Goal: Task Accomplishment & Management: Use online tool/utility

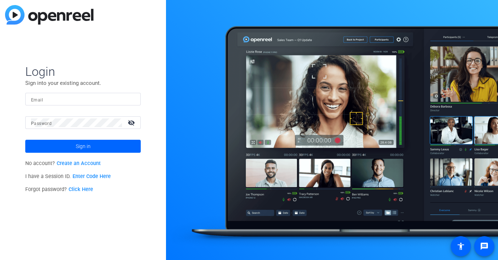
click at [141, 103] on div "Login Sign into your existing account. Email Password visibility_off Sign in No…" at bounding box center [83, 130] width 166 height 260
click at [130, 98] on div at bounding box center [83, 99] width 104 height 13
click at [135, 100] on div "Email" at bounding box center [83, 99] width 116 height 13
click at [131, 99] on img at bounding box center [128, 99] width 5 height 9
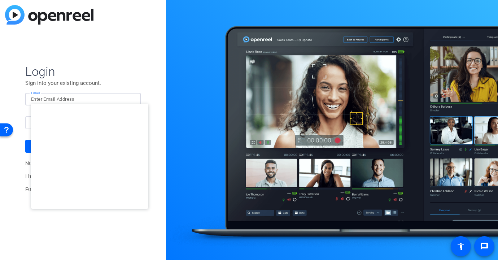
type input "studiosupport+3@openreel.com"
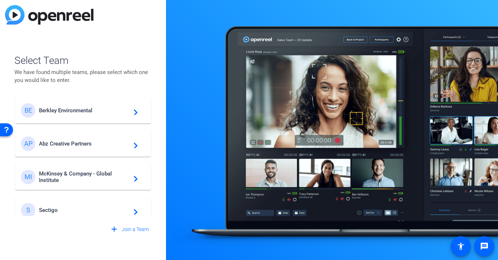
click at [84, 108] on span "Berkley Environmental" at bounding box center [84, 110] width 90 height 7
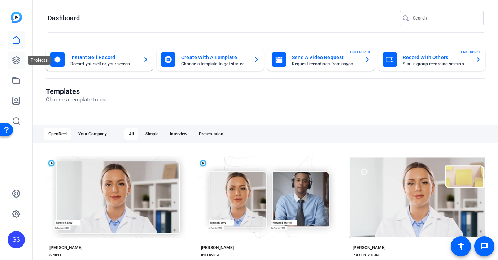
click at [14, 59] on icon at bounding box center [16, 60] width 7 height 7
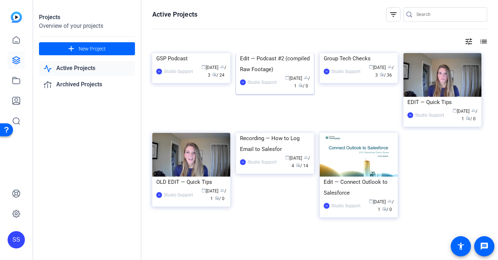
click at [256, 75] on div "Edit — Podcast #2 (compiled Raw Footage)" at bounding box center [275, 64] width 70 height 22
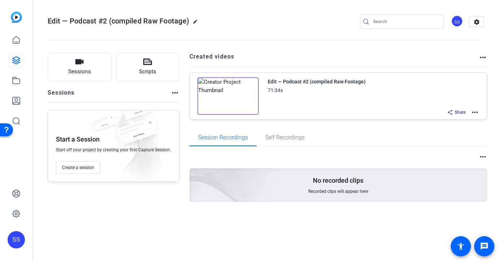
click at [472, 110] on mat-icon "more_horiz" at bounding box center [475, 112] width 9 height 9
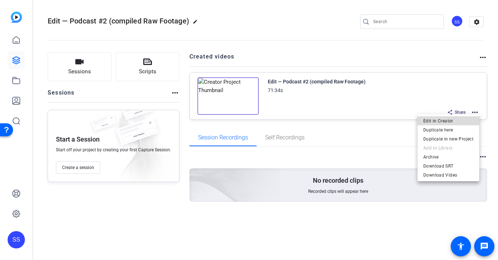
click at [465, 118] on span "Edit in Creator" at bounding box center [449, 121] width 50 height 9
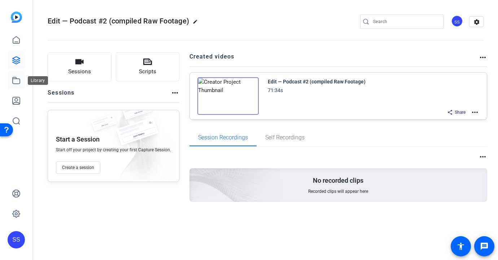
click at [16, 85] on link at bounding box center [16, 80] width 17 height 17
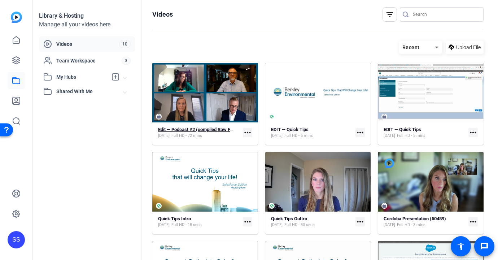
click at [195, 134] on span "Full HD - 72 mins" at bounding box center [187, 136] width 31 height 6
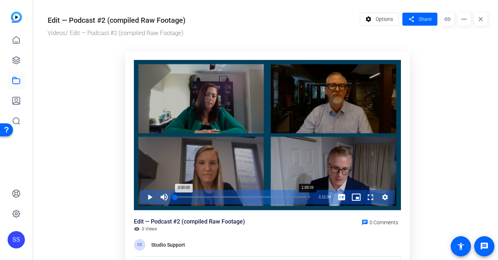
click at [307, 197] on div "1:09:39" at bounding box center [307, 197] width 0 height 2
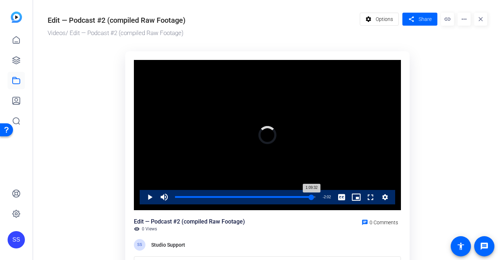
click at [311, 197] on div "1:09:32" at bounding box center [243, 197] width 137 height 2
click at [312, 196] on div "1:09:43" at bounding box center [243, 197] width 137 height 2
click at [311, 196] on div "1:09:43" at bounding box center [243, 197] width 137 height 2
click at [143, 196] on span "Video Player" at bounding box center [143, 197] width 0 height 14
click at [143, 199] on span "Video Player" at bounding box center [143, 197] width 0 height 14
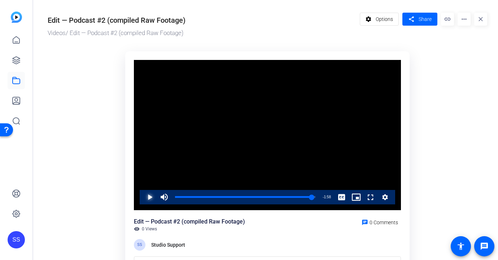
click at [143, 195] on span "Video Player" at bounding box center [143, 197] width 0 height 14
click at [143, 198] on span "Video Player" at bounding box center [143, 197] width 0 height 14
click at [143, 196] on span "Video Player" at bounding box center [143, 197] width 0 height 14
click at [308, 196] on div "1:08:04" at bounding box center [242, 197] width 134 height 2
click at [306, 196] on div "1:08:04" at bounding box center [242, 197] width 134 height 2
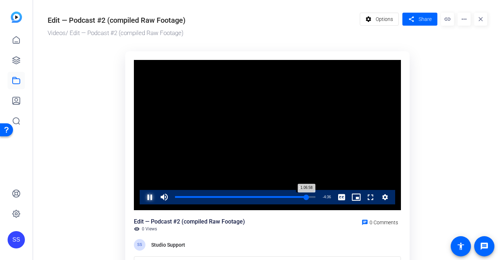
click at [304, 197] on div "1:06:58" at bounding box center [240, 197] width 131 height 2
click at [304, 197] on div "1:05:41" at bounding box center [239, 197] width 129 height 2
click at [307, 197] on div "1:06:58" at bounding box center [240, 197] width 131 height 2
click at [308, 197] on div "1:07:53" at bounding box center [241, 197] width 133 height 2
click at [310, 197] on div "1:08:26" at bounding box center [242, 197] width 134 height 2
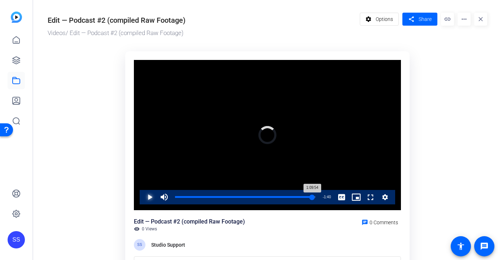
click at [312, 198] on div "1:09:54" at bounding box center [243, 197] width 137 height 2
click at [312, 198] on div "1:09:55" at bounding box center [243, 197] width 137 height 2
click at [311, 198] on div "1:09:44" at bounding box center [243, 197] width 137 height 2
click at [143, 195] on span "Video Player" at bounding box center [143, 197] width 0 height 14
click at [21, 65] on link at bounding box center [16, 60] width 17 height 17
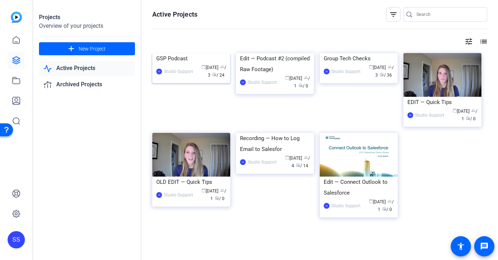
click at [185, 79] on div "SS Studio Support calendar_today Sep 30 group / 3 radio / 24" at bounding box center [191, 71] width 70 height 15
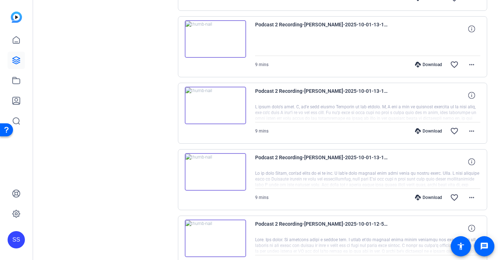
scroll to position [245, 0]
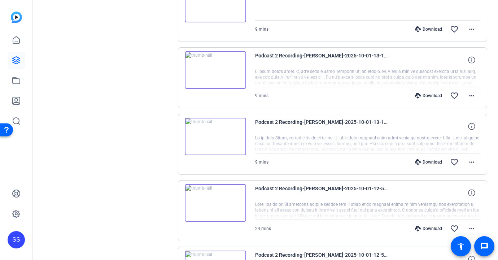
click at [431, 164] on div "Download" at bounding box center [429, 162] width 34 height 6
click at [14, 79] on icon at bounding box center [16, 80] width 9 height 9
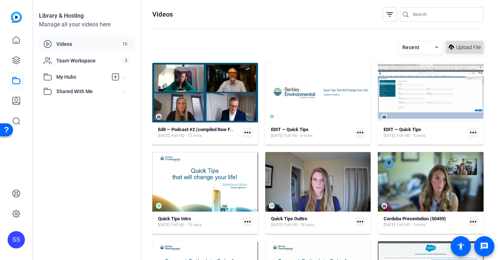
click at [469, 46] on span "Upload File" at bounding box center [469, 48] width 25 height 8
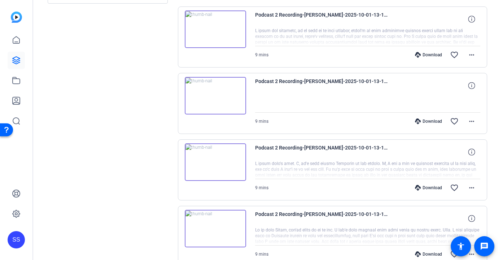
scroll to position [194, 0]
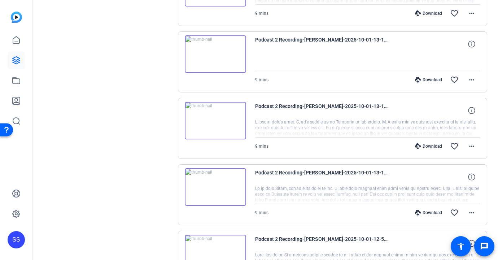
click at [217, 193] on img at bounding box center [215, 187] width 61 height 38
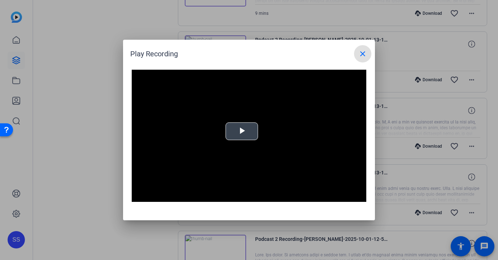
click at [242, 159] on video "Video Player" at bounding box center [249, 136] width 235 height 132
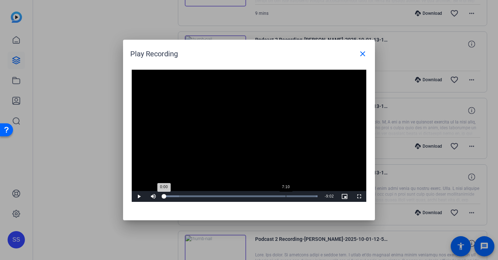
click at [286, 194] on div "Loaded : 100.00% 7:10 0:00" at bounding box center [241, 196] width 161 height 11
click at [142, 196] on span "Video Player" at bounding box center [139, 196] width 14 height 0
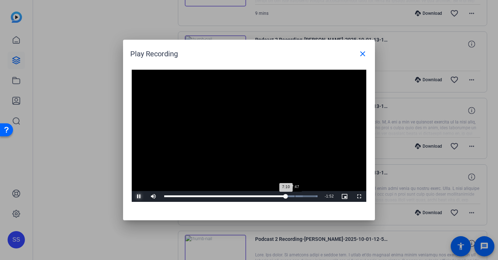
click at [295, 195] on div "7:47" at bounding box center [295, 196] width 0 height 2
click at [304, 195] on div "Loaded : 100.00% 8:15 7:49" at bounding box center [241, 196] width 161 height 11
click at [309, 195] on div "Loaded : 100.00% 8:32 8:16" at bounding box center [241, 196] width 161 height 11
click at [293, 196] on div "8:33" at bounding box center [236, 196] width 145 height 2
click at [284, 196] on div "7:03" at bounding box center [284, 196] width 0 height 2
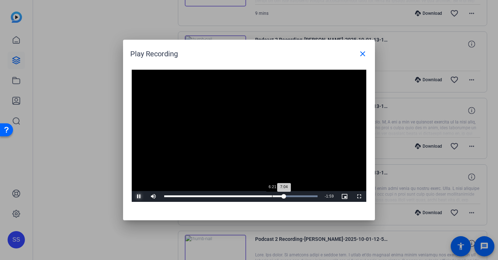
click at [272, 196] on div "7:04" at bounding box center [224, 196] width 120 height 2
click at [360, 50] on mat-icon "close" at bounding box center [363, 53] width 9 height 9
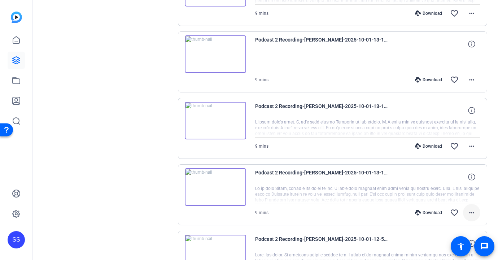
click at [475, 213] on mat-icon "more_horiz" at bounding box center [472, 212] width 9 height 9
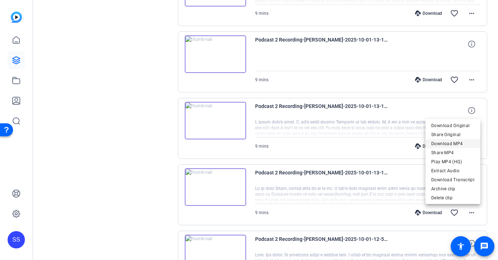
click at [461, 143] on span "Download MP4" at bounding box center [453, 143] width 43 height 9
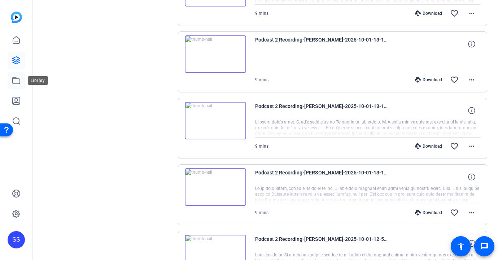
click at [16, 79] on icon at bounding box center [16, 80] width 9 height 9
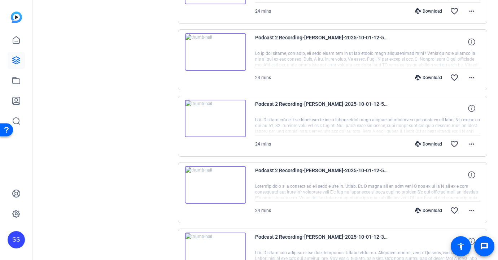
scroll to position [480, 0]
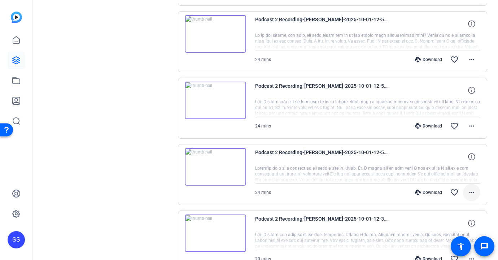
click at [474, 195] on mat-icon "more_horiz" at bounding box center [472, 192] width 9 height 9
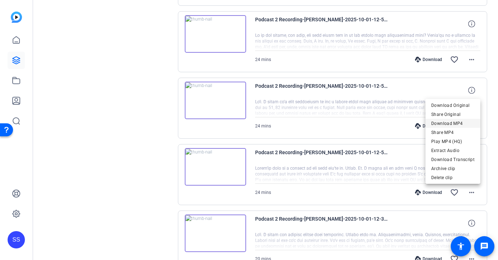
click at [464, 123] on span "Download MP4" at bounding box center [453, 123] width 43 height 9
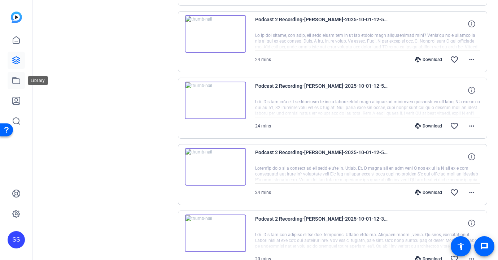
click at [12, 82] on icon at bounding box center [16, 80] width 9 height 9
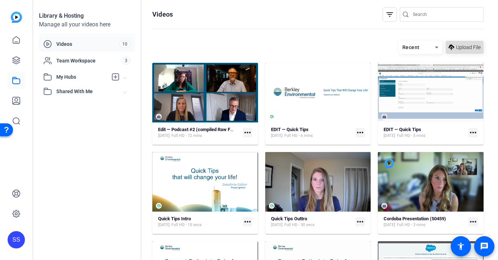
click at [460, 47] on span "Upload File" at bounding box center [469, 48] width 25 height 8
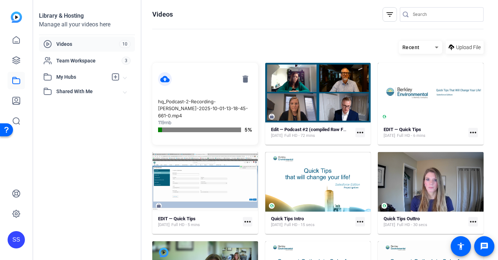
click at [261, 23] on openreel-divider-bar at bounding box center [318, 30] width 332 height 16
click at [247, 80] on mat-icon "delete" at bounding box center [246, 79] width 14 height 14
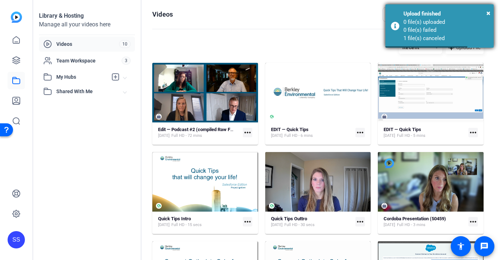
click at [461, 32] on div "0 file(s) uploaded 0 file(s) failed 1 file(s) canceled" at bounding box center [446, 30] width 85 height 25
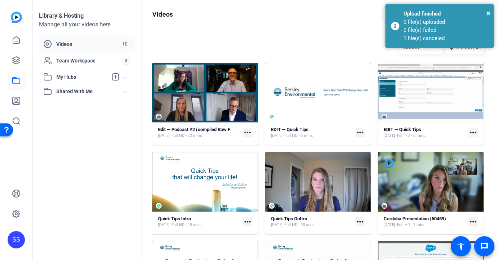
click at [470, 46] on span "Upload File" at bounding box center [469, 48] width 25 height 8
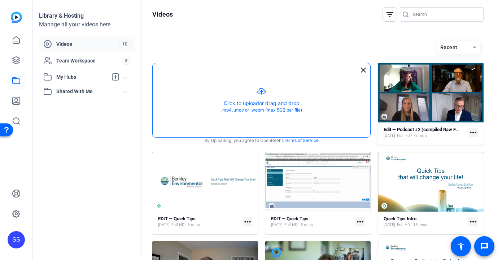
click at [280, 105] on button "button" at bounding box center [262, 100] width 218 height 74
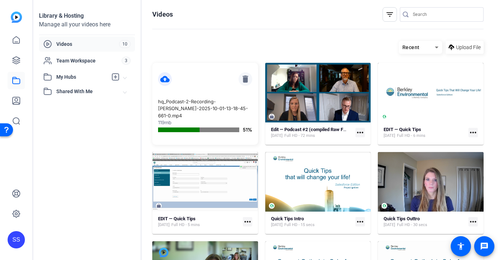
click at [248, 76] on mat-icon "delete" at bounding box center [246, 79] width 14 height 14
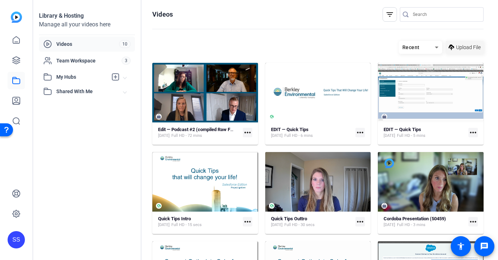
click at [468, 51] on span "Upload File" at bounding box center [469, 48] width 25 height 8
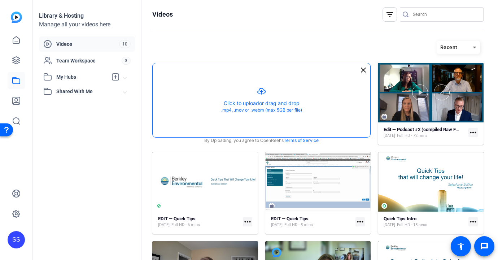
click at [240, 100] on button "button" at bounding box center [262, 100] width 218 height 74
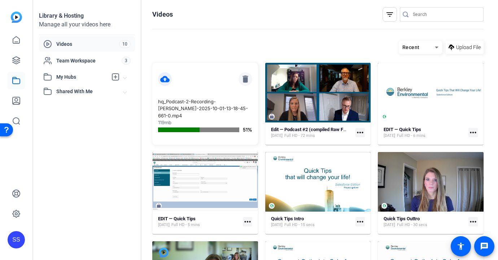
click at [247, 78] on mat-icon "delete" at bounding box center [246, 79] width 14 height 14
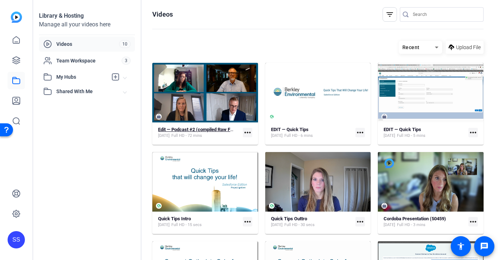
click at [220, 130] on strong "Edit — Podcast #2 (compiled Raw Footage)" at bounding box center [202, 129] width 88 height 5
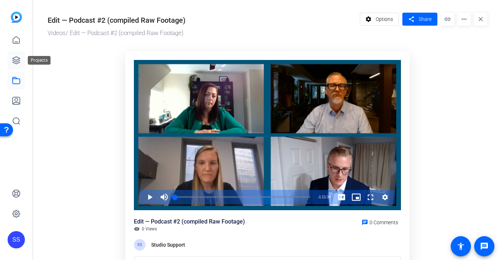
click at [18, 58] on icon at bounding box center [16, 60] width 7 height 7
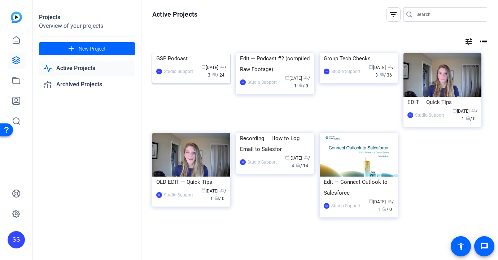
click at [189, 64] on div "GSP Podcast" at bounding box center [191, 58] width 70 height 11
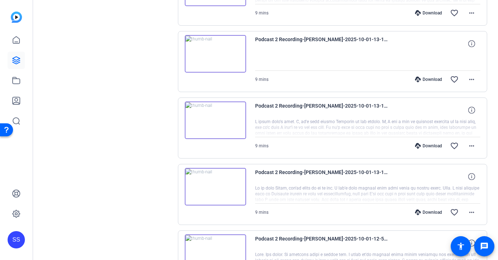
scroll to position [195, 0]
click at [472, 211] on mat-icon "more_horiz" at bounding box center [472, 212] width 9 height 9
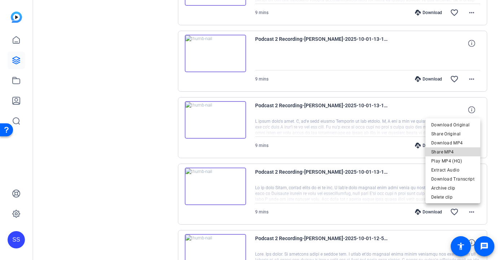
click at [463, 149] on span "Share MP4" at bounding box center [453, 152] width 43 height 9
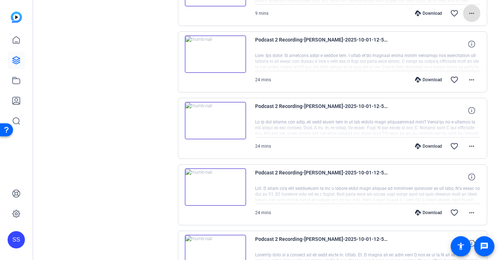
scroll to position [441, 0]
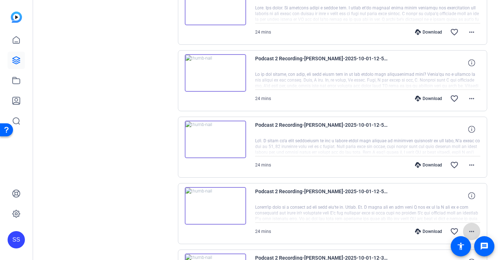
click at [470, 230] on mat-icon "more_horiz" at bounding box center [472, 231] width 9 height 9
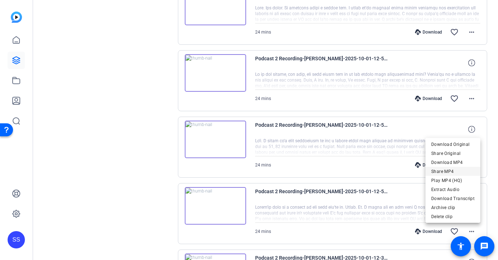
click at [469, 170] on span "Share MP4" at bounding box center [453, 171] width 43 height 9
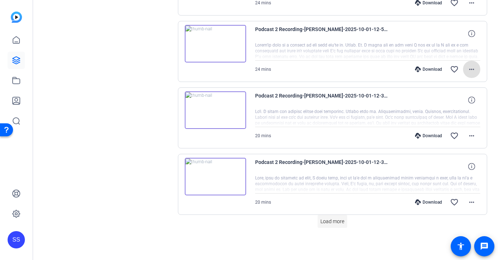
click at [326, 222] on span "Load more" at bounding box center [333, 222] width 24 height 8
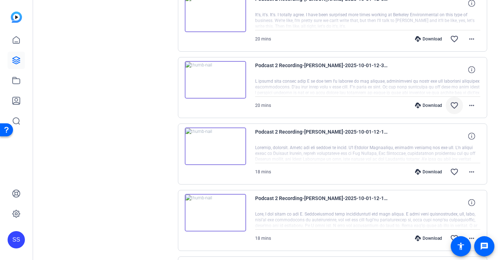
scroll to position [828, 0]
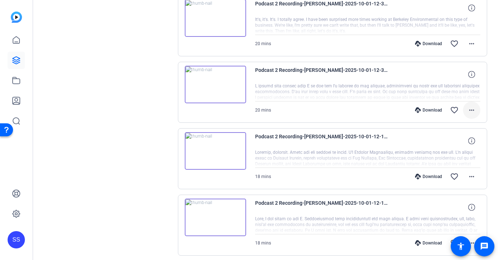
click at [470, 107] on mat-icon "more_horiz" at bounding box center [472, 110] width 9 height 9
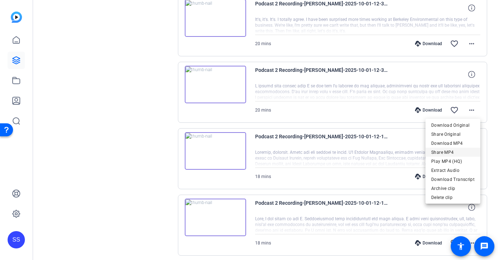
click at [458, 150] on span "Share MP4" at bounding box center [453, 152] width 43 height 9
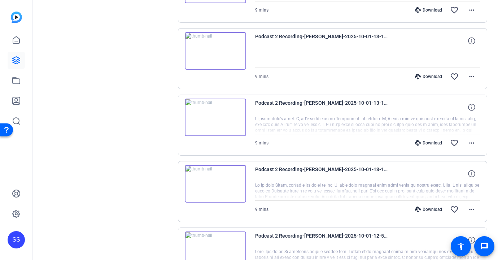
scroll to position [0, 0]
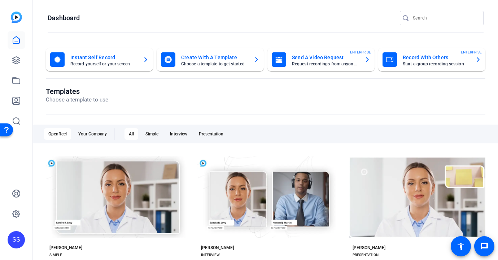
click at [10, 240] on div "SS" at bounding box center [16, 239] width 17 height 17
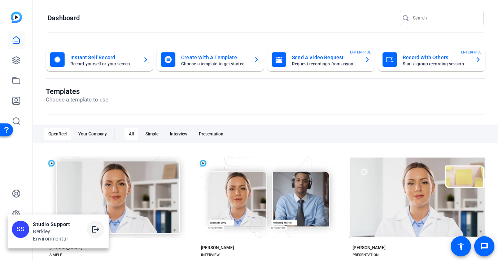
click at [97, 229] on mat-icon "logout" at bounding box center [95, 229] width 9 height 9
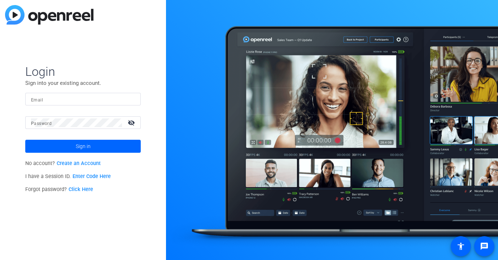
click at [108, 99] on input "Email" at bounding box center [83, 99] width 104 height 9
click at [126, 100] on input "Email" at bounding box center [83, 99] width 104 height 9
click at [129, 99] on img at bounding box center [128, 99] width 5 height 9
type input "studiosupport@openreel.com"
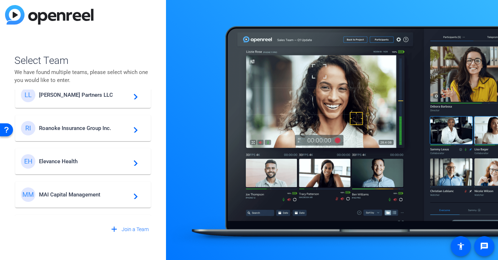
scroll to position [39, 0]
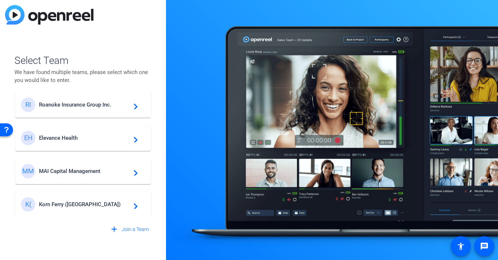
click at [104, 137] on span "Elevance Health" at bounding box center [84, 138] width 90 height 7
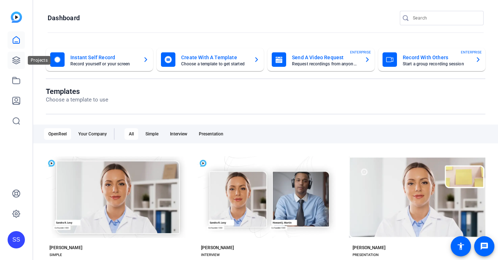
click at [15, 59] on icon at bounding box center [16, 60] width 9 height 9
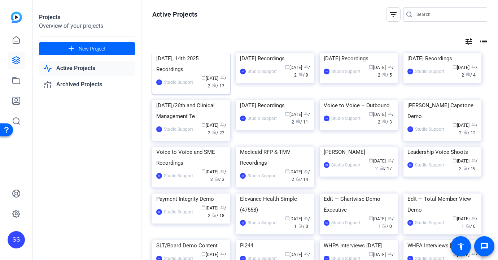
click at [208, 75] on div "[DATE], 14th 2025 Recordings" at bounding box center [191, 64] width 70 height 22
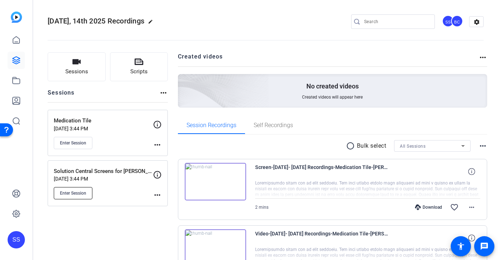
click at [80, 191] on span "Enter Session" at bounding box center [73, 193] width 26 height 6
click at [7, 241] on div "SS" at bounding box center [16, 130] width 33 height 260
click at [13, 240] on div "SS" at bounding box center [16, 239] width 17 height 17
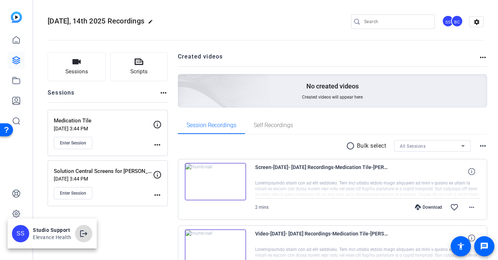
click at [82, 230] on mat-icon "logout" at bounding box center [83, 233] width 9 height 9
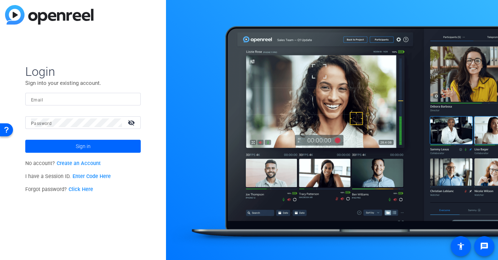
click at [122, 92] on form "Login Sign into your existing account. Email Password visibility_off Sign in" at bounding box center [83, 108] width 116 height 89
click at [125, 98] on input "Email" at bounding box center [83, 99] width 104 height 9
click at [120, 100] on input "Email" at bounding box center [83, 99] width 104 height 9
click at [129, 99] on img at bounding box center [128, 99] width 5 height 9
click at [128, 99] on img at bounding box center [128, 99] width 5 height 9
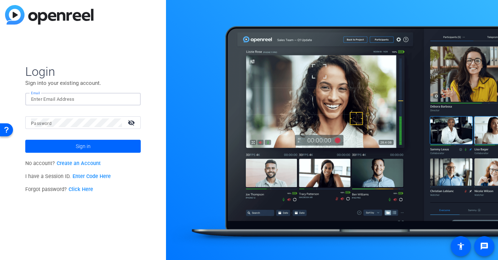
type input "studiosupport+3@openreel.com"
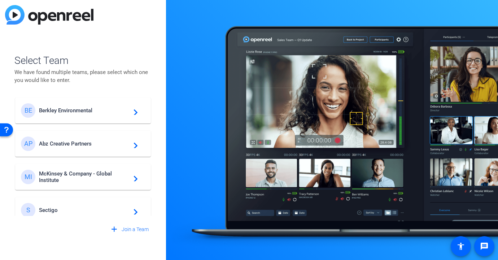
click at [119, 104] on div "BE Berkley Environmental navigate_next" at bounding box center [83, 110] width 124 height 14
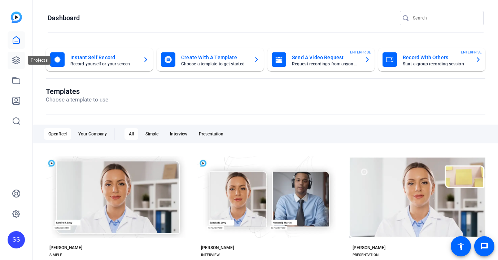
click at [22, 63] on link at bounding box center [16, 60] width 17 height 17
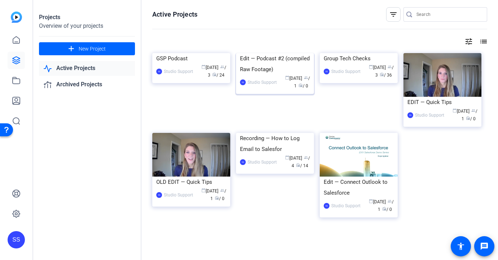
click at [276, 75] on div "Edit — Podcast #2 (compiled Raw Footage)" at bounding box center [275, 64] width 70 height 22
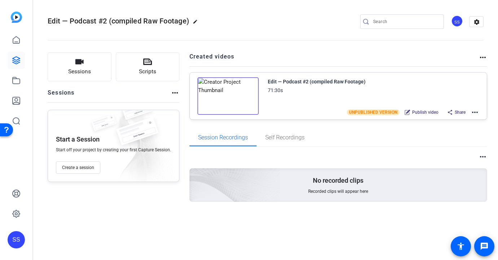
click at [477, 111] on mat-icon "more_horiz" at bounding box center [475, 112] width 9 height 9
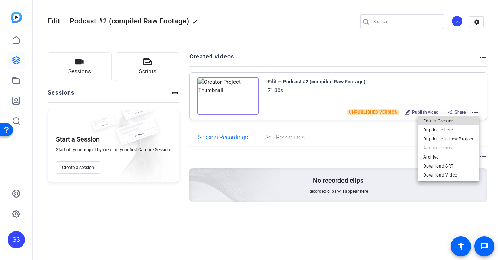
click at [470, 117] on span "Edit in Creator" at bounding box center [449, 121] width 50 height 9
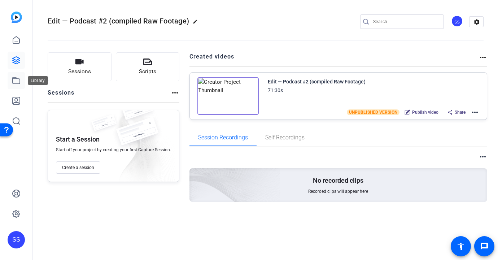
click at [17, 79] on icon at bounding box center [16, 80] width 9 height 9
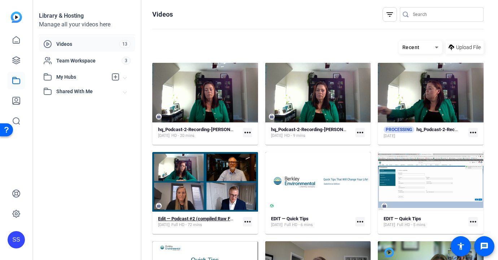
click at [217, 217] on strong "Edit — Podcast #2 (compiled Raw Footage)" at bounding box center [202, 218] width 88 height 5
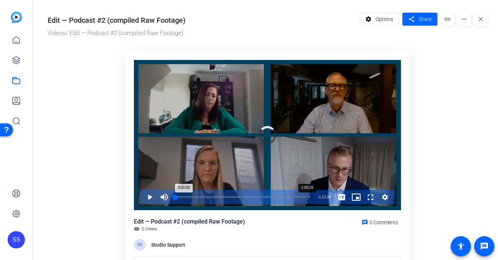
click at [307, 196] on div "1:09:28" at bounding box center [307, 197] width 0 height 2
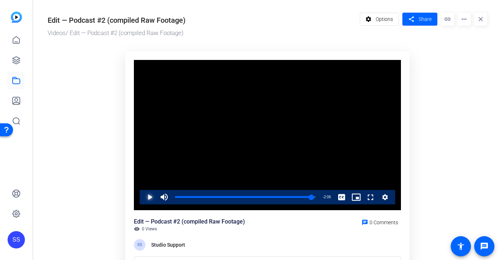
click at [143, 199] on span "Video Player" at bounding box center [143, 197] width 0 height 14
click at [143, 197] on span "Video Player" at bounding box center [143, 197] width 0 height 14
click at [313, 198] on div "Loaded : 99.67% 1:10:05 1:10:05" at bounding box center [245, 197] width 141 height 2
click at [143, 196] on span "Video Player" at bounding box center [143, 197] width 0 height 14
click at [143, 197] on span "Video Player" at bounding box center [143, 197] width 0 height 14
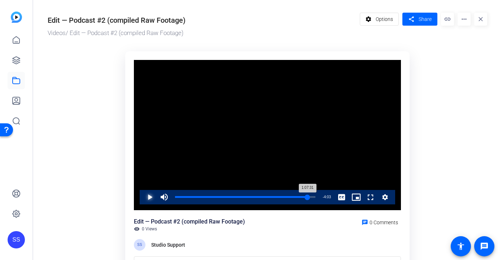
drag, startPoint x: 312, startPoint y: 197, endPoint x: 307, endPoint y: 198, distance: 4.3
click at [307, 198] on div "1:07:31" at bounding box center [241, 197] width 133 height 2
click at [143, 201] on span "Video Player" at bounding box center [143, 197] width 0 height 14
click at [143, 196] on span "Video Player" at bounding box center [143, 197] width 0 height 14
drag, startPoint x: 307, startPoint y: 198, endPoint x: 297, endPoint y: 197, distance: 10.5
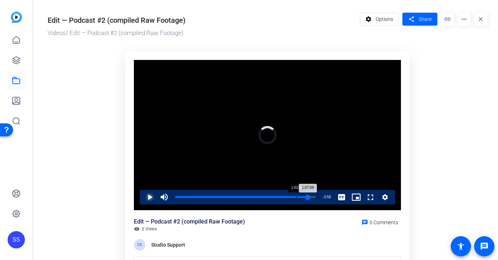
click at [297, 197] on div "Loaded : 0.00% 1:02:00 1:07:09" at bounding box center [245, 197] width 141 height 2
click at [297, 197] on div "1:02:00" at bounding box center [297, 197] width 0 height 2
click at [307, 196] on div "1:07:09" at bounding box center [241, 197] width 132 height 2
click at [305, 197] on div "1:07:09" at bounding box center [241, 197] width 132 height 2
click at [303, 197] on div "1:06:02" at bounding box center [240, 197] width 130 height 2
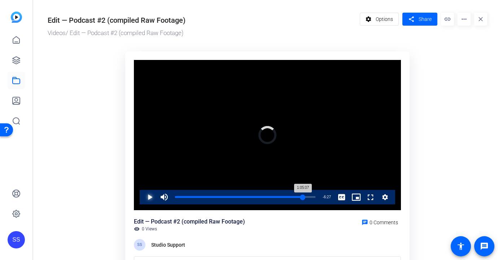
click at [302, 197] on div "1:05:07" at bounding box center [239, 197] width 128 height 2
click at [143, 196] on span "Video Player" at bounding box center [143, 197] width 0 height 14
click at [143, 198] on span "Video Player" at bounding box center [143, 197] width 0 height 14
click at [304, 196] on div "1:05:40" at bounding box center [239, 197] width 129 height 2
click at [143, 195] on span "Video Player" at bounding box center [143, 197] width 0 height 14
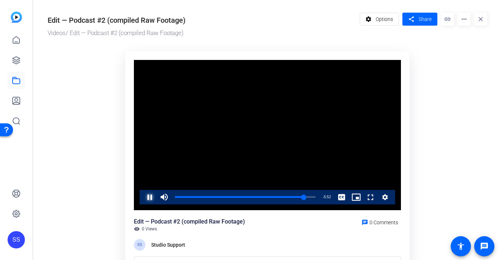
click at [143, 195] on span "Video Player" at bounding box center [143, 197] width 0 height 14
click at [143, 194] on span "Video Player" at bounding box center [143, 197] width 0 height 14
click at [303, 197] on div "1:05:44" at bounding box center [239, 197] width 129 height 2
click at [303, 196] on div "1:05:14" at bounding box center [239, 197] width 128 height 2
click at [304, 197] on div "1:06:03" at bounding box center [240, 197] width 130 height 2
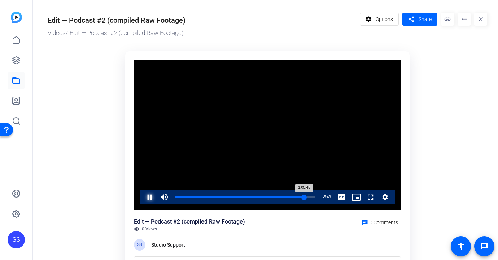
click at [304, 196] on div "1:05:45" at bounding box center [239, 197] width 129 height 2
click at [143, 197] on span "Video Player" at bounding box center [143, 197] width 0 height 14
click at [303, 196] on div "1:05:29" at bounding box center [239, 197] width 129 height 2
click at [302, 196] on div "1:05:07" at bounding box center [239, 197] width 128 height 2
click at [143, 198] on span "Video Player" at bounding box center [143, 197] width 0 height 14
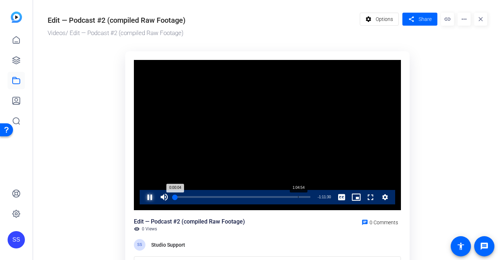
click at [298, 196] on div "1:04:54" at bounding box center [298, 197] width 0 height 2
drag, startPoint x: 151, startPoint y: 197, endPoint x: 169, endPoint y: 185, distance: 21.3
click at [143, 197] on span "Video Player" at bounding box center [143, 197] width 0 height 14
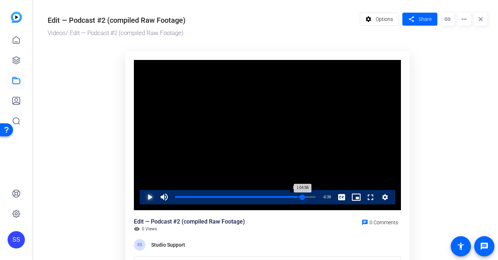
click at [298, 195] on div "Loaded : 92.22% 1:02:44 1:04:56" at bounding box center [246, 197] width 148 height 14
click at [143, 200] on span "Video Player" at bounding box center [143, 197] width 0 height 14
click at [143, 196] on span "Video Player" at bounding box center [143, 197] width 0 height 14
drag, startPoint x: 151, startPoint y: 196, endPoint x: 176, endPoint y: 198, distance: 24.6
click at [143, 196] on span "Video Player" at bounding box center [143, 197] width 0 height 14
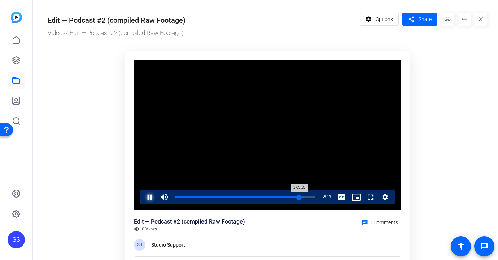
click at [299, 197] on div "1:03:15" at bounding box center [237, 197] width 124 height 2
click at [297, 197] on div "1:03:06" at bounding box center [237, 197] width 124 height 2
click at [298, 196] on div "1:02:22" at bounding box center [236, 197] width 122 height 2
click at [298, 197] on div "1:02:44" at bounding box center [236, 197] width 123 height 2
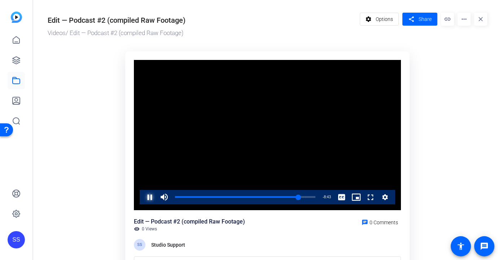
click at [143, 201] on span "Video Player" at bounding box center [143, 197] width 0 height 14
click at [297, 197] on div "1:02:22" at bounding box center [236, 197] width 123 height 2
click at [298, 196] on div "1:02:22" at bounding box center [236, 197] width 122 height 2
click at [143, 196] on span "Video Player" at bounding box center [143, 197] width 0 height 14
click at [143, 192] on span "Video Player" at bounding box center [143, 197] width 0 height 14
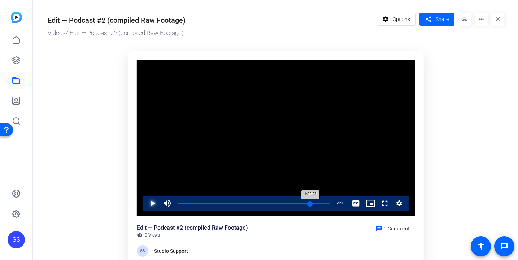
click at [310, 204] on div "1:02:23" at bounding box center [244, 204] width 133 height 2
click at [146, 206] on span "Video Player" at bounding box center [146, 203] width 0 height 14
click at [146, 204] on span "Video Player" at bounding box center [146, 203] width 0 height 14
click at [16, 247] on div "SS" at bounding box center [16, 239] width 17 height 17
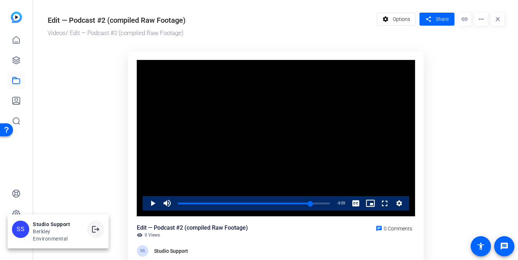
click at [98, 227] on mat-icon "logout" at bounding box center [95, 229] width 9 height 9
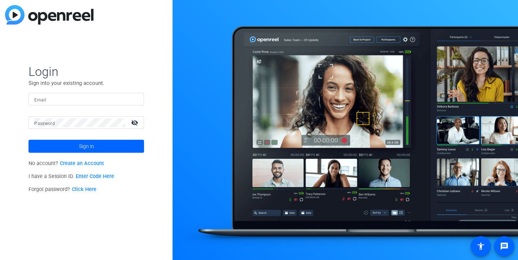
click at [122, 101] on input "Email" at bounding box center [86, 99] width 104 height 9
click at [135, 102] on div at bounding box center [134, 99] width 9 height 9
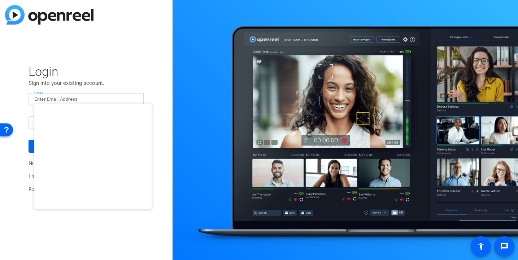
type input "[EMAIL_ADDRESS][DOMAIN_NAME]"
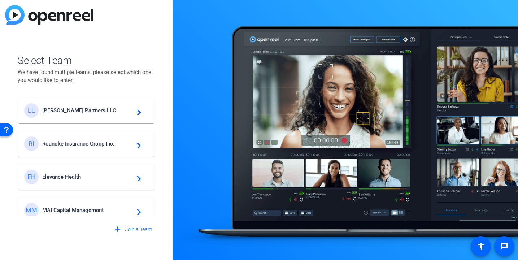
click at [84, 171] on div "EH Elevance Health navigate_next" at bounding box center [86, 177] width 124 height 14
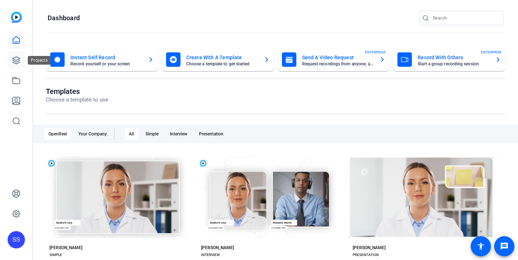
click at [8, 62] on link at bounding box center [16, 60] width 17 height 17
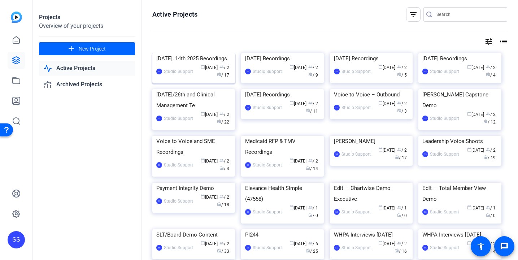
click at [203, 53] on img at bounding box center [193, 53] width 83 height 0
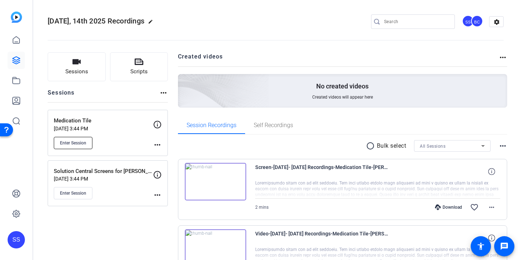
click at [74, 147] on button "Enter Session" at bounding box center [73, 143] width 39 height 12
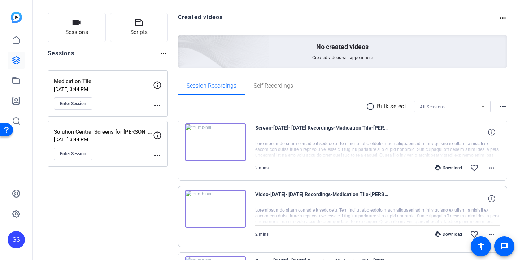
scroll to position [40, 0]
click at [491, 133] on icon at bounding box center [491, 131] width 7 height 7
click at [497, 195] on span at bounding box center [491, 198] width 17 height 17
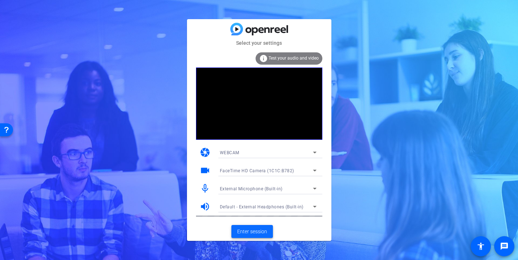
click at [252, 237] on span at bounding box center [253, 231] width 42 height 17
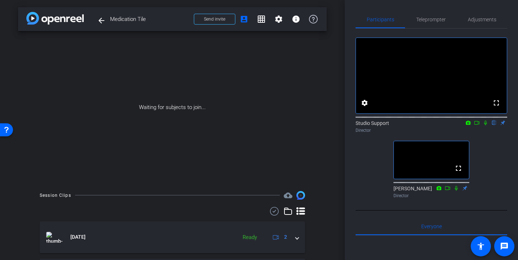
drag, startPoint x: 146, startPoint y: 16, endPoint x: 112, endPoint y: 18, distance: 34.7
click at [112, 18] on span "Medication Tile" at bounding box center [149, 19] width 79 height 14
copy span "Medication Tile"
click at [165, 25] on span "Medication Tile" at bounding box center [149, 19] width 79 height 14
click at [420, 14] on span "Teleprompter" at bounding box center [431, 19] width 30 height 17
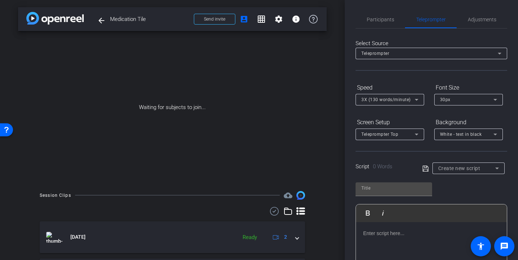
click at [467, 168] on span "Create new script" at bounding box center [459, 168] width 42 height 6
click at [470, 156] on div at bounding box center [259, 130] width 518 height 260
click at [371, 21] on span "Participants" at bounding box center [380, 19] width 27 height 5
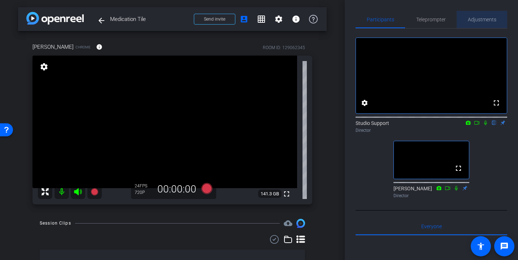
click at [478, 19] on span "Adjustments" at bounding box center [482, 19] width 29 height 5
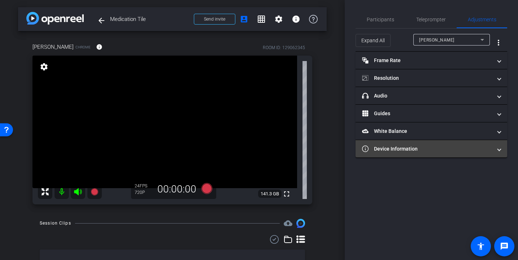
click at [427, 150] on mat-panel-title "Device Information" at bounding box center [427, 149] width 130 height 8
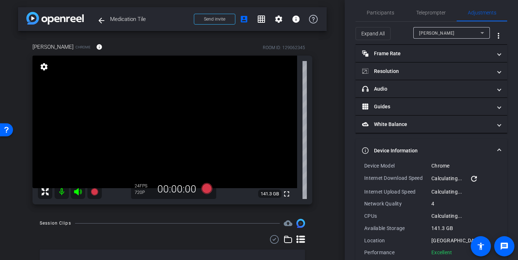
scroll to position [20, 0]
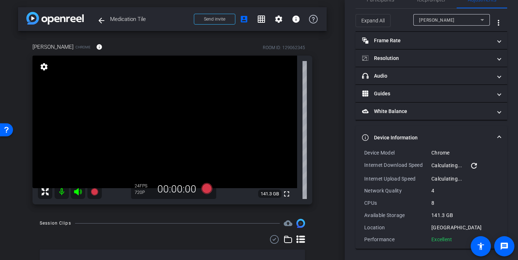
drag, startPoint x: 453, startPoint y: 241, endPoint x: 357, endPoint y: 150, distance: 131.3
click at [357, 150] on div "Device Model Chrome Internet Download Speed Calculating... refresh Internet Upl…" at bounding box center [432, 199] width 152 height 100
copy div "Device Model Chrome Internet Download Speed Calculating... refresh Internet Upl…"
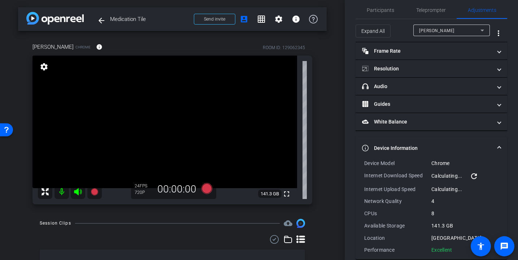
scroll to position [0, 0]
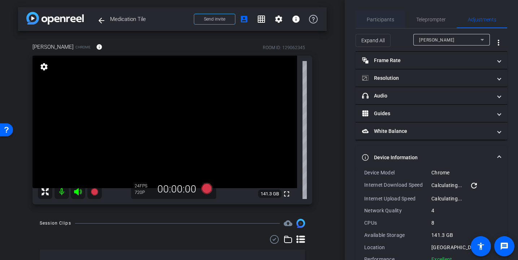
click at [376, 17] on span "Participants" at bounding box center [380, 19] width 27 height 5
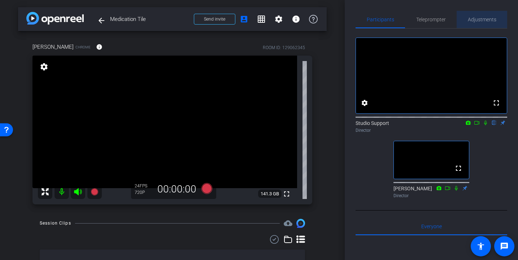
click at [483, 20] on span "Adjustments" at bounding box center [482, 19] width 29 height 5
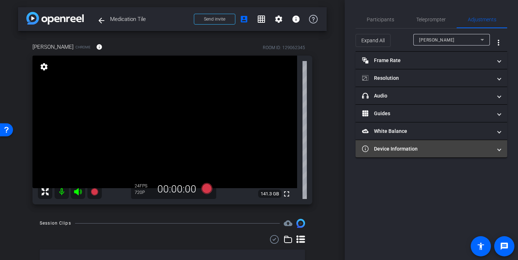
click at [421, 144] on mat-expansion-panel-header "Device Information" at bounding box center [432, 148] width 152 height 17
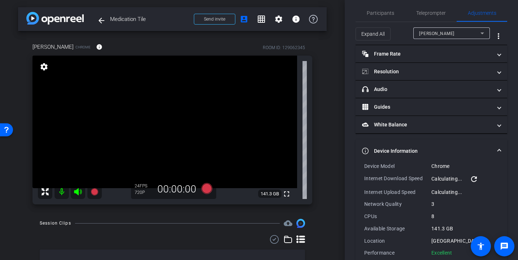
scroll to position [20, 0]
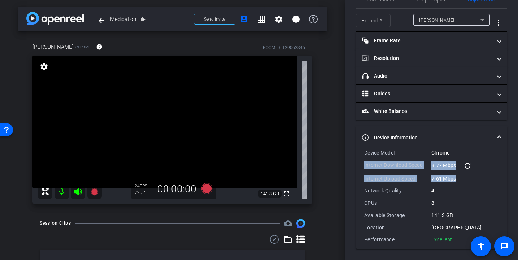
drag, startPoint x: 461, startPoint y: 179, endPoint x: 360, endPoint y: 165, distance: 101.8
click at [360, 165] on div "Device Model Chrome Internet Download Speed 8.77 Mbps refresh Internet Upload S…" at bounding box center [432, 199] width 152 height 100
copy div "Internet Download Speed 8.77 Mbps refresh Internet Upload Speed 7.61 Mbps"
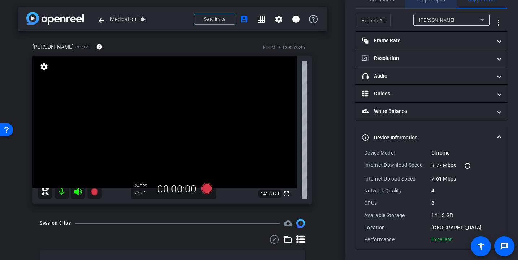
click at [436, 1] on span "Teleprompter" at bounding box center [431, -1] width 30 height 5
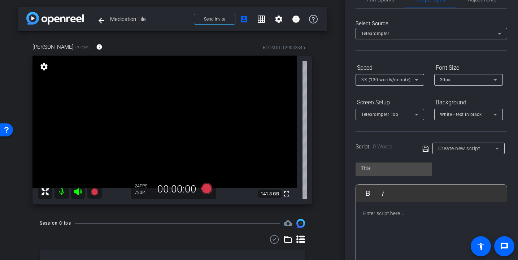
click at [479, 152] on div "Create new script" at bounding box center [466, 148] width 57 height 9
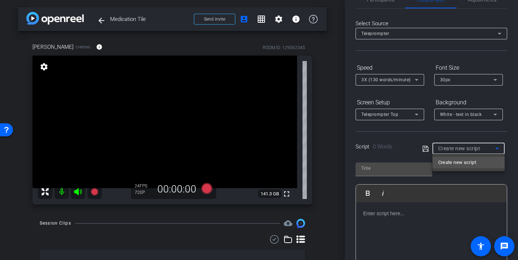
click at [479, 136] on div at bounding box center [259, 130] width 518 height 260
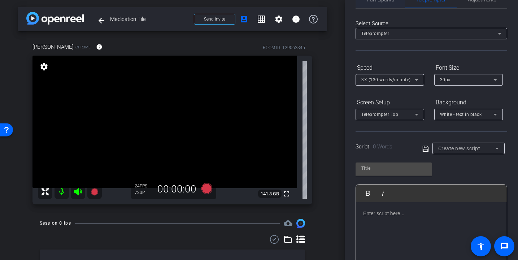
click at [373, 6] on span "Participants" at bounding box center [380, -1] width 27 height 17
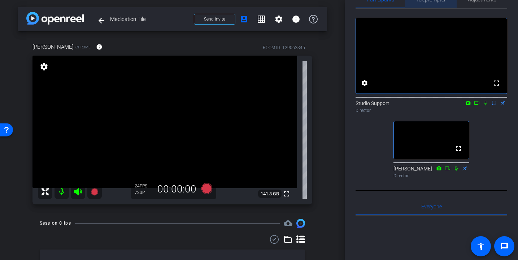
click at [441, 3] on span "Teleprompter" at bounding box center [431, -1] width 30 height 17
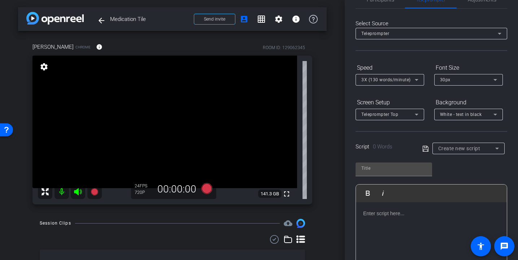
click at [470, 147] on span "Create new script" at bounding box center [459, 149] width 42 height 6
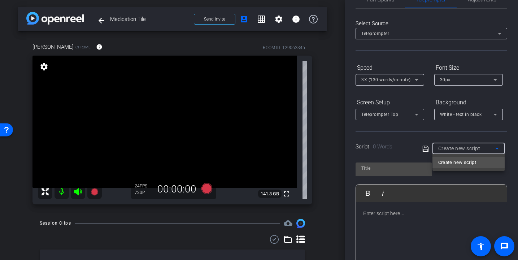
click at [390, 171] on div at bounding box center [259, 130] width 518 height 260
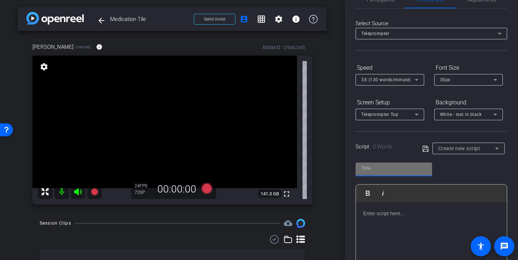
click at [387, 169] on input "text" at bounding box center [394, 168] width 65 height 9
type input "test"
click at [425, 150] on icon at bounding box center [426, 148] width 7 height 9
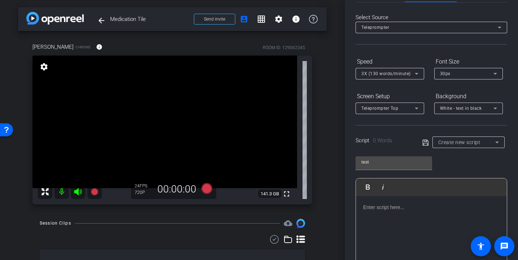
scroll to position [35, 0]
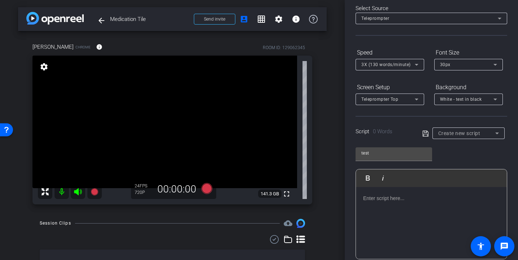
click at [422, 209] on div at bounding box center [431, 223] width 151 height 72
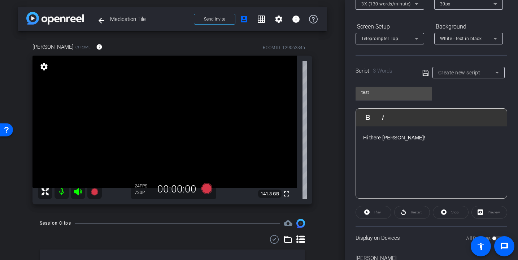
scroll to position [135, 0]
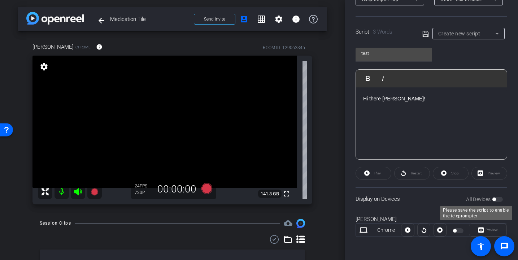
click at [500, 202] on div "All Devices" at bounding box center [484, 199] width 37 height 7
click at [426, 33] on icon at bounding box center [426, 34] width 7 height 9
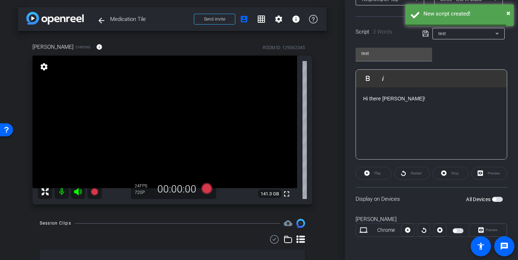
click at [500, 199] on span "button" at bounding box center [497, 199] width 11 height 5
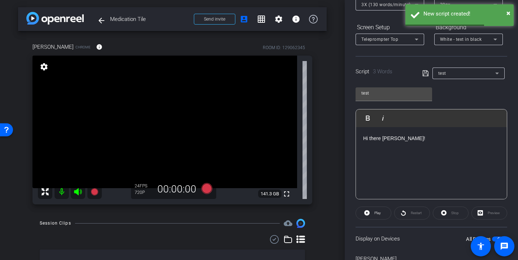
scroll to position [10, 0]
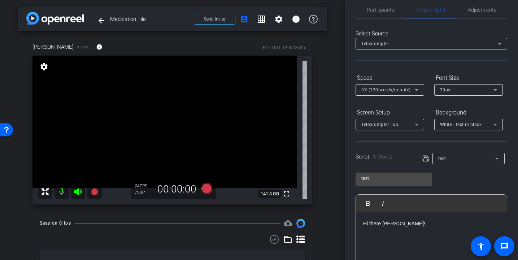
click at [397, 124] on span "Teleprompter Top" at bounding box center [380, 124] width 37 height 5
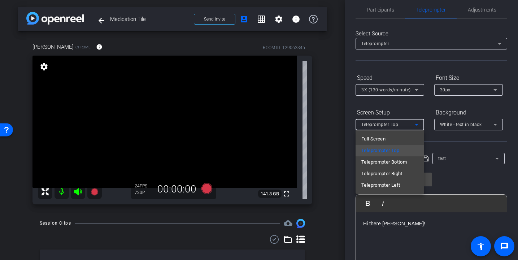
click at [412, 114] on div at bounding box center [259, 130] width 518 height 260
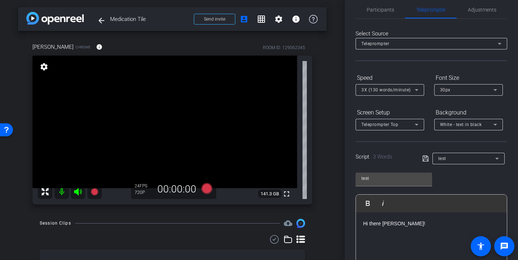
click at [455, 94] on div "30px" at bounding box center [466, 89] width 53 height 9
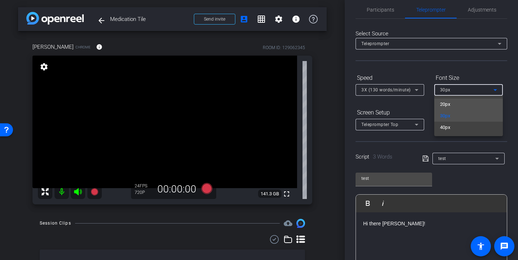
click at [449, 101] on span "20px" at bounding box center [445, 104] width 10 height 9
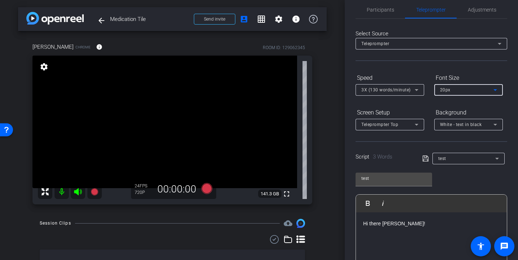
click at [449, 92] on span "20px" at bounding box center [445, 89] width 10 height 5
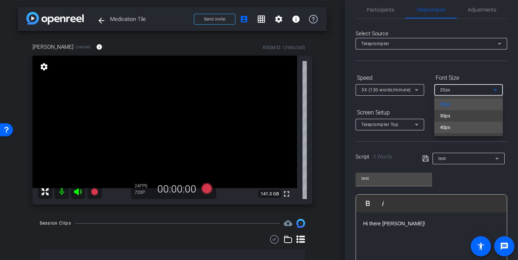
click at [453, 131] on mat-option "40px" at bounding box center [469, 128] width 69 height 12
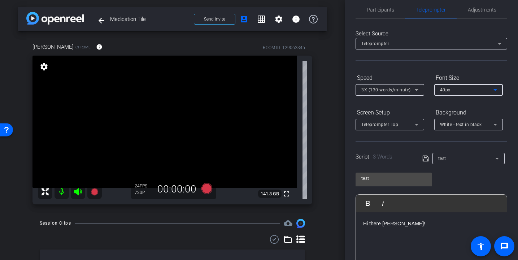
click at [450, 94] on div "40px" at bounding box center [468, 90] width 57 height 12
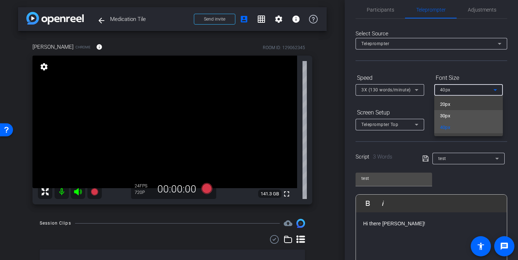
click at [449, 113] on span "30px" at bounding box center [445, 116] width 10 height 9
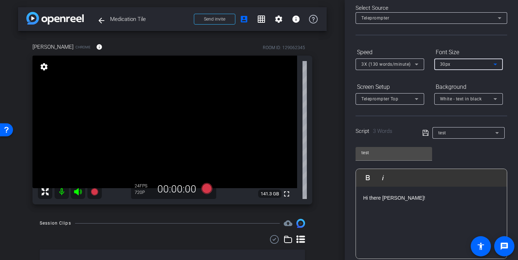
scroll to position [135, 0]
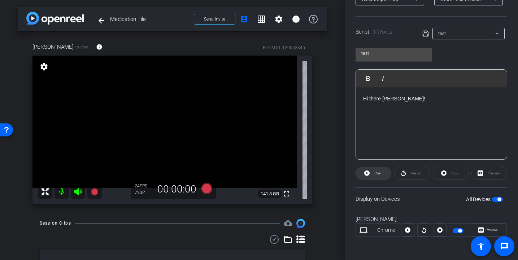
click at [370, 175] on span at bounding box center [373, 173] width 35 height 17
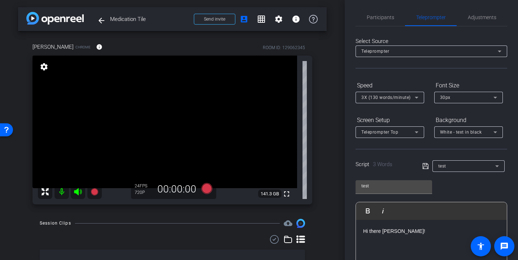
scroll to position [3, 0]
click at [397, 100] on div "3X (130 words/minute)" at bounding box center [388, 96] width 53 height 9
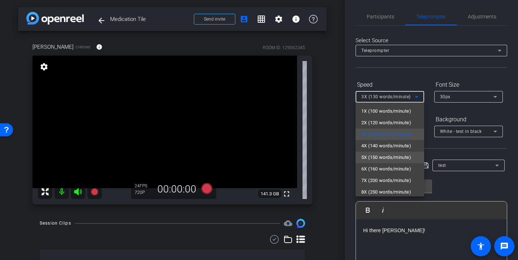
click at [385, 154] on span "5X (150 words/minute)" at bounding box center [387, 157] width 50 height 9
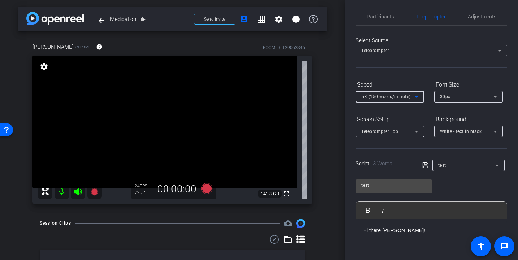
click at [402, 94] on span "5X (150 words/minute)" at bounding box center [386, 96] width 49 height 5
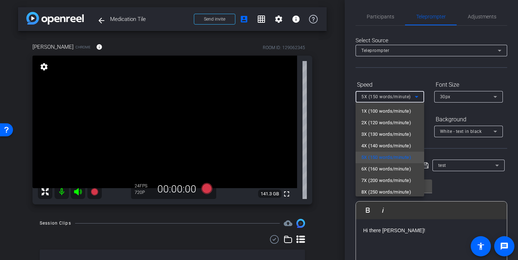
click at [432, 72] on div at bounding box center [259, 130] width 518 height 260
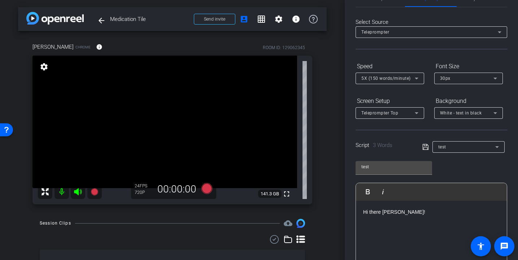
scroll to position [0, 0]
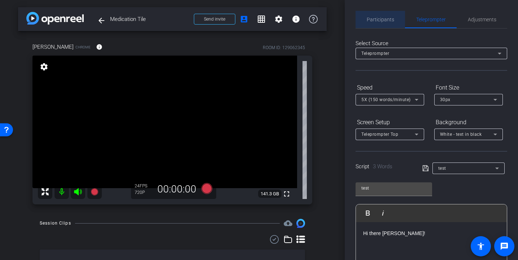
click at [382, 20] on span "Participants" at bounding box center [380, 19] width 27 height 5
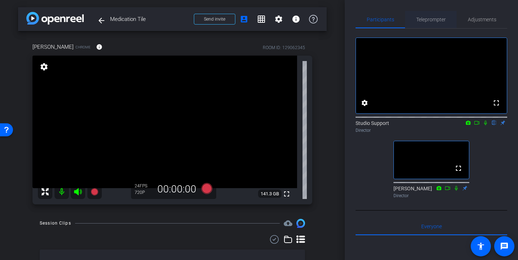
click at [422, 21] on span "Teleprompter" at bounding box center [431, 19] width 30 height 5
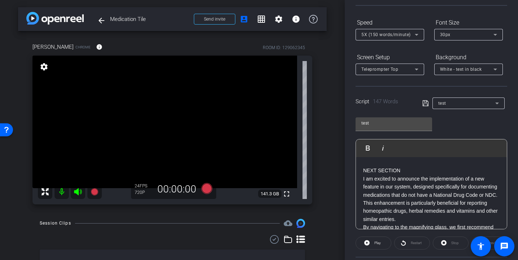
scroll to position [155, 0]
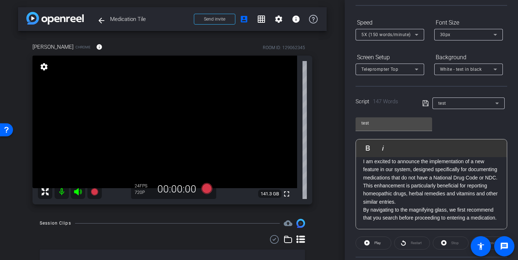
click at [451, 178] on p "I am excited to announce the implementation of a new feature in our system, des…" at bounding box center [431, 169] width 137 height 24
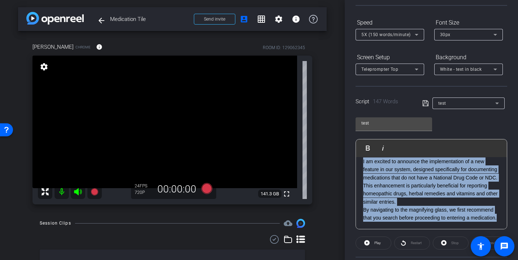
copy div "OPENING SECTION Some of the issues that were presented to users were… Medicatio…"
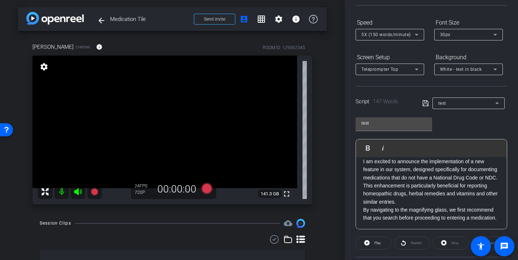
click at [410, 184] on p "This enhancement is particularly beneficial for reporting homeopathic drugs, he…" at bounding box center [431, 194] width 137 height 24
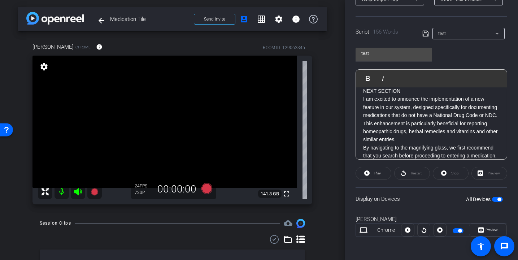
scroll to position [106, 0]
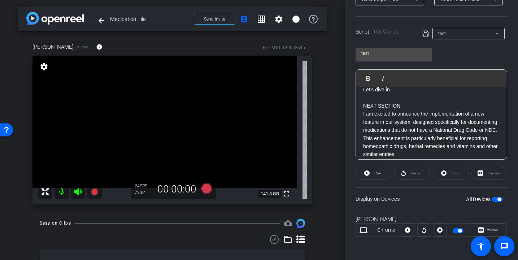
click at [409, 134] on p "I am excited to announce the implementation of a new feature in our system, des…" at bounding box center [431, 122] width 137 height 24
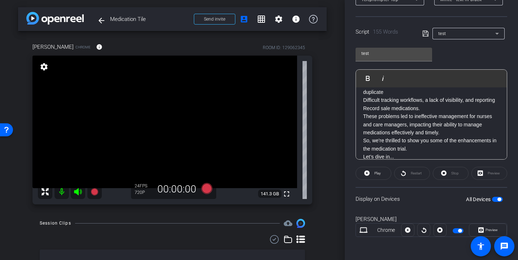
scroll to position [79, 0]
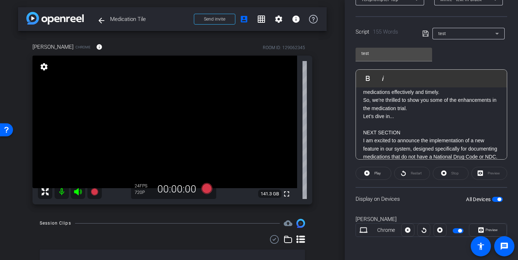
click at [391, 129] on p at bounding box center [431, 125] width 137 height 8
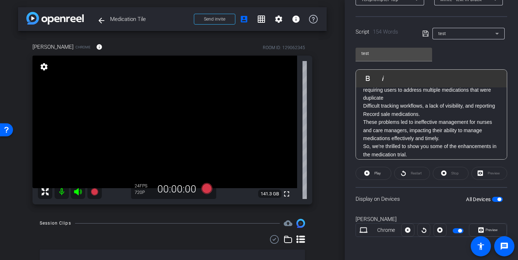
scroll to position [0, 0]
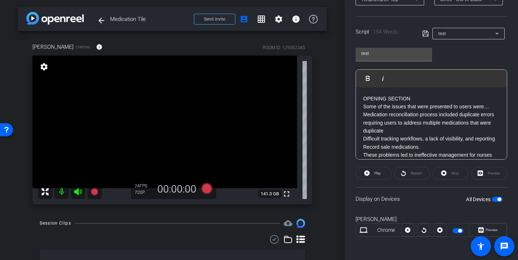
click at [426, 33] on icon at bounding box center [426, 33] width 7 height 9
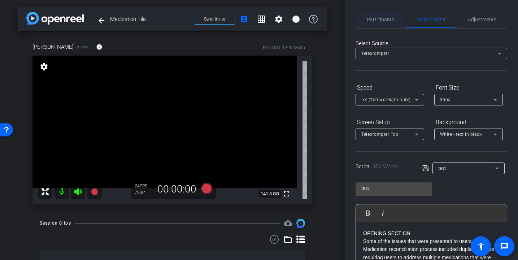
click at [394, 18] on div "Participants" at bounding box center [380, 19] width 49 height 17
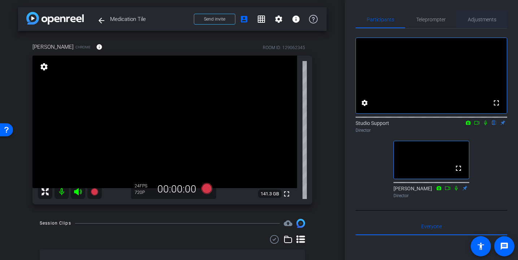
click at [477, 16] on span "Adjustments" at bounding box center [482, 19] width 29 height 17
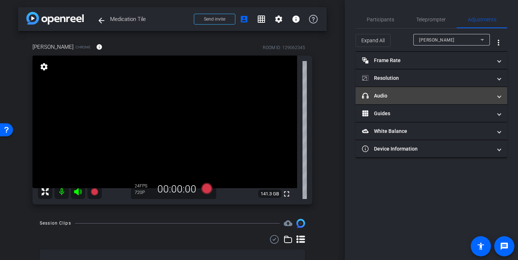
click at [435, 100] on mat-expansion-panel-header "headphone icon Audio" at bounding box center [432, 95] width 152 height 17
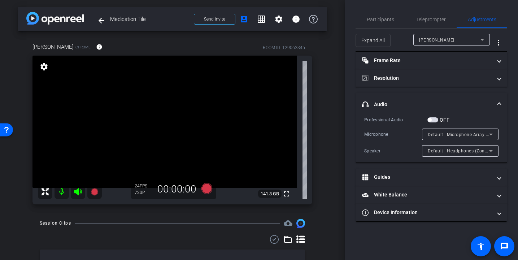
click at [490, 138] on icon at bounding box center [491, 134] width 9 height 9
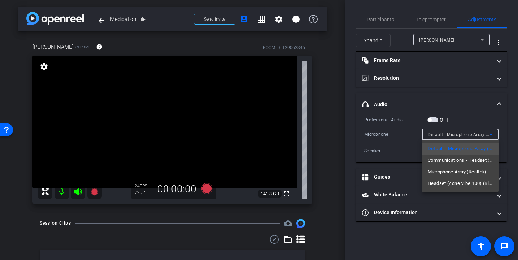
click at [480, 157] on span "Communications - Headset (Zone Vibe 100) (Bluetooth)" at bounding box center [460, 160] width 65 height 9
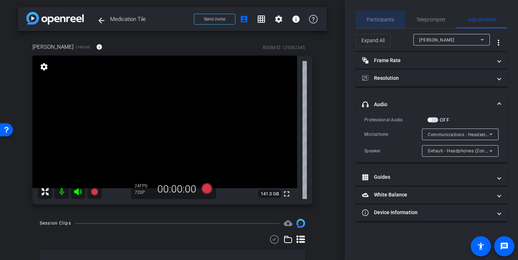
click at [372, 19] on span "Participants" at bounding box center [380, 19] width 27 height 5
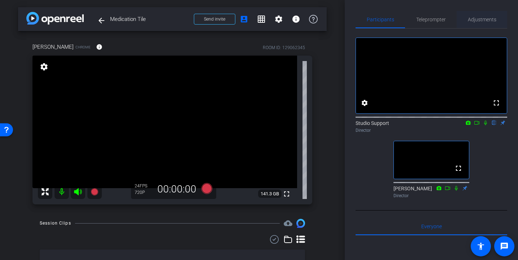
click at [485, 17] on span "Adjustments" at bounding box center [482, 19] width 29 height 5
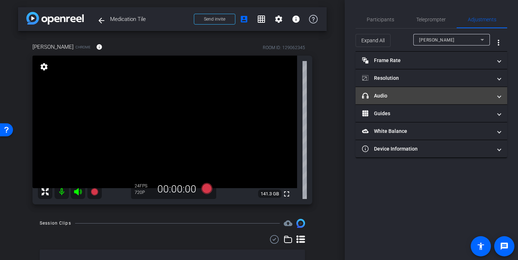
click at [417, 93] on mat-panel-title "headphone icon Audio" at bounding box center [427, 96] width 130 height 8
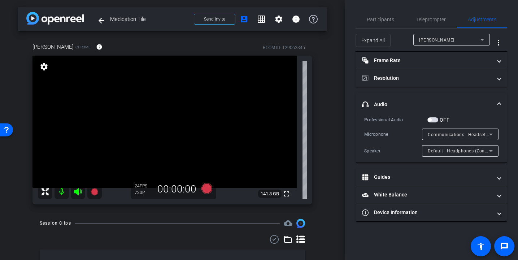
click at [483, 134] on span "Communications - Headset (Zone Vibe 100) (Bluetooth)" at bounding box center [487, 134] width 118 height 6
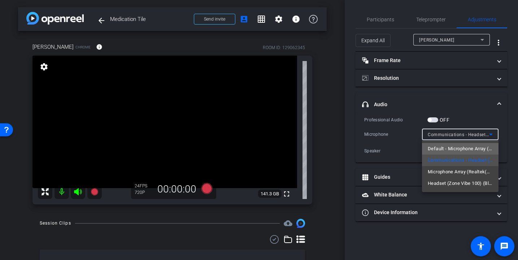
click at [479, 146] on span "Default - Microphone Array (Realtek(R) Audio)" at bounding box center [460, 148] width 65 height 9
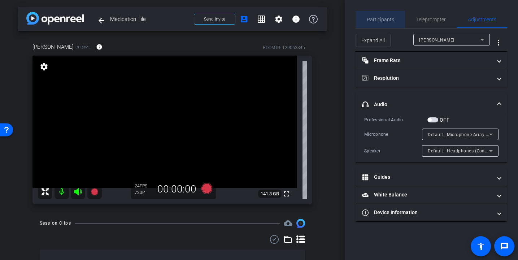
click at [385, 19] on span "Participants" at bounding box center [380, 19] width 27 height 5
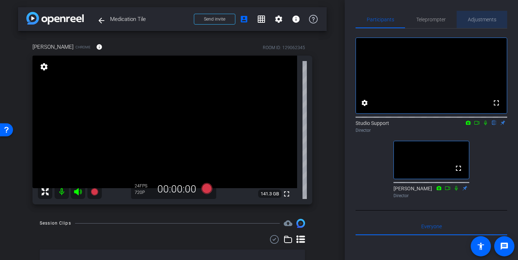
click at [484, 22] on span "Adjustments" at bounding box center [482, 19] width 29 height 5
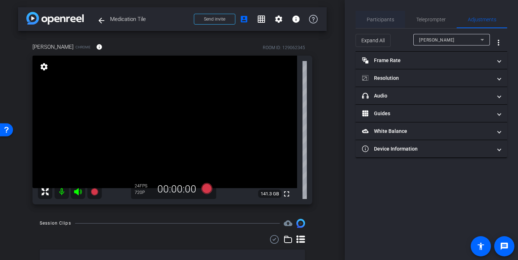
click at [377, 18] on span "Participants" at bounding box center [380, 19] width 27 height 5
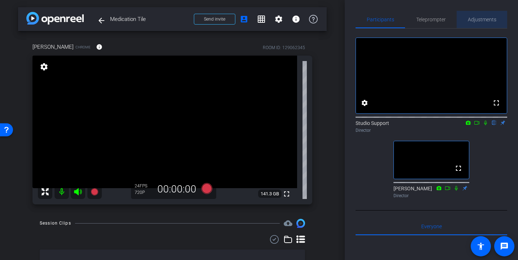
click at [474, 21] on span "Adjustments" at bounding box center [482, 19] width 29 height 5
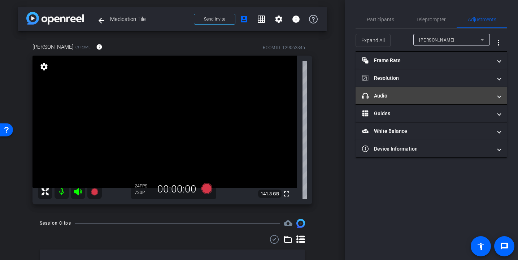
click at [448, 96] on mat-panel-title "headphone icon Audio" at bounding box center [427, 96] width 130 height 8
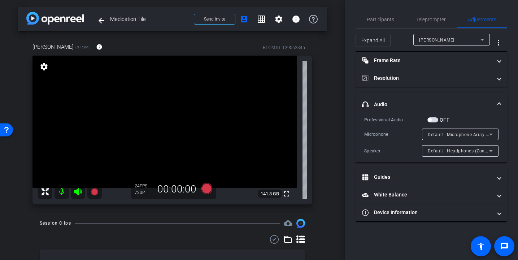
click at [475, 153] on span "Default - Headphones (Zone Vibe 100) (Bluetooth)" at bounding box center [481, 151] width 106 height 6
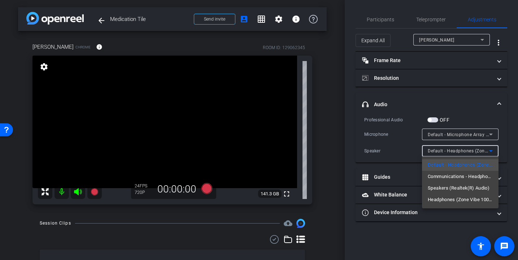
click at [510, 95] on div at bounding box center [259, 130] width 518 height 260
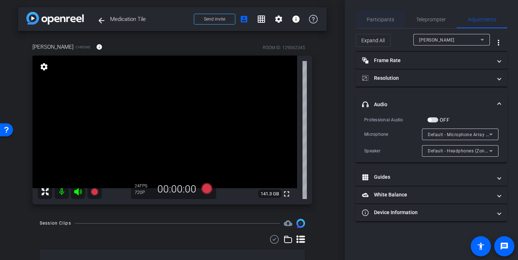
click at [375, 12] on span "Participants" at bounding box center [380, 19] width 27 height 17
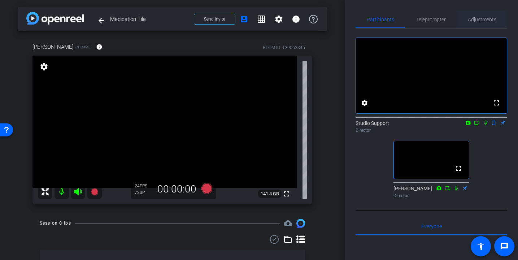
click at [474, 16] on span "Adjustments" at bounding box center [482, 19] width 29 height 17
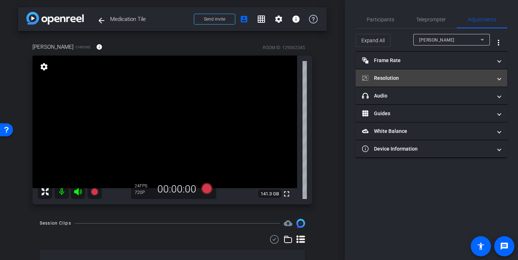
click at [432, 84] on mat-expansion-panel-header "Resolution" at bounding box center [432, 77] width 152 height 17
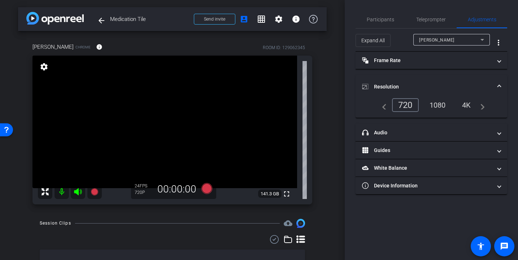
click at [435, 98] on div "navigate_before 720 1080 4K navigate_next" at bounding box center [431, 105] width 107 height 14
click at [433, 101] on div "1080" at bounding box center [437, 105] width 27 height 12
click at [390, 18] on span "Participants" at bounding box center [380, 19] width 27 height 5
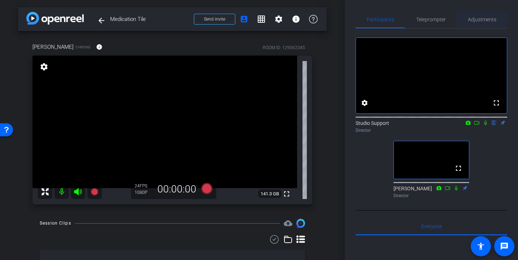
click at [489, 20] on span "Adjustments" at bounding box center [482, 19] width 29 height 5
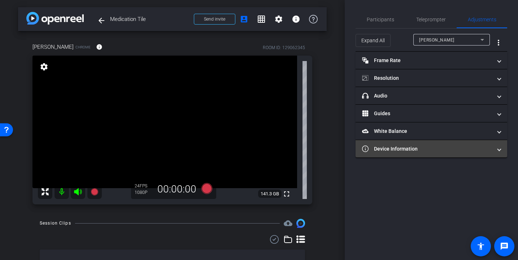
click at [460, 154] on mat-expansion-panel-header "Device Information" at bounding box center [432, 148] width 152 height 17
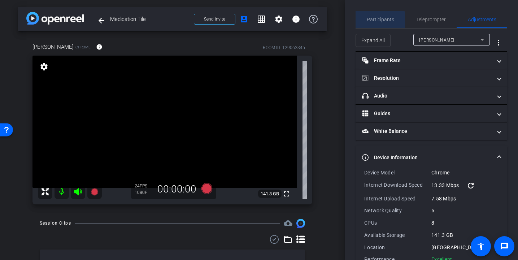
click at [377, 21] on span "Participants" at bounding box center [380, 19] width 27 height 5
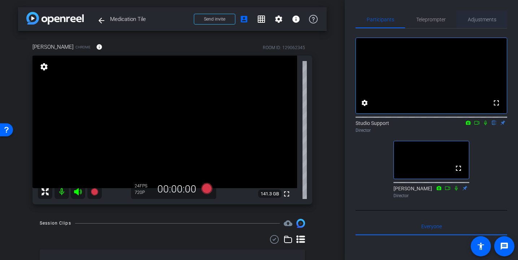
click at [479, 17] on span "Adjustments" at bounding box center [482, 19] width 29 height 5
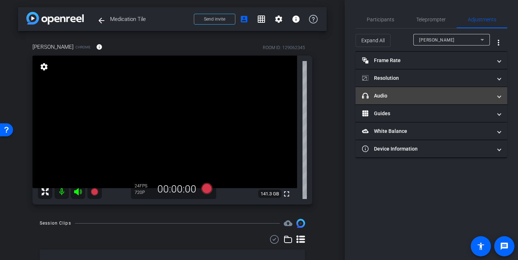
click at [438, 100] on mat-expansion-panel-header "headphone icon Audio" at bounding box center [432, 95] width 152 height 17
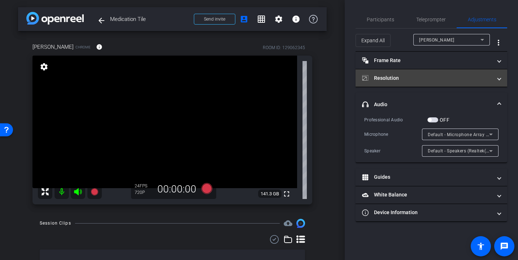
click at [442, 77] on mat-panel-title "Resolution" at bounding box center [427, 78] width 130 height 8
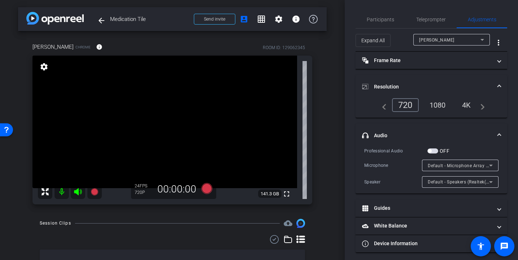
click at [436, 103] on div "1080" at bounding box center [437, 105] width 27 height 12
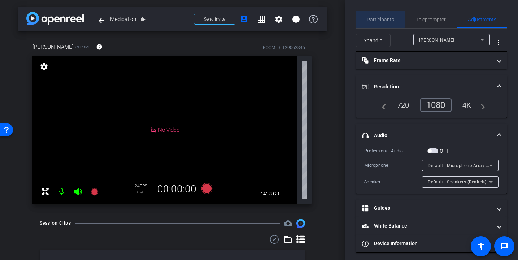
click at [373, 19] on span "Participants" at bounding box center [380, 19] width 27 height 5
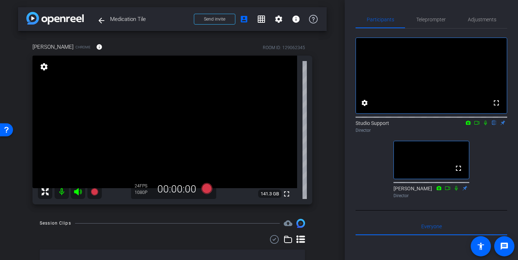
scroll to position [12, 0]
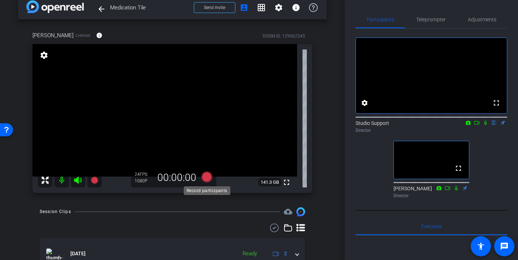
click at [204, 175] on icon at bounding box center [206, 177] width 11 height 11
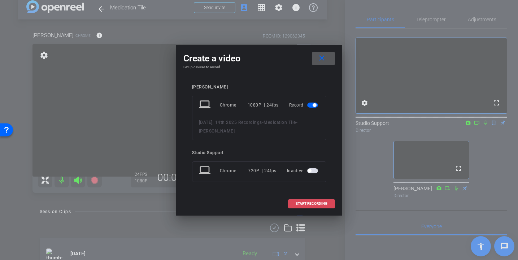
click at [316, 205] on span "START RECORDING" at bounding box center [312, 204] width 32 height 4
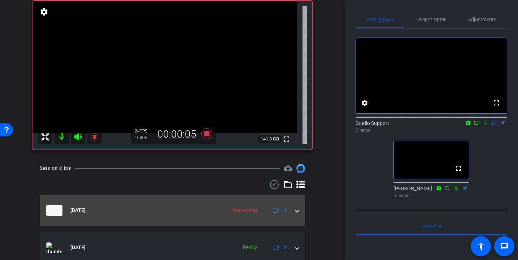
scroll to position [0, 0]
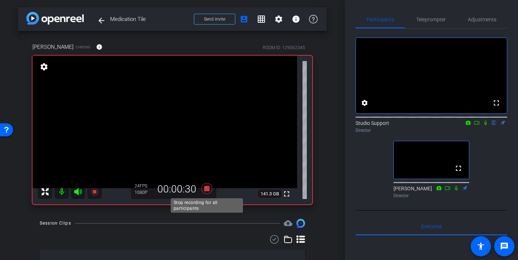
click at [209, 187] on icon at bounding box center [206, 188] width 11 height 11
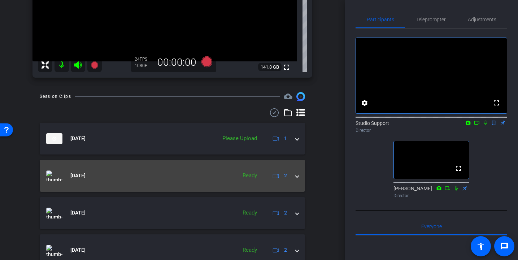
scroll to position [101, 0]
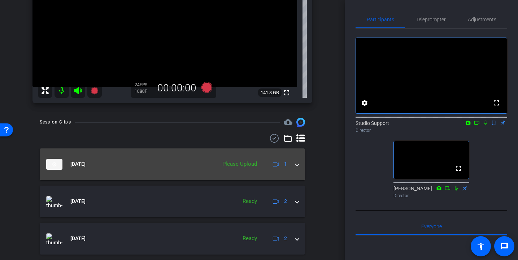
click at [215, 173] on mat-expansion-panel-header "[DATE] Please Upload 1" at bounding box center [172, 164] width 265 height 32
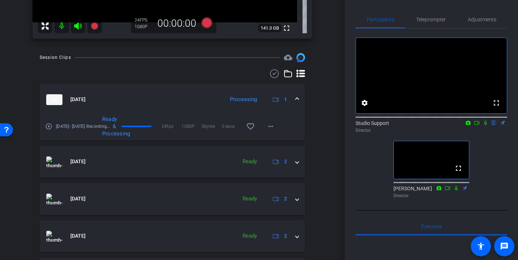
scroll to position [69, 0]
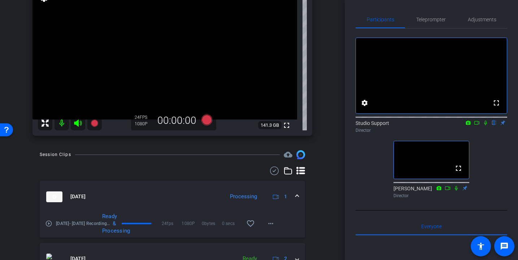
click at [50, 224] on mat-icon "play_circle_outline" at bounding box center [48, 223] width 7 height 7
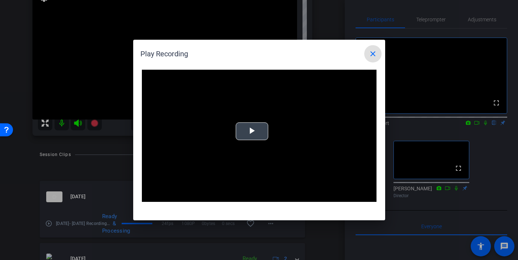
click at [260, 140] on button "Play Video" at bounding box center [252, 131] width 33 height 18
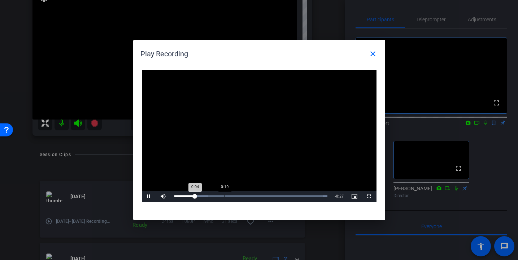
click at [224, 194] on div "Loaded : 100.00% 0:10 0:04" at bounding box center [251, 196] width 161 height 11
click at [240, 194] on div "Loaded : 100.00% 0:13 0:10" at bounding box center [251, 196] width 161 height 11
click at [261, 193] on div "Loaded : 100.00% 0:17 0:17" at bounding box center [251, 196] width 161 height 11
click at [368, 52] on span at bounding box center [372, 53] width 17 height 17
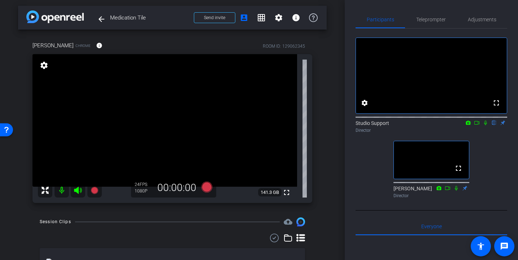
scroll to position [0, 0]
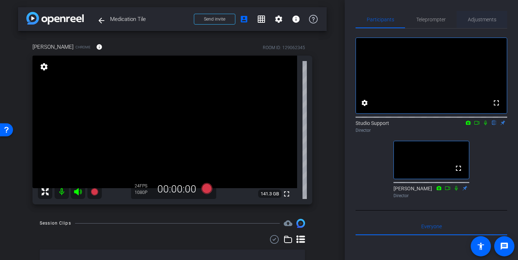
click at [480, 22] on span "Adjustments" at bounding box center [482, 19] width 29 height 5
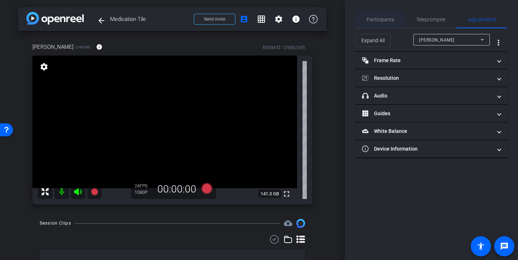
click at [365, 15] on div "Participants" at bounding box center [380, 19] width 49 height 17
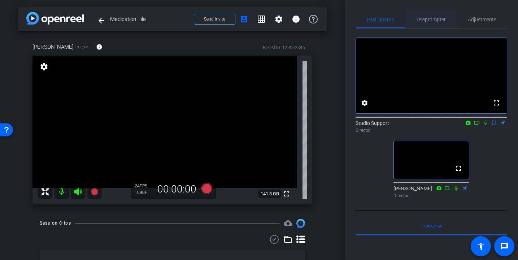
click at [450, 22] on div "Teleprompter" at bounding box center [431, 19] width 52 height 17
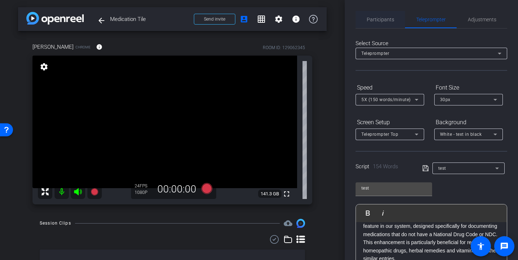
click at [373, 22] on span "Participants" at bounding box center [380, 19] width 27 height 5
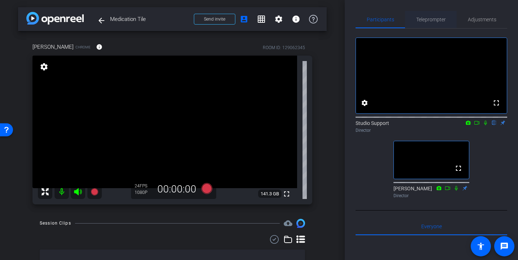
click at [431, 24] on span "Teleprompter" at bounding box center [431, 19] width 30 height 17
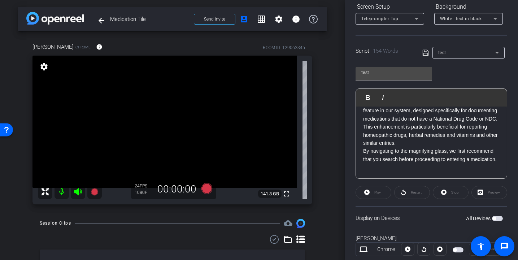
scroll to position [135, 0]
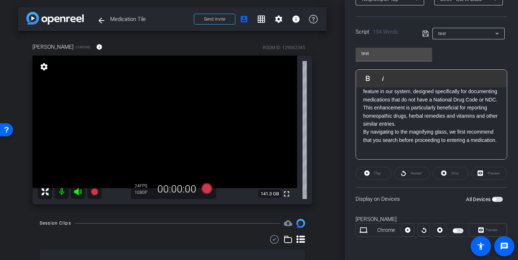
click at [501, 199] on span "button" at bounding box center [497, 199] width 11 height 5
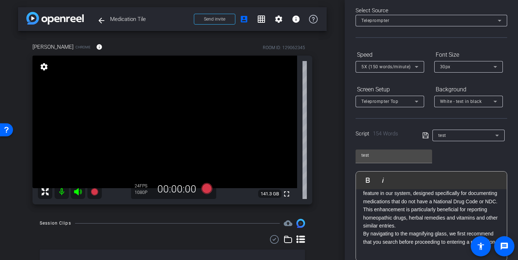
scroll to position [0, 0]
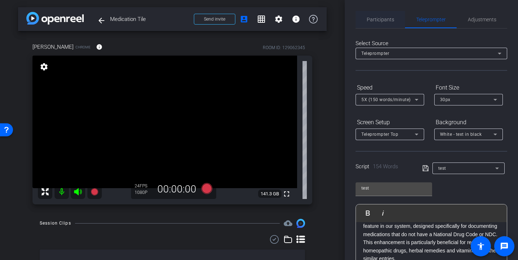
click at [391, 25] on span "Participants" at bounding box center [380, 19] width 27 height 17
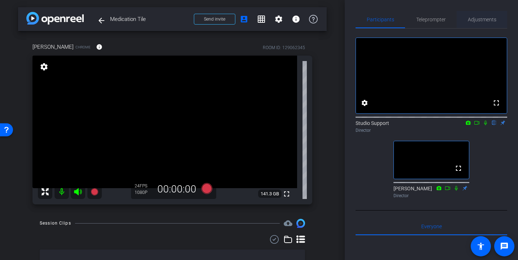
click at [476, 20] on span "Adjustments" at bounding box center [482, 19] width 29 height 5
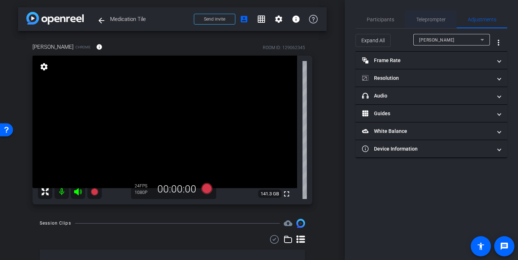
click at [444, 23] on span "Teleprompter" at bounding box center [431, 19] width 30 height 17
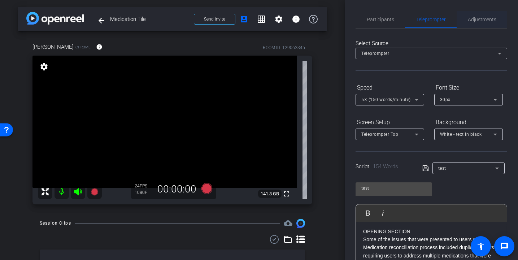
click at [480, 14] on span "Adjustments" at bounding box center [482, 19] width 29 height 17
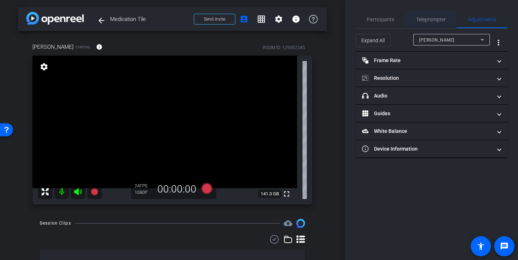
click at [436, 22] on span "Teleprompter" at bounding box center [431, 19] width 30 height 17
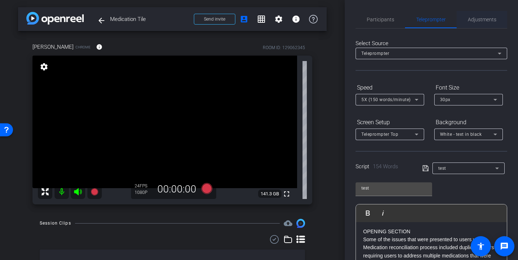
click at [475, 18] on span "Adjustments" at bounding box center [482, 19] width 29 height 5
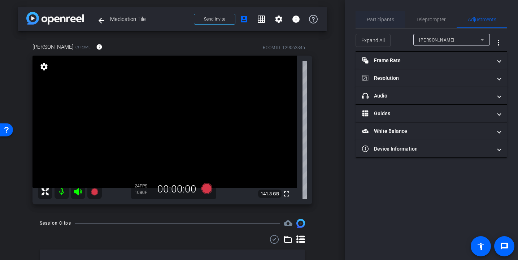
click at [397, 20] on div "Participants" at bounding box center [380, 19] width 49 height 17
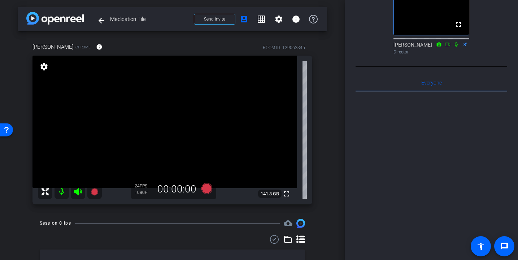
scroll to position [222, 0]
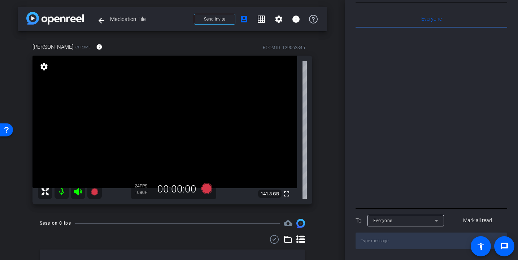
click at [425, 243] on textarea at bounding box center [432, 241] width 152 height 17
type textarea "hi!"
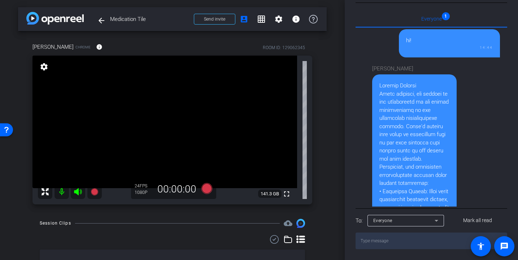
scroll to position [0, 0]
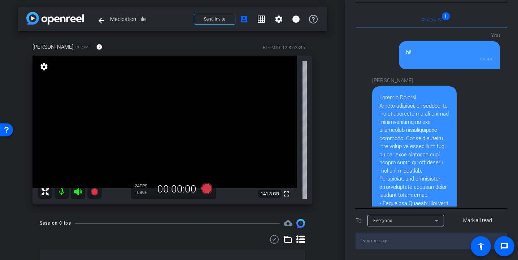
drag, startPoint x: 449, startPoint y: 186, endPoint x: 380, endPoint y: 95, distance: 114.0
copy div "Loremip Dolorsi Ametc adipisci, eli seddoei te inc utlaboreetd ma ali enimad mi…"
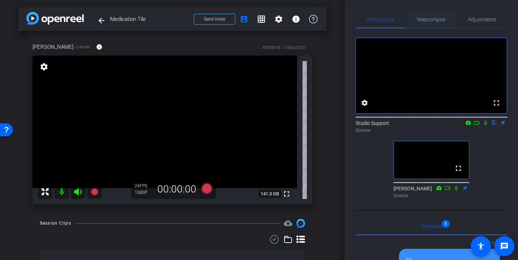
click at [434, 15] on span "Teleprompter" at bounding box center [431, 19] width 30 height 17
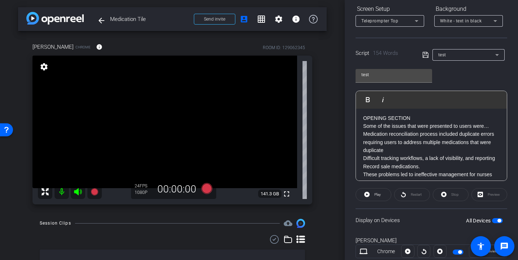
scroll to position [135, 0]
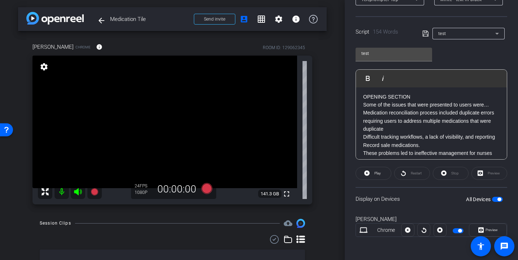
click at [407, 116] on p "Medication reconciliation process included duplicate errors requiring users to …" at bounding box center [431, 121] width 137 height 24
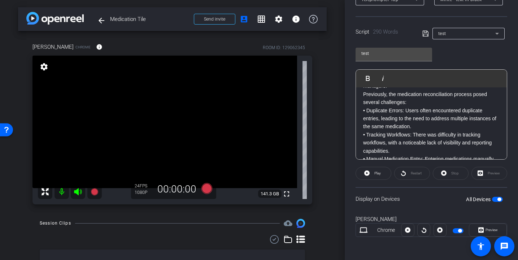
scroll to position [0, 0]
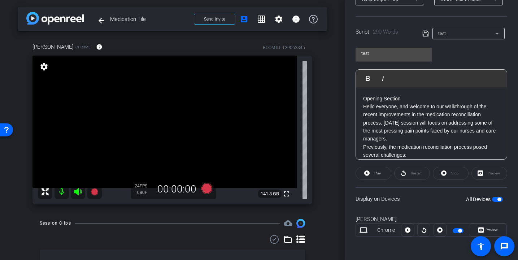
click at [427, 33] on icon at bounding box center [426, 33] width 7 height 9
click at [380, 176] on span "Play" at bounding box center [377, 173] width 8 height 10
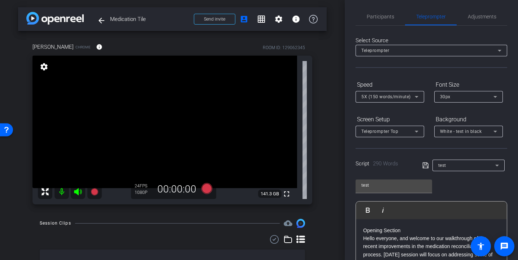
scroll to position [129, 0]
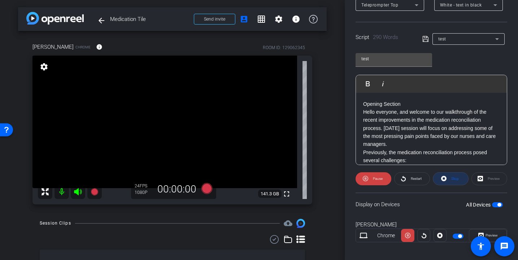
click at [464, 176] on span at bounding box center [450, 178] width 35 height 17
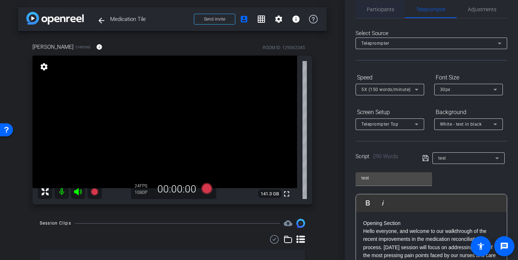
scroll to position [0, 0]
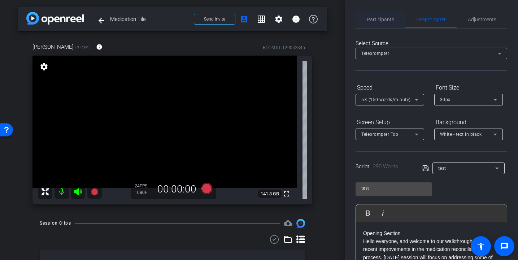
click at [386, 17] on span "Participants" at bounding box center [380, 19] width 27 height 5
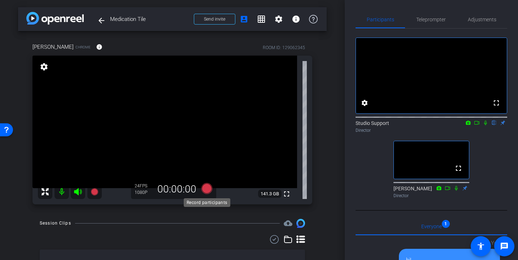
click at [210, 187] on icon at bounding box center [206, 188] width 11 height 11
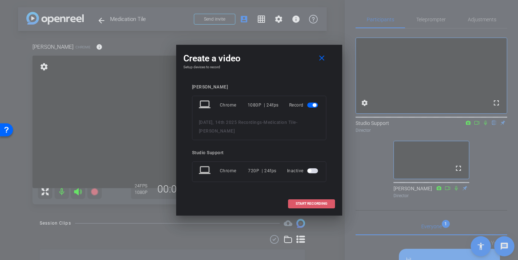
click at [302, 201] on span at bounding box center [312, 203] width 46 height 17
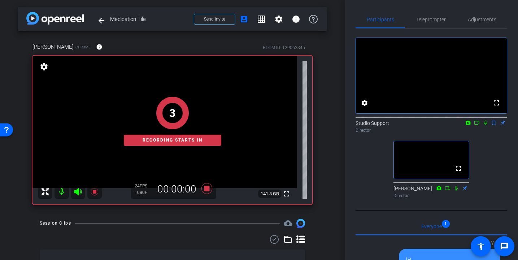
click at [485, 125] on icon at bounding box center [486, 122] width 6 height 5
click at [435, 15] on span "Teleprompter" at bounding box center [431, 19] width 30 height 17
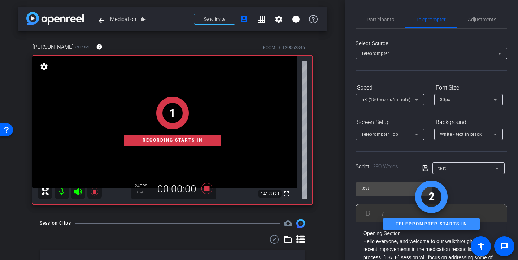
scroll to position [135, 0]
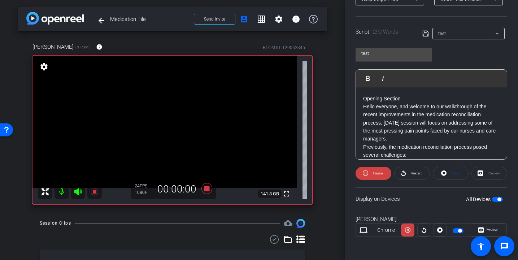
click at [493, 228] on span "Preview" at bounding box center [492, 230] width 12 height 4
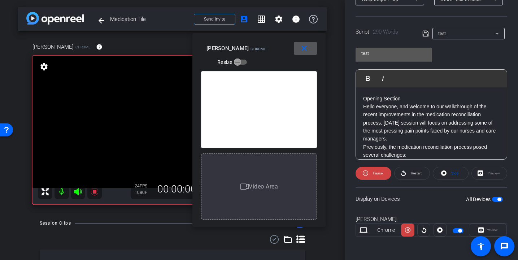
scroll to position [0, 0]
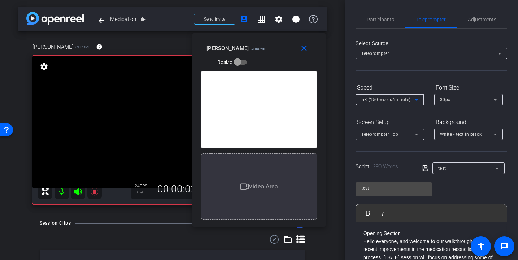
click at [394, 102] on span "5X (150 words/minute)" at bounding box center [386, 99] width 49 height 5
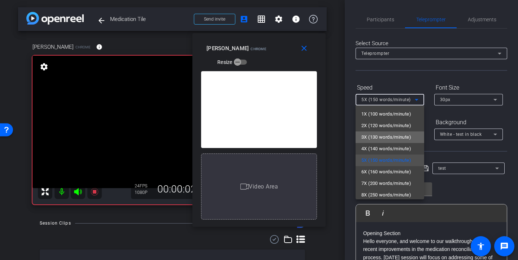
click at [386, 138] on span "3X (130 words/minute)" at bounding box center [387, 137] width 50 height 9
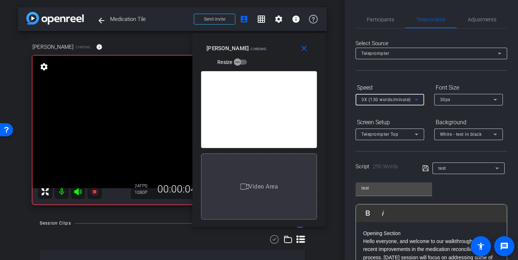
click at [385, 99] on span "3X (130 words/minute)" at bounding box center [386, 99] width 49 height 5
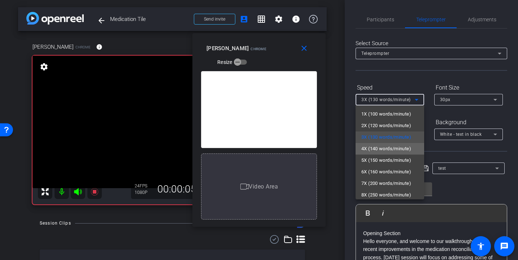
click at [388, 150] on span "4X (140 words/minute)" at bounding box center [387, 148] width 50 height 9
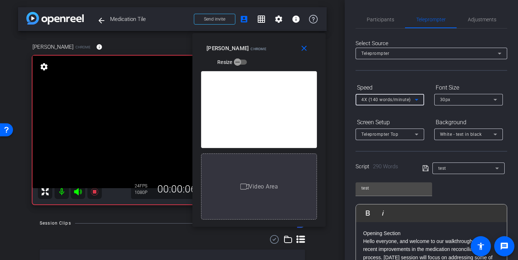
click at [391, 101] on span "4X (140 words/minute)" at bounding box center [386, 99] width 49 height 5
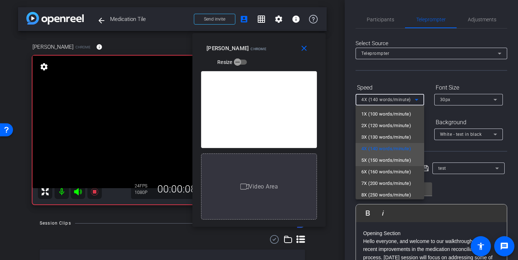
click at [393, 161] on span "5X (150 words/minute)" at bounding box center [387, 160] width 50 height 9
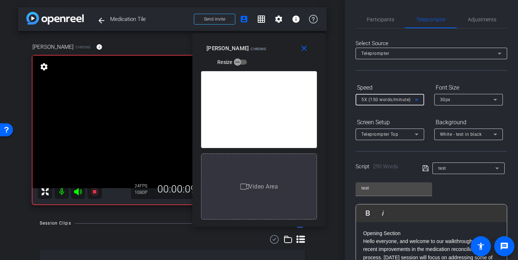
click at [381, 101] on span "5X (150 words/minute)" at bounding box center [386, 99] width 49 height 5
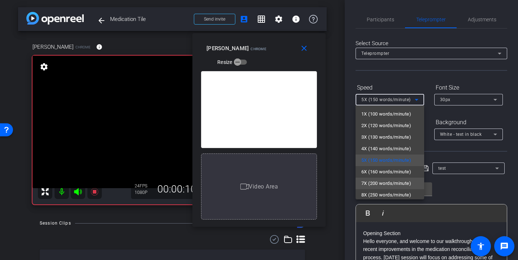
click at [384, 178] on mat-option "7X (200 words/minute)" at bounding box center [390, 184] width 69 height 12
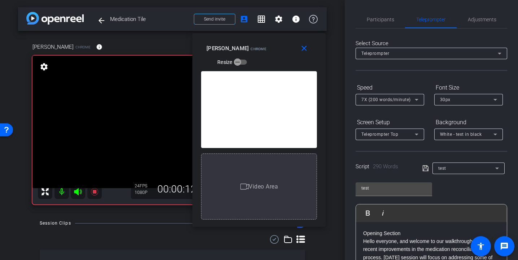
click at [386, 104] on div "7X (200 words/minute)" at bounding box center [390, 100] width 57 height 12
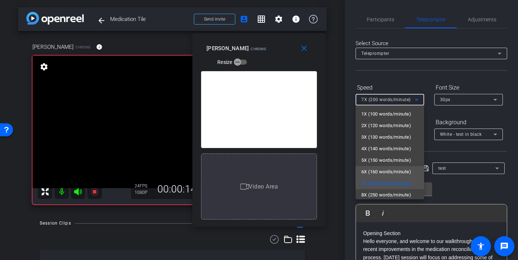
click at [394, 171] on span "6X (160 words/minute)" at bounding box center [387, 172] width 50 height 9
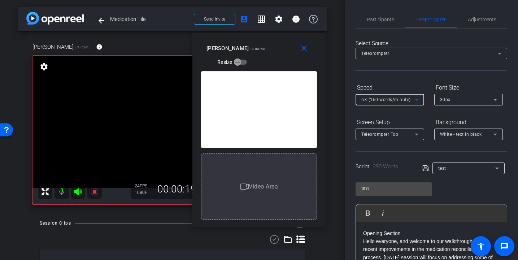
click at [399, 100] on span "6X (160 words/minute)" at bounding box center [386, 99] width 49 height 5
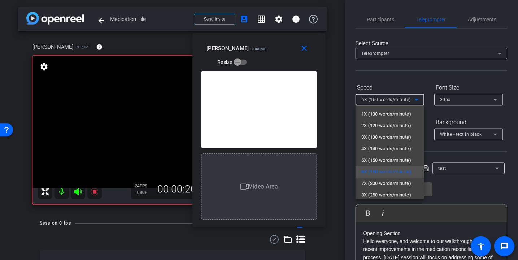
click at [382, 148] on span "4X (140 words/minute)" at bounding box center [387, 148] width 50 height 9
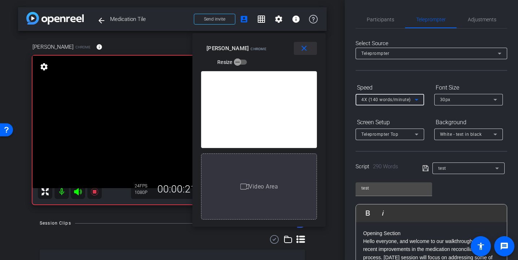
click at [306, 49] on mat-icon "close" at bounding box center [304, 48] width 9 height 9
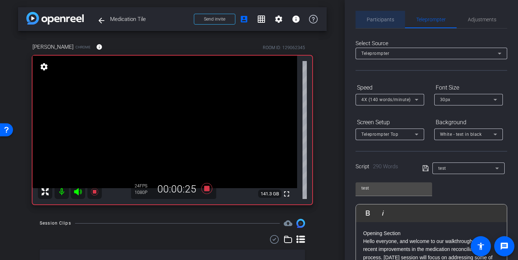
click at [385, 22] on span "Participants" at bounding box center [380, 19] width 27 height 5
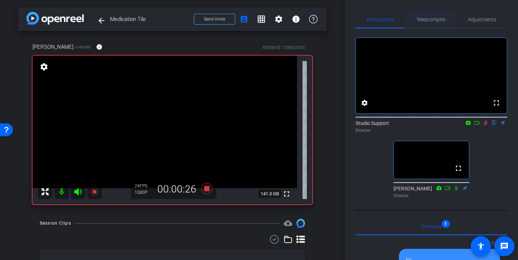
click at [411, 18] on div "Teleprompter" at bounding box center [431, 19] width 52 height 17
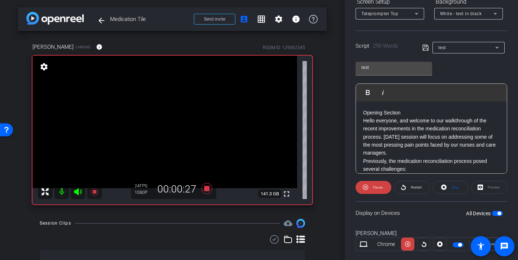
scroll to position [135, 0]
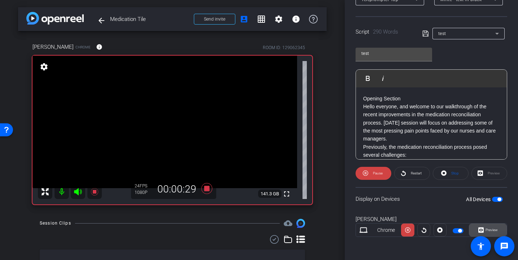
click at [480, 227] on icon at bounding box center [481, 230] width 5 height 11
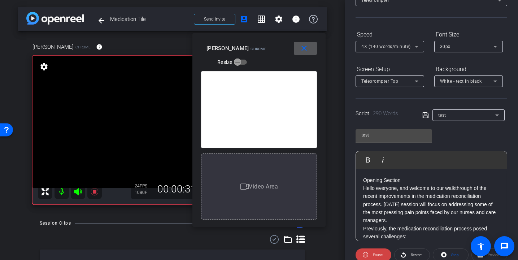
scroll to position [33, 0]
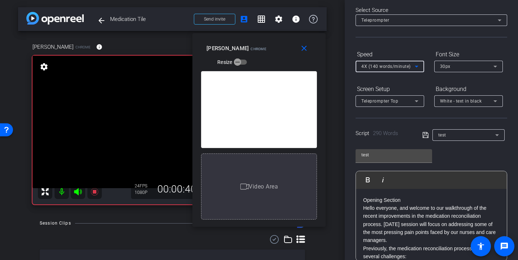
click at [413, 69] on icon at bounding box center [416, 66] width 9 height 9
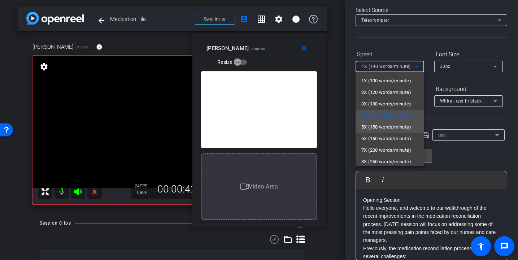
click at [391, 129] on span "5X (150 words/minute)" at bounding box center [387, 127] width 50 height 9
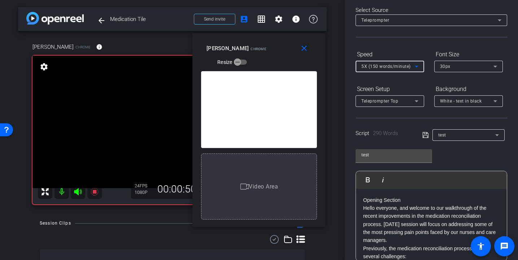
click at [402, 68] on span "5X (150 words/minute)" at bounding box center [386, 66] width 49 height 5
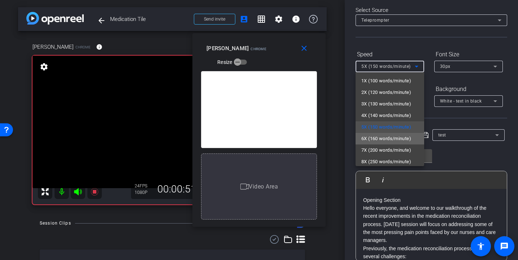
click at [392, 139] on span "6X (160 words/minute)" at bounding box center [387, 138] width 50 height 9
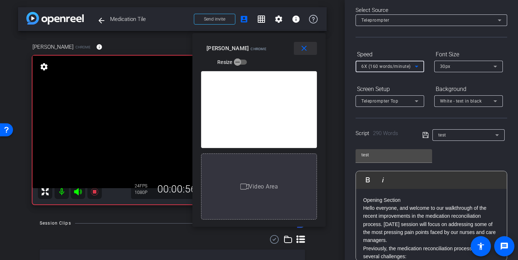
drag, startPoint x: 308, startPoint y: 48, endPoint x: 323, endPoint y: 55, distance: 17.0
click at [308, 48] on mat-icon "close" at bounding box center [304, 48] width 9 height 9
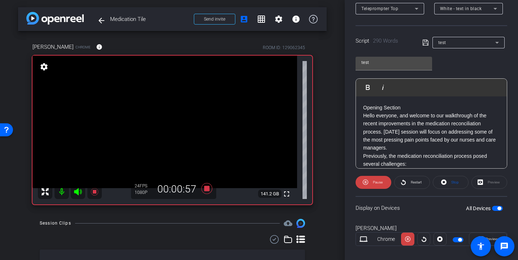
scroll to position [135, 0]
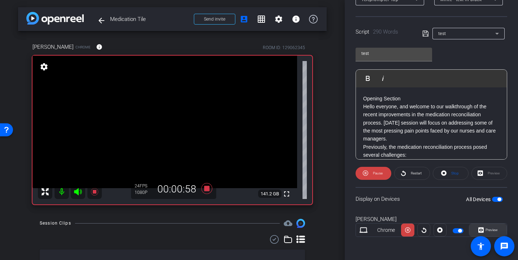
click at [491, 233] on span "Preview" at bounding box center [491, 230] width 14 height 10
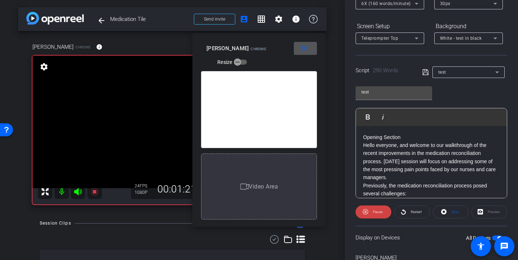
scroll to position [93, 0]
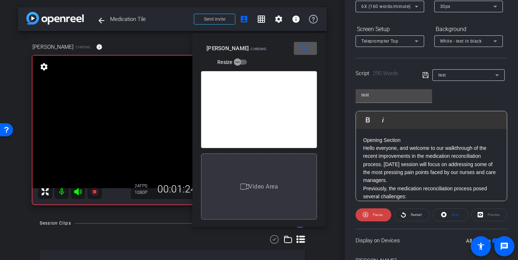
click at [384, 10] on div "6X (160 words/minute)" at bounding box center [388, 6] width 53 height 9
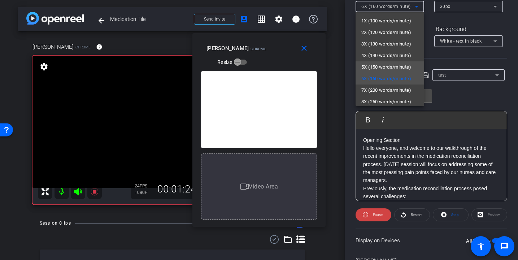
click at [394, 69] on span "5X (150 words/minute)" at bounding box center [387, 67] width 50 height 9
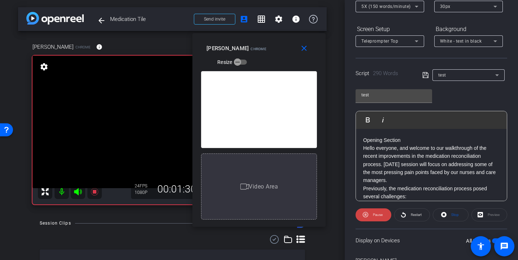
click at [399, 12] on div "5X (150 words/minute)" at bounding box center [390, 7] width 57 height 12
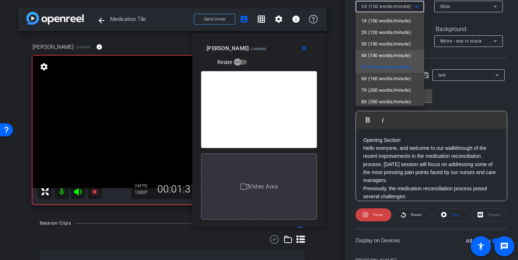
click at [394, 51] on span "4X (140 words/minute)" at bounding box center [387, 55] width 50 height 9
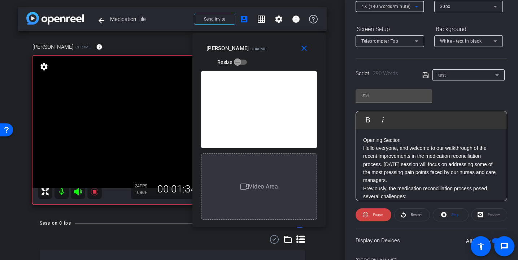
click at [404, 8] on span "4X (140 words/minute)" at bounding box center [386, 6] width 49 height 5
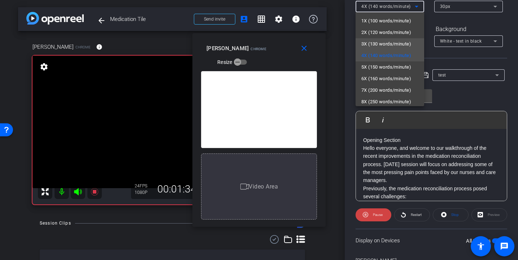
click at [390, 42] on span "3X (130 words/minute)" at bounding box center [387, 44] width 50 height 9
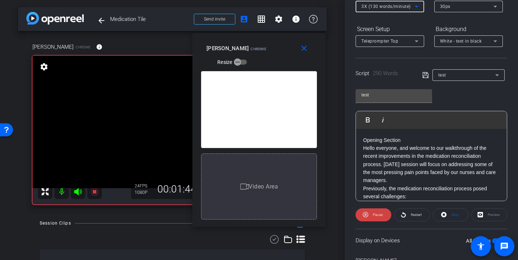
click at [386, 9] on div "3X (130 words/minute)" at bounding box center [388, 6] width 53 height 9
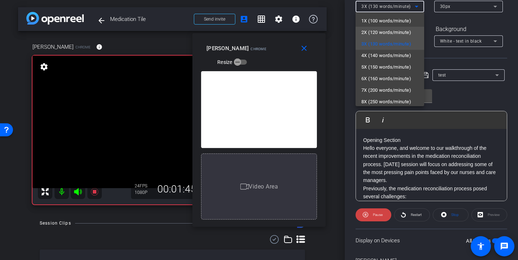
click at [379, 32] on span "2X (120 words/minute)" at bounding box center [387, 32] width 50 height 9
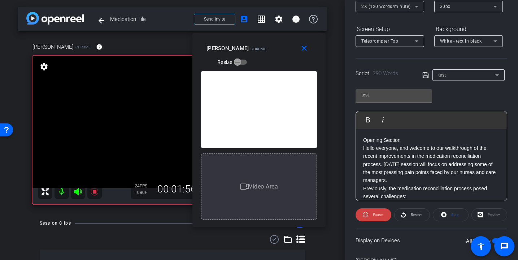
click at [440, 11] on div "30px" at bounding box center [468, 7] width 57 height 12
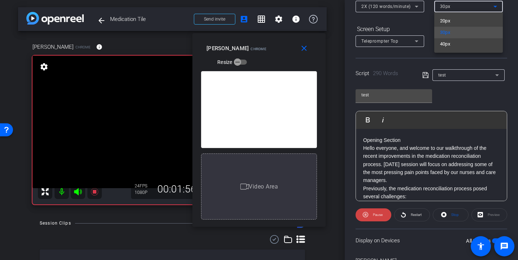
click at [448, 23] on span "20px" at bounding box center [445, 21] width 10 height 9
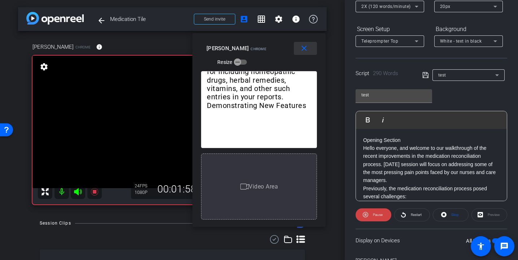
drag, startPoint x: 306, startPoint y: 48, endPoint x: 360, endPoint y: 50, distance: 54.6
click at [306, 49] on mat-icon "close" at bounding box center [304, 48] width 9 height 9
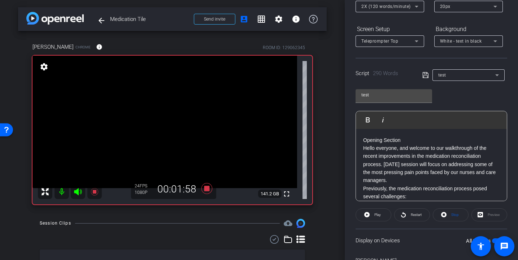
scroll to position [0, 0]
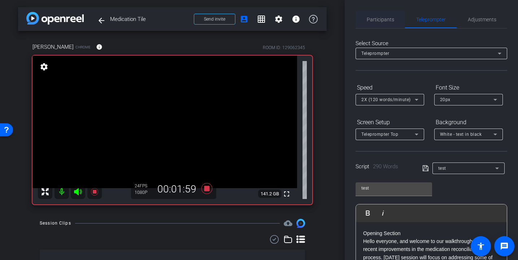
click at [382, 23] on span "Participants" at bounding box center [380, 19] width 27 height 17
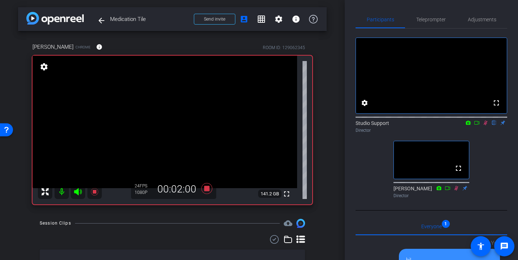
click at [486, 125] on icon at bounding box center [486, 122] width 6 height 5
click at [203, 187] on icon at bounding box center [206, 188] width 17 height 13
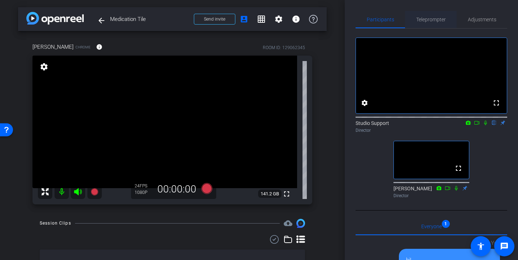
click at [433, 22] on span "Teleprompter" at bounding box center [431, 19] width 30 height 5
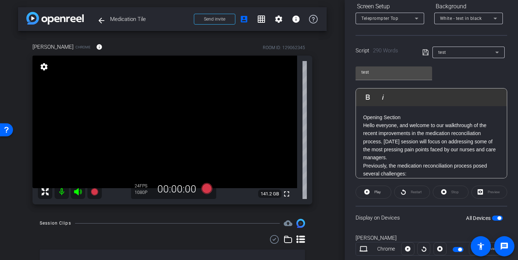
scroll to position [135, 0]
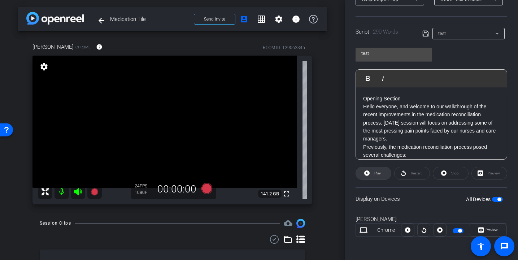
click at [380, 174] on span "Play" at bounding box center [378, 173] width 7 height 4
click at [489, 230] on span "Preview" at bounding box center [492, 230] width 12 height 4
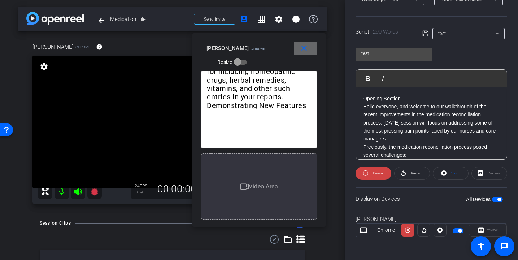
click at [297, 47] on span at bounding box center [305, 48] width 23 height 17
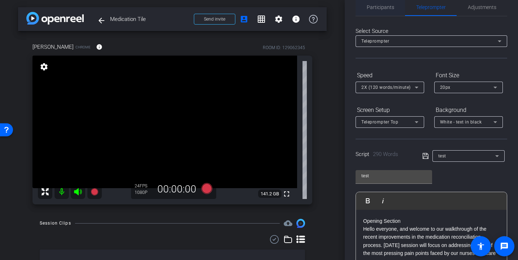
scroll to position [0, 0]
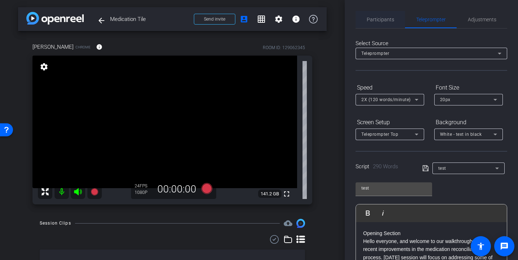
click at [379, 22] on span "Participants" at bounding box center [380, 19] width 27 height 5
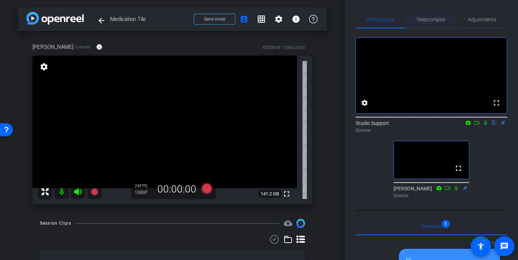
click at [435, 19] on span "Teleprompter" at bounding box center [431, 19] width 30 height 5
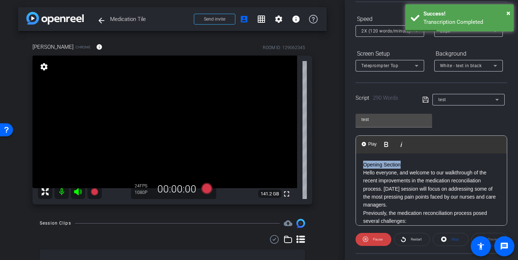
drag, startPoint x: 405, startPoint y: 163, endPoint x: 362, endPoint y: 160, distance: 43.8
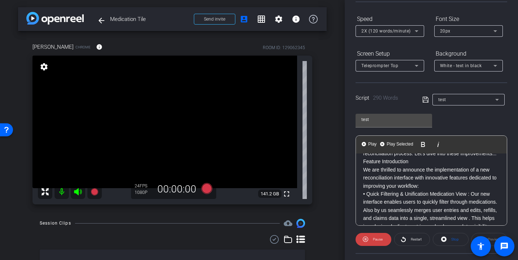
scroll to position [189, 0]
drag, startPoint x: 420, startPoint y: 163, endPoint x: 364, endPoint y: 159, distance: 55.4
click at [364, 160] on p "Feature Introduction" at bounding box center [431, 162] width 137 height 8
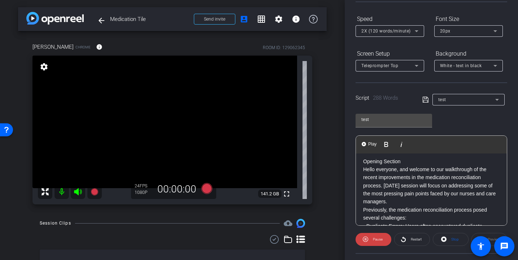
scroll to position [0, 0]
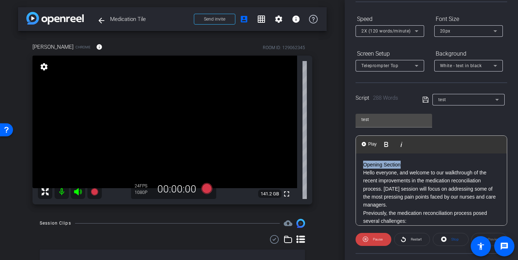
drag, startPoint x: 418, startPoint y: 164, endPoint x: 369, endPoint y: 159, distance: 49.4
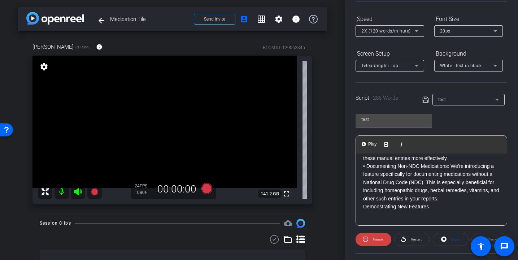
scroll to position [298, 0]
click at [428, 101] on icon at bounding box center [426, 99] width 7 height 9
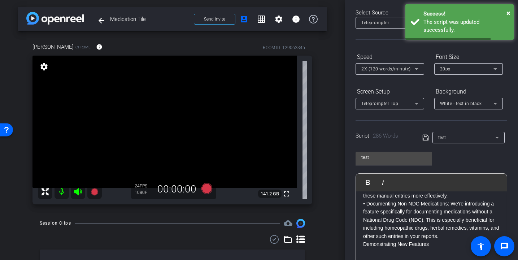
scroll to position [0, 0]
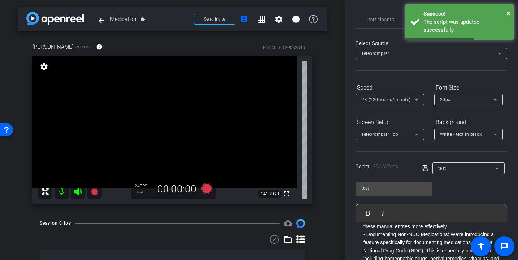
click at [395, 98] on span "2X (120 words/minute)" at bounding box center [386, 99] width 49 height 5
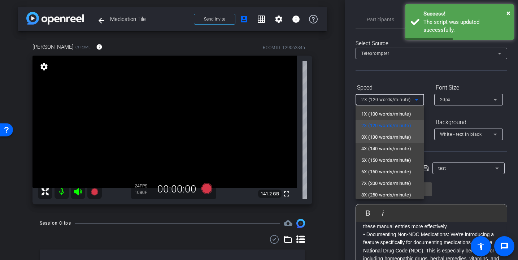
click at [393, 139] on span "3X (130 words/minute)" at bounding box center [387, 137] width 50 height 9
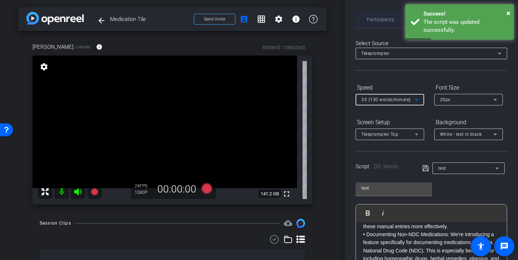
click at [378, 22] on span "Participants" at bounding box center [380, 19] width 27 height 5
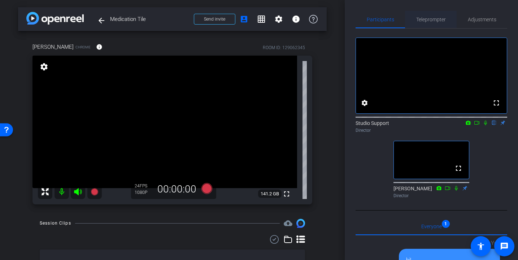
click at [433, 12] on span "Teleprompter" at bounding box center [431, 19] width 30 height 17
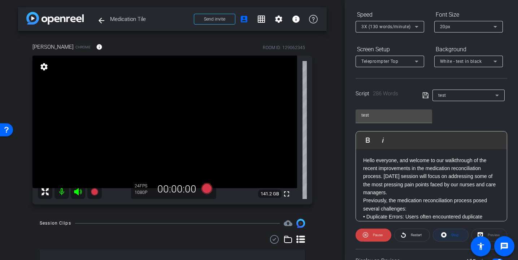
click at [451, 234] on span "Stop" at bounding box center [454, 235] width 9 height 10
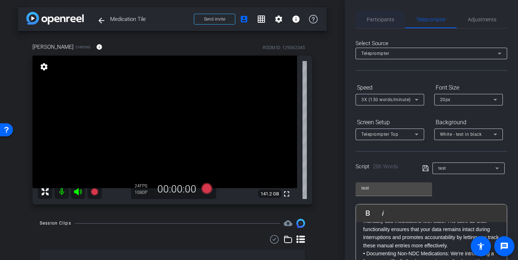
click at [384, 21] on span "Participants" at bounding box center [380, 19] width 27 height 5
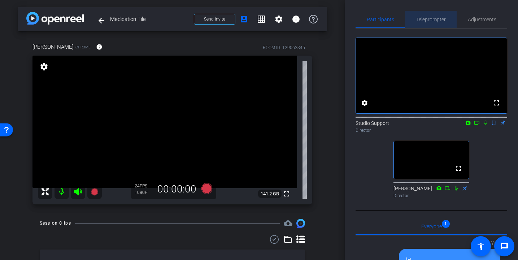
click at [427, 14] on span "Teleprompter" at bounding box center [431, 19] width 30 height 17
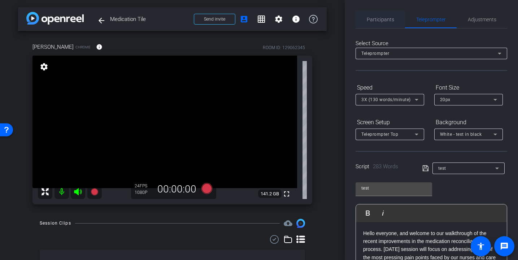
click at [377, 22] on span "Participants" at bounding box center [380, 19] width 27 height 5
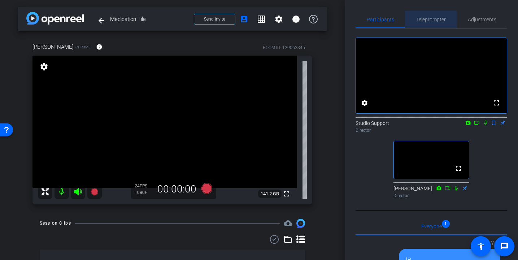
click at [437, 23] on span "Teleprompter" at bounding box center [431, 19] width 30 height 17
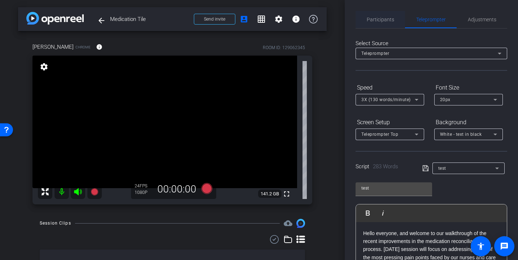
click at [375, 21] on span "Participants" at bounding box center [380, 19] width 27 height 5
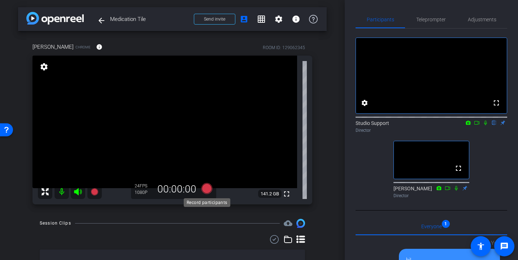
click at [207, 189] on icon at bounding box center [206, 188] width 11 height 11
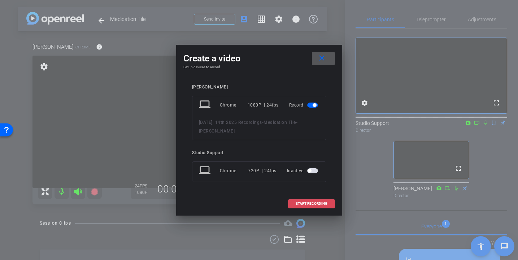
click at [316, 204] on span "START RECORDING" at bounding box center [312, 204] width 32 height 4
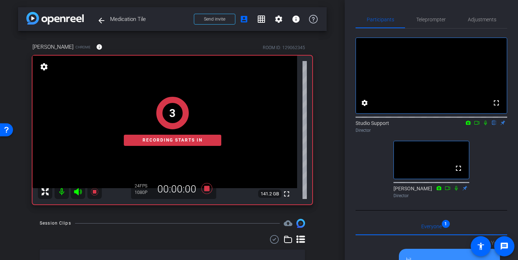
click at [487, 126] on mat-icon at bounding box center [485, 123] width 9 height 7
click at [433, 22] on span "Teleprompter" at bounding box center [431, 19] width 30 height 17
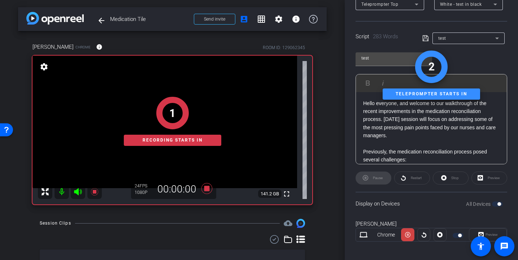
scroll to position [135, 0]
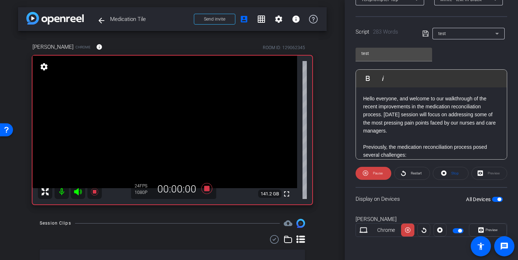
click at [499, 230] on span at bounding box center [488, 229] width 37 height 17
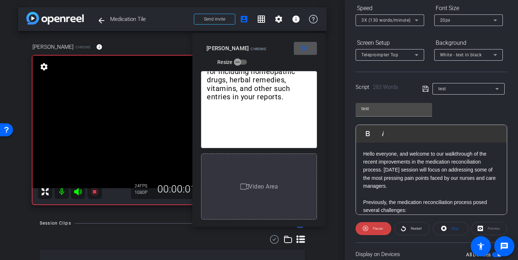
scroll to position [68, 0]
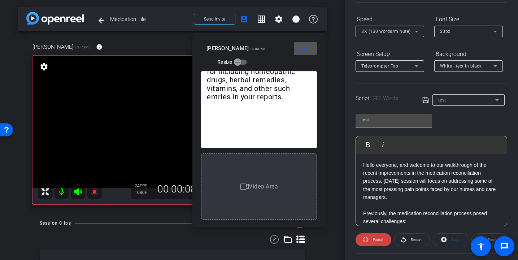
click at [401, 33] on span "3X (130 words/minute)" at bounding box center [386, 31] width 49 height 5
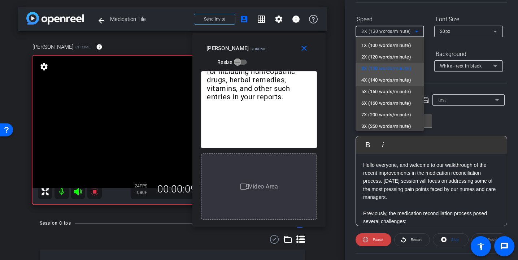
click at [393, 83] on span "4X (140 words/minute)" at bounding box center [387, 80] width 50 height 9
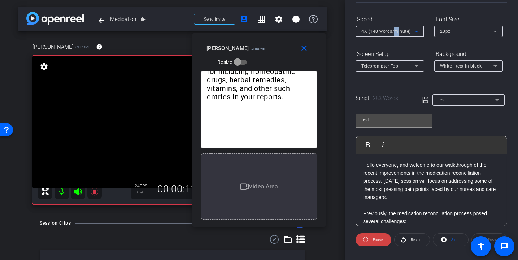
click at [395, 33] on span "4X (140 words/minute)" at bounding box center [386, 31] width 49 height 5
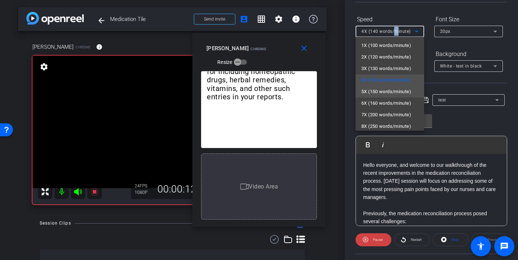
click at [398, 94] on span "5X (150 words/minute)" at bounding box center [387, 91] width 50 height 9
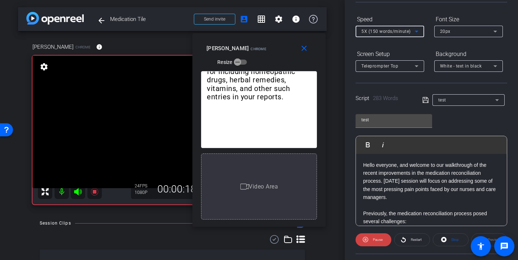
click at [399, 34] on span "5X (150 words/minute)" at bounding box center [386, 31] width 49 height 5
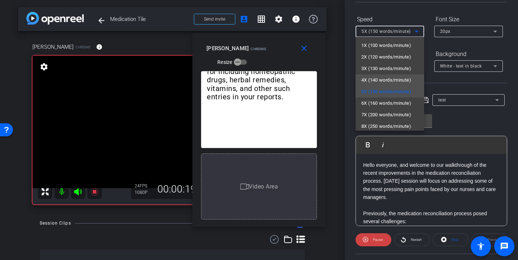
click at [389, 79] on span "4X (140 words/minute)" at bounding box center [387, 80] width 50 height 9
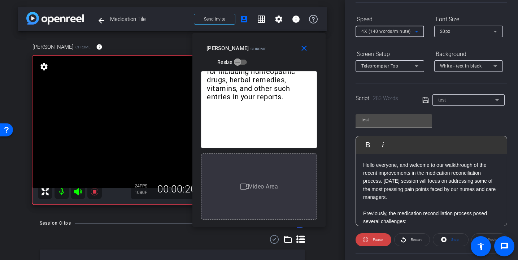
click at [388, 34] on div "4X (140 words/minute)" at bounding box center [388, 31] width 53 height 9
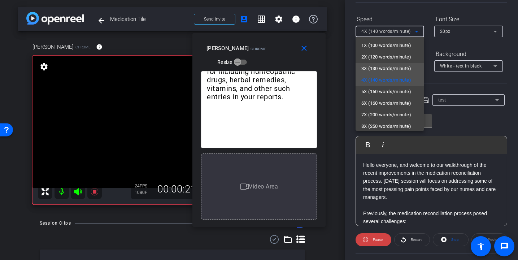
click at [389, 67] on span "3X (130 words/minute)" at bounding box center [387, 68] width 50 height 9
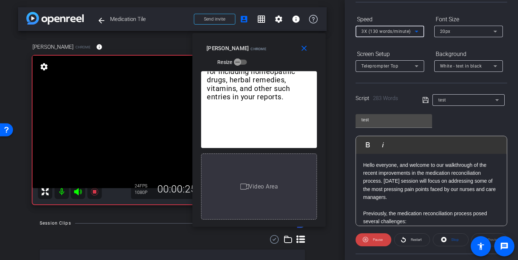
click at [392, 33] on span "3X (130 words/minute)" at bounding box center [386, 31] width 49 height 5
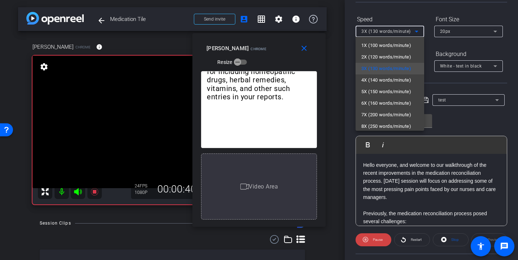
click at [392, 82] on span "4X (140 words/minute)" at bounding box center [387, 80] width 50 height 9
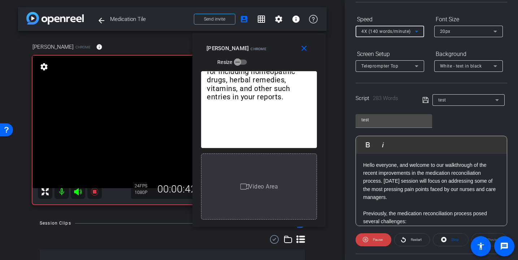
click at [394, 34] on span "4X (140 words/minute)" at bounding box center [386, 31] width 49 height 5
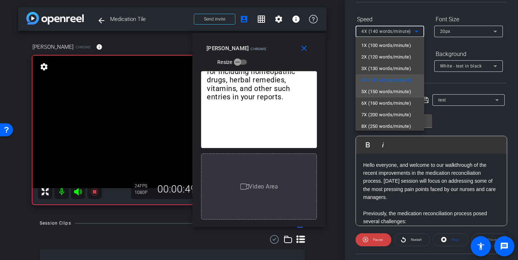
click at [390, 95] on span "5X (150 words/minute)" at bounding box center [387, 91] width 50 height 9
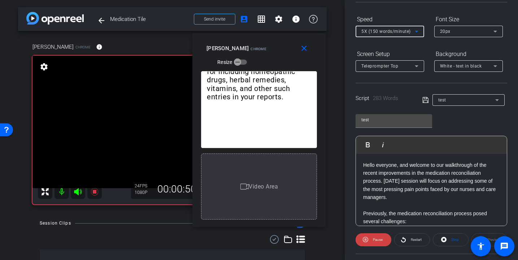
click at [390, 33] on span "5X (150 words/minute)" at bounding box center [386, 31] width 49 height 5
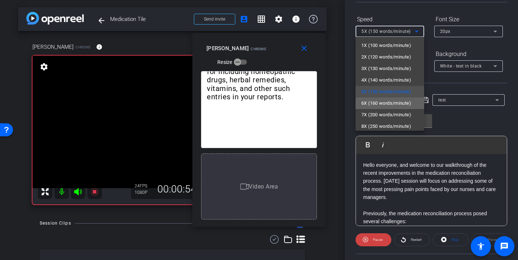
click at [388, 103] on span "6X (160 words/minute)" at bounding box center [387, 103] width 50 height 9
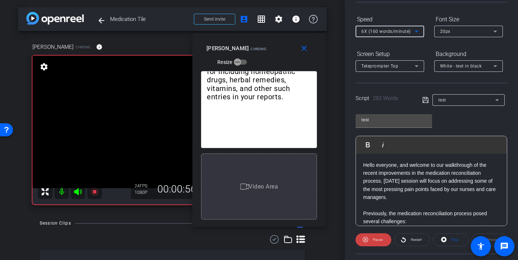
click at [386, 31] on span "6X (160 words/minute)" at bounding box center [386, 31] width 49 height 5
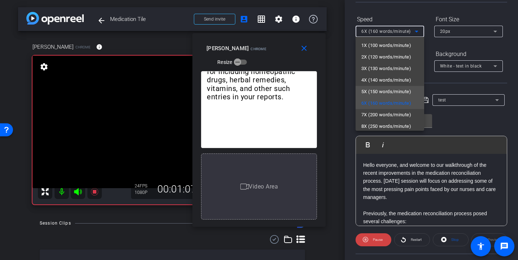
click at [386, 93] on span "5X (150 words/minute)" at bounding box center [387, 91] width 50 height 9
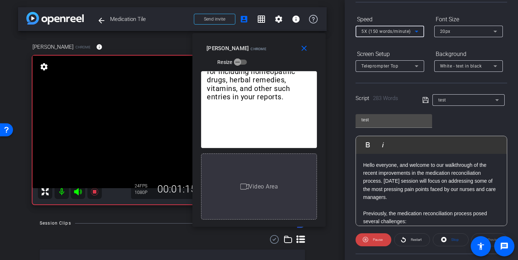
click at [380, 32] on span "5X (150 words/minute)" at bounding box center [386, 31] width 49 height 5
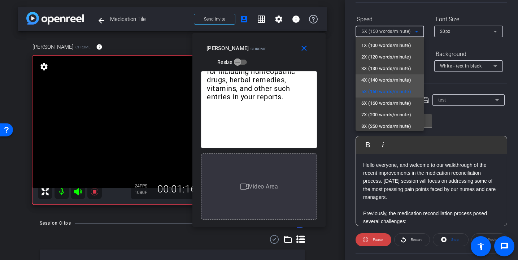
click at [385, 82] on span "4X (140 words/minute)" at bounding box center [387, 80] width 50 height 9
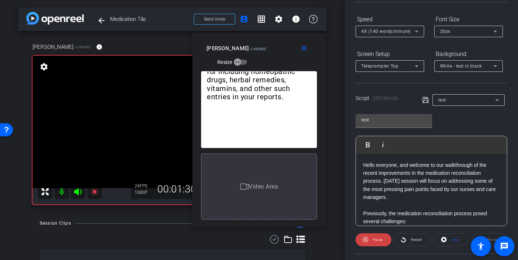
click at [369, 36] on div "4X (140 words/minute)" at bounding box center [390, 32] width 57 height 12
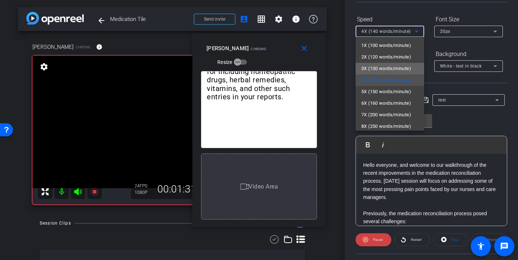
click at [373, 68] on span "3X (130 words/minute)" at bounding box center [387, 68] width 50 height 9
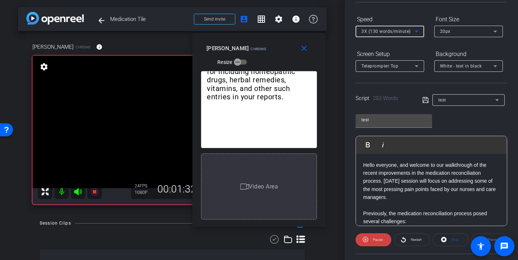
click at [374, 30] on span "3X (130 words/minute)" at bounding box center [386, 31] width 49 height 5
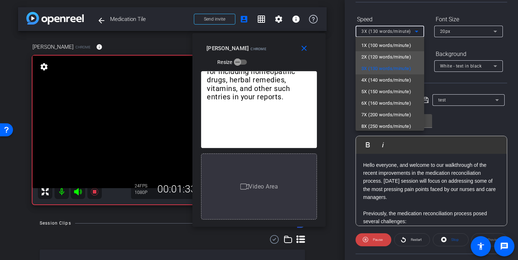
click at [377, 59] on span "2X (120 words/minute)" at bounding box center [387, 57] width 50 height 9
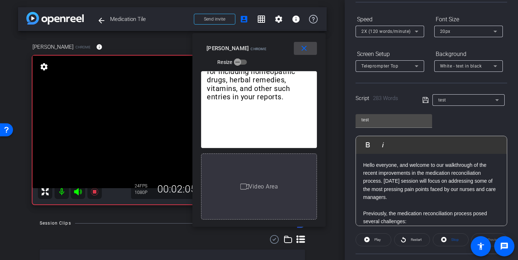
click at [304, 48] on mat-icon "close" at bounding box center [304, 48] width 9 height 9
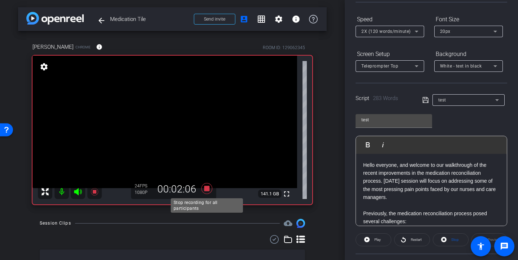
click at [200, 187] on icon at bounding box center [206, 188] width 17 height 13
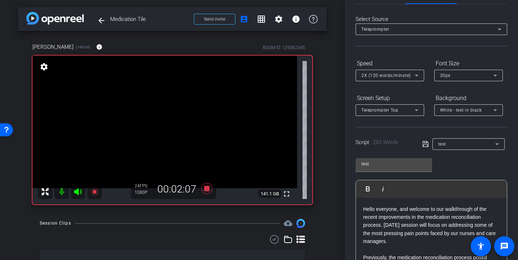
scroll to position [0, 0]
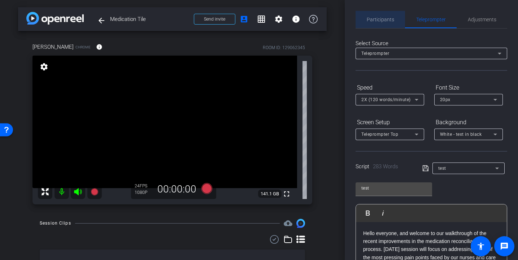
click at [381, 17] on span "Participants" at bounding box center [380, 19] width 27 height 5
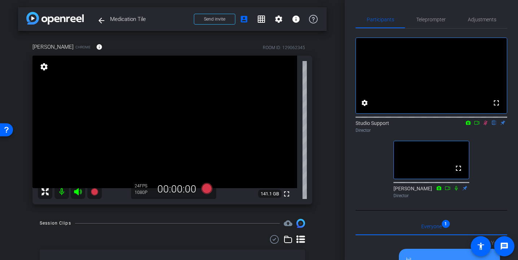
click at [486, 125] on icon at bounding box center [486, 122] width 6 height 5
click at [436, 17] on span "Teleprompter" at bounding box center [431, 19] width 30 height 5
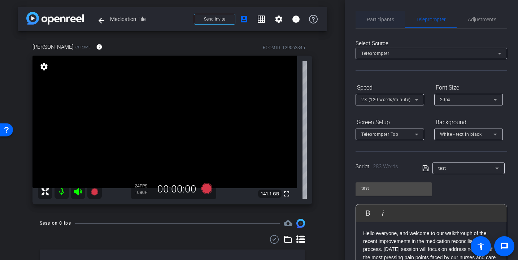
click at [382, 23] on span "Participants" at bounding box center [380, 19] width 27 height 17
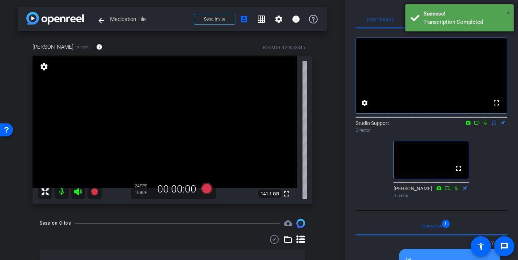
click at [509, 12] on span "×" at bounding box center [509, 13] width 4 height 9
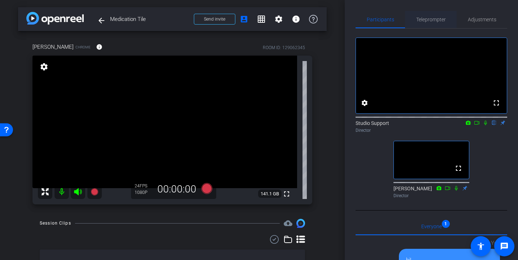
click at [425, 14] on span "Teleprompter" at bounding box center [431, 19] width 30 height 17
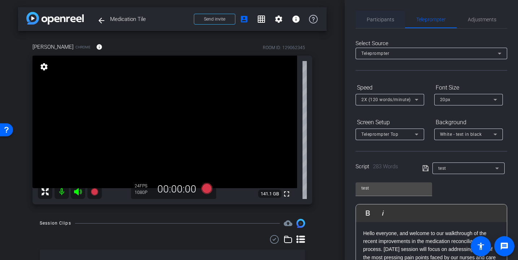
click at [377, 20] on span "Participants" at bounding box center [380, 19] width 27 height 5
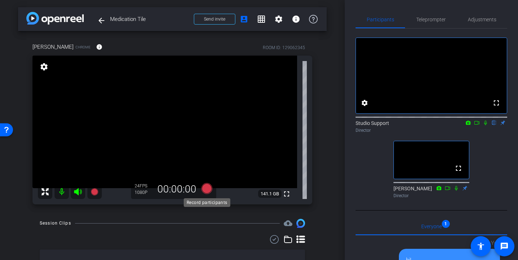
click at [206, 190] on icon at bounding box center [206, 188] width 11 height 11
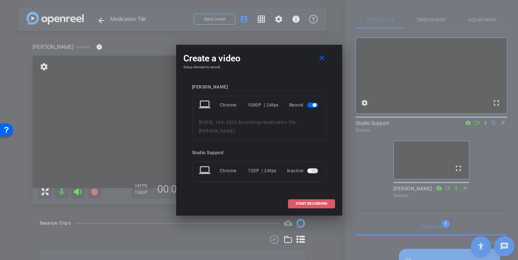
click at [309, 203] on span "START RECORDING" at bounding box center [312, 204] width 32 height 4
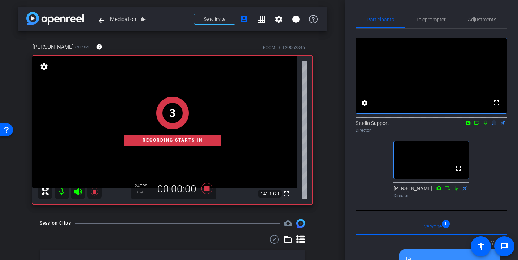
drag, startPoint x: 488, startPoint y: 132, endPoint x: 480, endPoint y: 122, distance: 12.1
click at [488, 125] on icon at bounding box center [486, 122] width 6 height 5
click at [433, 22] on span "Teleprompter" at bounding box center [431, 19] width 30 height 5
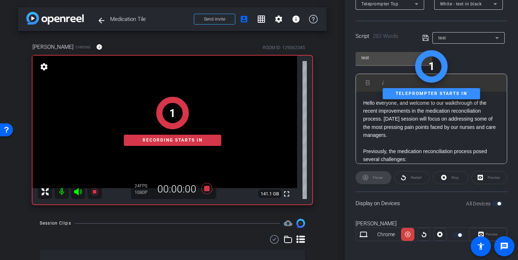
scroll to position [135, 0]
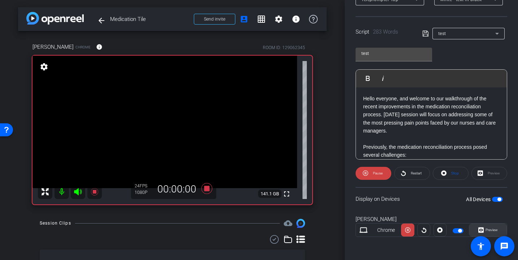
click at [493, 230] on span "Preview" at bounding box center [492, 230] width 12 height 4
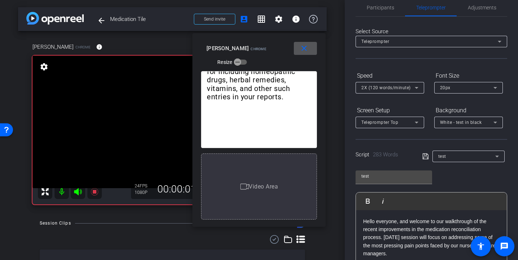
scroll to position [0, 0]
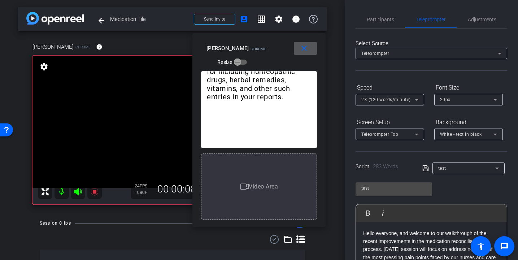
click at [401, 99] on span "2X (120 words/minute)" at bounding box center [386, 99] width 49 height 5
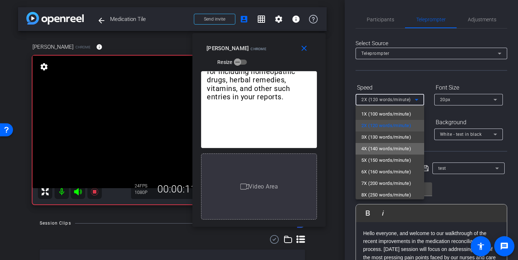
click at [398, 147] on span "4X (140 words/minute)" at bounding box center [387, 148] width 50 height 9
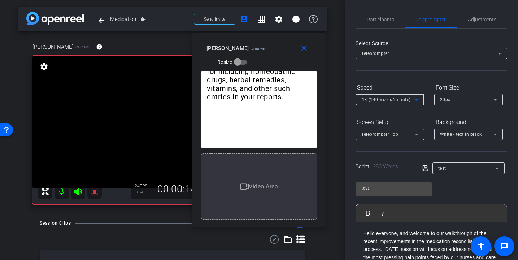
click at [395, 99] on span "4X (140 words/minute)" at bounding box center [386, 99] width 49 height 5
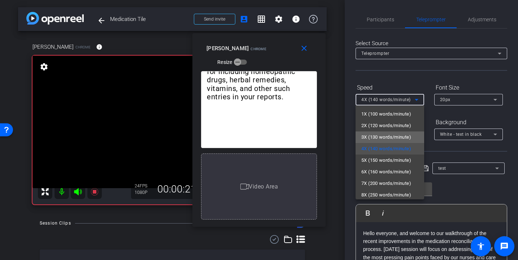
click at [381, 138] on span "3X (130 words/minute)" at bounding box center [387, 137] width 50 height 9
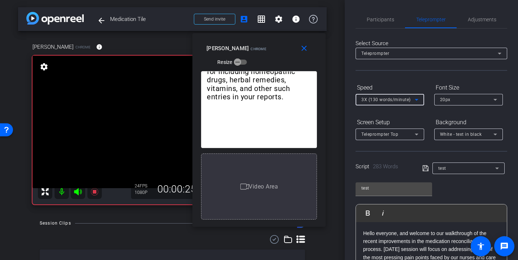
click at [385, 103] on div "3X (130 words/minute)" at bounding box center [388, 99] width 53 height 9
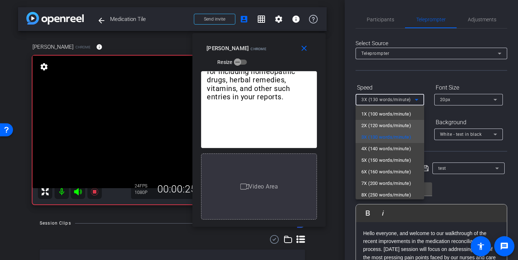
click at [381, 123] on span "2X (120 words/minute)" at bounding box center [387, 125] width 50 height 9
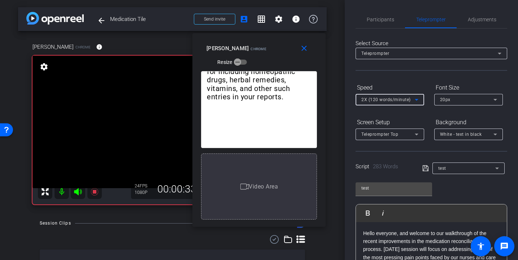
click at [394, 100] on span "2X (120 words/minute)" at bounding box center [386, 99] width 49 height 5
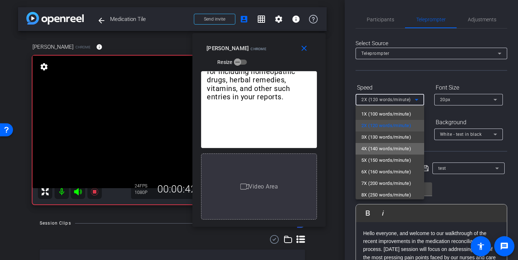
click at [384, 146] on span "4X (140 words/minute)" at bounding box center [387, 148] width 50 height 9
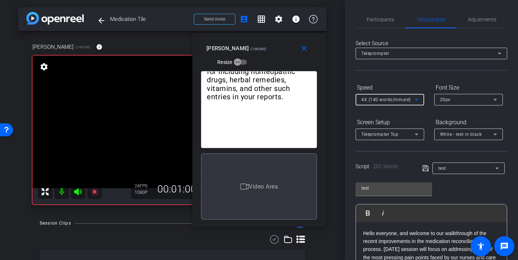
click at [380, 99] on span "4X (140 words/minute)" at bounding box center [386, 99] width 49 height 5
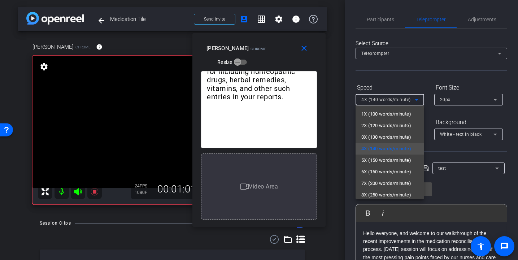
click at [397, 182] on span "7X (200 words/minute)" at bounding box center [387, 183] width 50 height 9
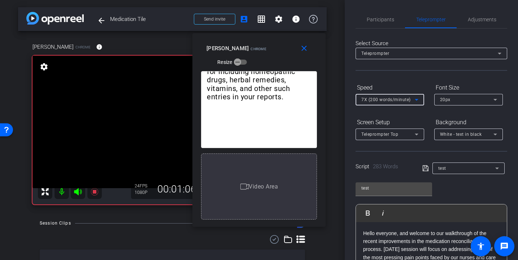
click at [385, 98] on span "7X (200 words/minute)" at bounding box center [386, 99] width 49 height 5
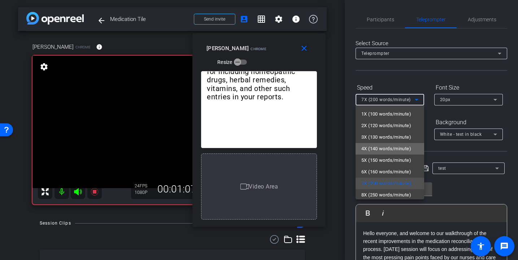
click at [391, 146] on span "4X (140 words/minute)" at bounding box center [387, 148] width 50 height 9
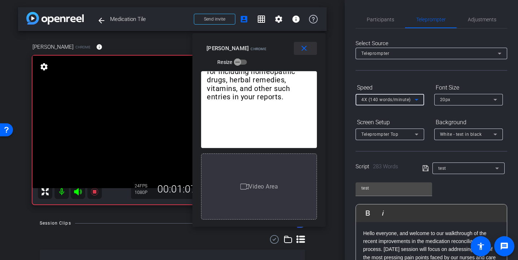
drag, startPoint x: 306, startPoint y: 47, endPoint x: 312, endPoint y: 46, distance: 6.4
click at [306, 47] on mat-icon "close" at bounding box center [304, 48] width 9 height 9
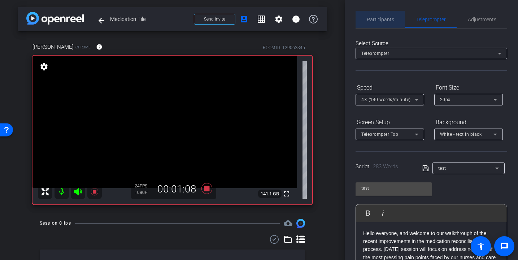
click at [395, 21] on div "Participants" at bounding box center [380, 19] width 49 height 17
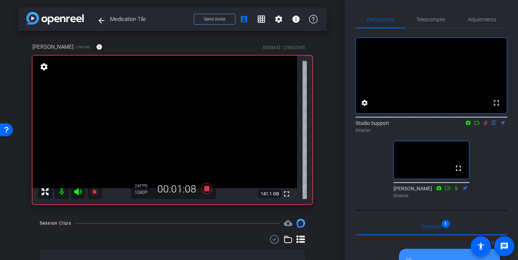
click at [486, 125] on icon at bounding box center [486, 123] width 4 height 5
click at [207, 186] on icon at bounding box center [206, 188] width 17 height 13
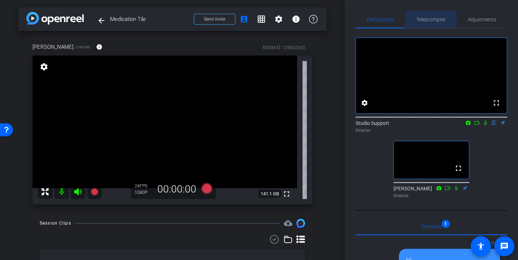
click at [445, 13] on span "Teleprompter" at bounding box center [431, 19] width 30 height 17
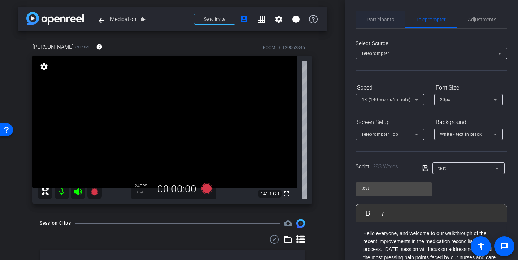
click at [386, 18] on span "Participants" at bounding box center [380, 19] width 27 height 5
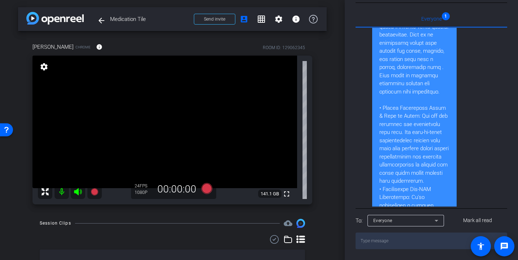
scroll to position [570, 0]
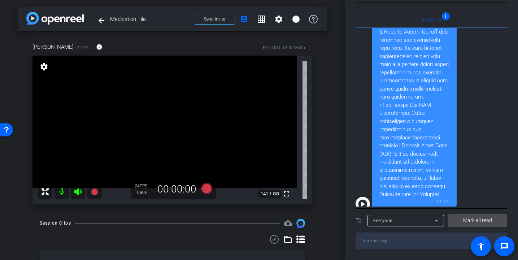
drag, startPoint x: 463, startPoint y: 217, endPoint x: 459, endPoint y: 211, distance: 7.3
click at [463, 218] on span at bounding box center [478, 220] width 59 height 17
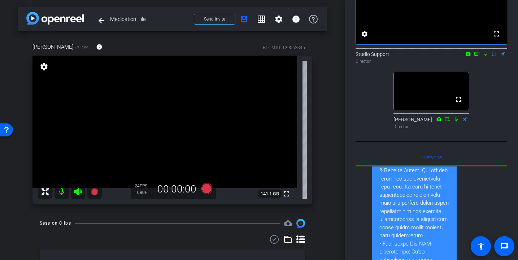
scroll to position [0, 0]
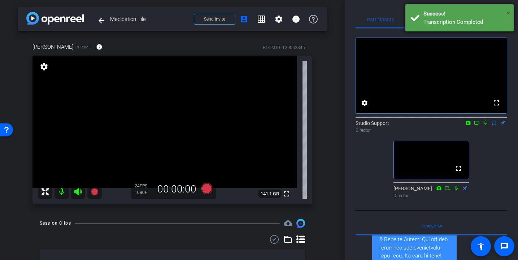
click at [509, 13] on span "×" at bounding box center [509, 13] width 4 height 9
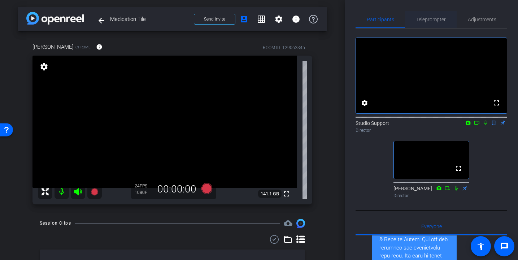
click at [418, 19] on span "Teleprompter" at bounding box center [431, 19] width 30 height 5
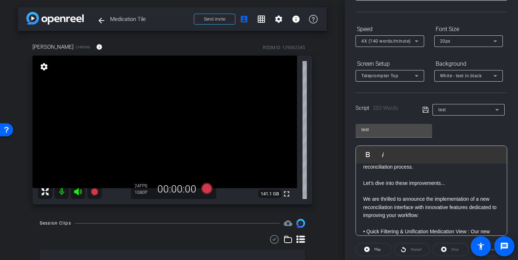
scroll to position [203, 0]
click at [431, 193] on p at bounding box center [431, 190] width 137 height 8
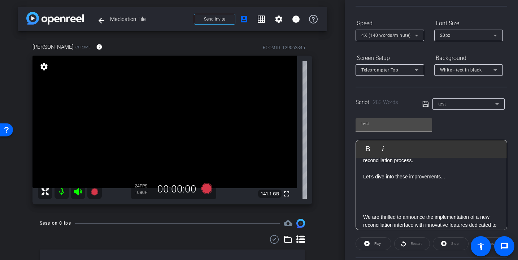
scroll to position [105, 0]
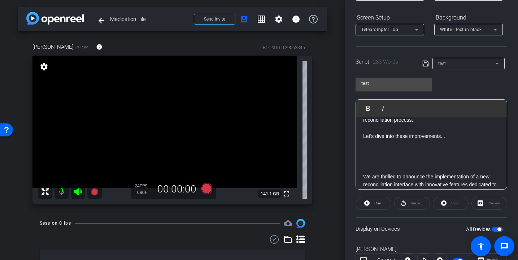
click at [427, 64] on icon at bounding box center [426, 63] width 7 height 9
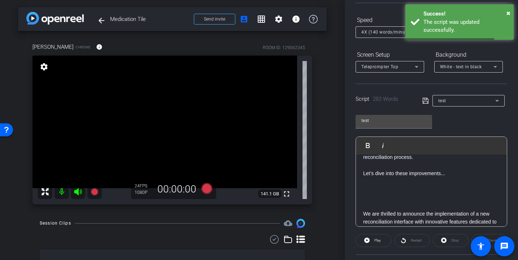
scroll to position [0, 0]
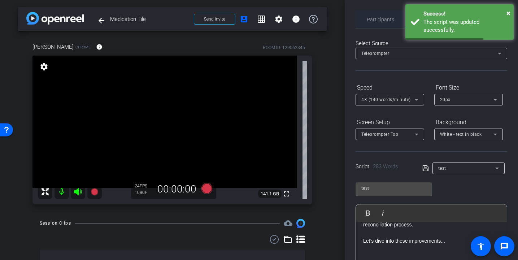
click at [372, 14] on span "Participants" at bounding box center [380, 19] width 27 height 17
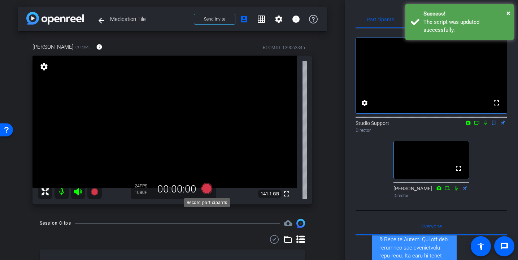
click at [210, 191] on icon at bounding box center [206, 188] width 11 height 11
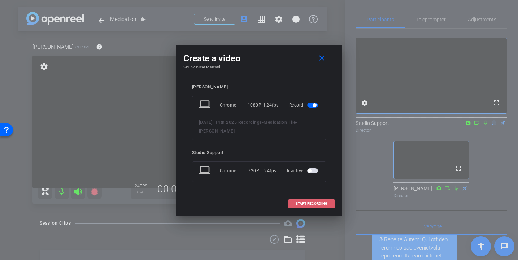
click at [325, 202] on span "START RECORDING" at bounding box center [312, 204] width 32 height 4
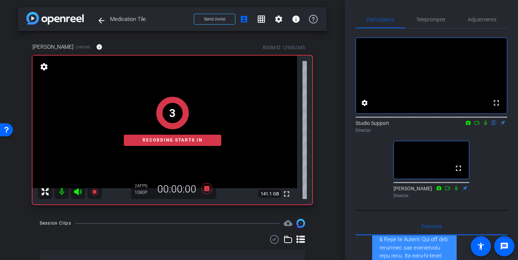
click at [488, 125] on icon at bounding box center [486, 122] width 6 height 5
click at [423, 20] on span "Teleprompter" at bounding box center [431, 19] width 30 height 5
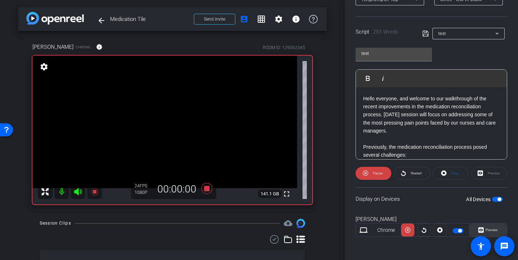
click at [496, 229] on span "Preview" at bounding box center [492, 230] width 12 height 4
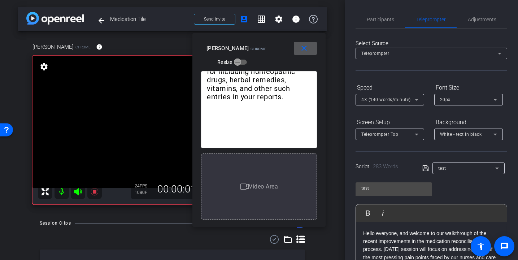
click at [398, 102] on span "4X (140 words/minute)" at bounding box center [386, 99] width 49 height 5
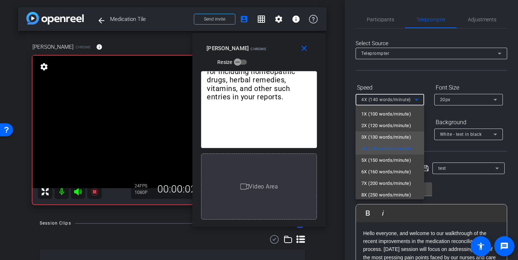
click at [390, 135] on span "3X (130 words/minute)" at bounding box center [387, 137] width 50 height 9
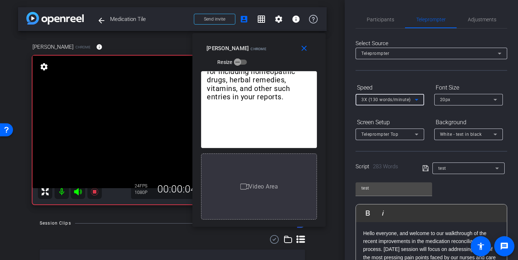
click at [395, 92] on div "Speed" at bounding box center [390, 88] width 69 height 12
click at [393, 102] on div "3X (130 words/minute)" at bounding box center [388, 99] width 53 height 9
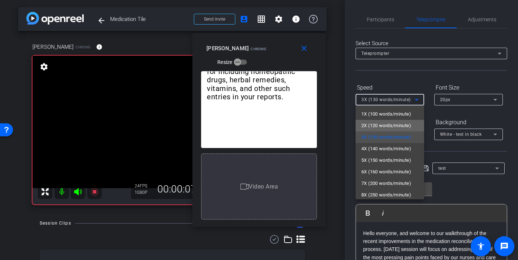
click at [386, 126] on span "2X (120 words/minute)" at bounding box center [387, 125] width 50 height 9
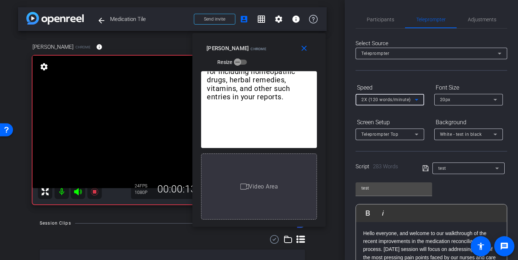
scroll to position [135, 0]
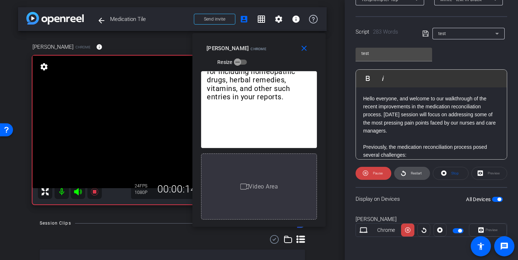
click at [405, 172] on icon at bounding box center [403, 173] width 5 height 9
click at [416, 175] on span "Restart" at bounding box center [415, 173] width 13 height 10
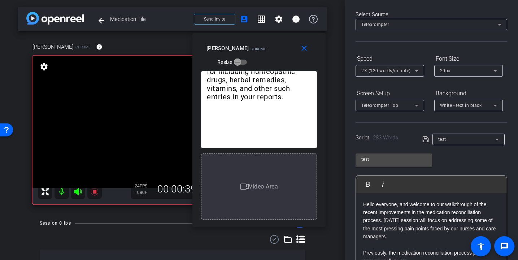
scroll to position [0, 0]
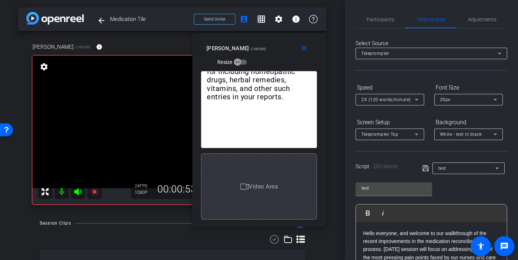
click at [392, 102] on span "2X (120 words/minute)" at bounding box center [386, 99] width 49 height 5
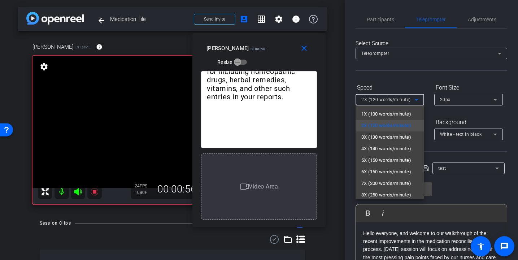
click at [405, 81] on div at bounding box center [259, 130] width 518 height 260
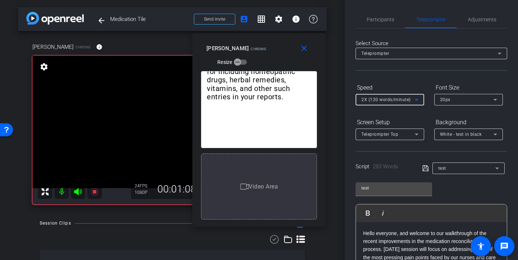
click at [401, 99] on span "2X (120 words/minute)" at bounding box center [386, 99] width 49 height 5
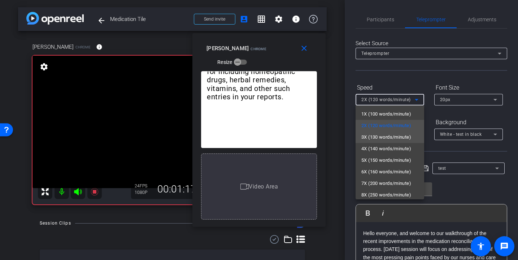
click at [394, 140] on span "3X (130 words/minute)" at bounding box center [387, 137] width 50 height 9
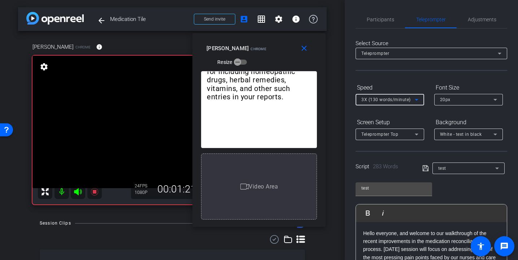
click at [401, 102] on span "3X (130 words/minute)" at bounding box center [386, 99] width 49 height 5
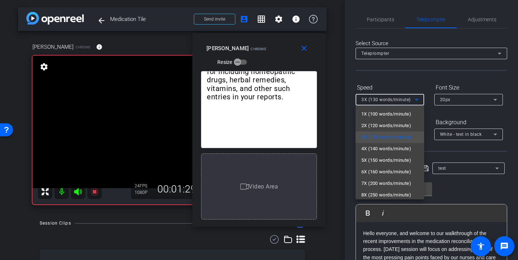
click at [411, 71] on div at bounding box center [259, 130] width 518 height 260
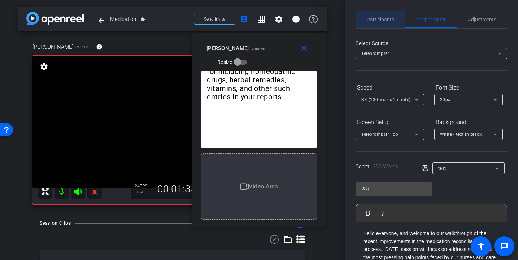
click at [394, 18] on div "Participants" at bounding box center [380, 19] width 49 height 17
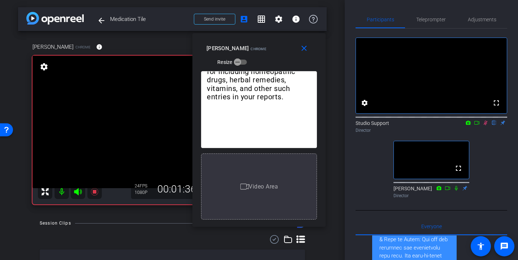
click at [484, 125] on icon at bounding box center [486, 122] width 6 height 5
click at [437, 25] on span "Teleprompter" at bounding box center [431, 19] width 30 height 17
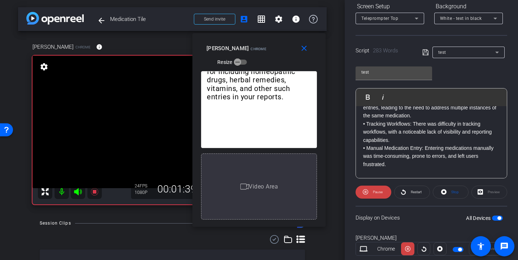
scroll to position [83, 0]
click at [381, 192] on span "Pause" at bounding box center [378, 192] width 10 height 4
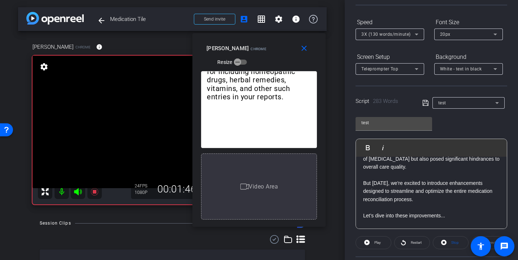
scroll to position [163, 0]
click at [366, 176] on p at bounding box center [431, 175] width 137 height 8
click at [368, 148] on span "Play" at bounding box center [372, 147] width 11 height 6
click at [374, 244] on span "Pause" at bounding box center [378, 243] width 10 height 4
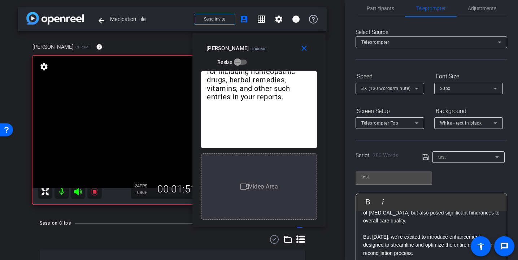
scroll to position [0, 0]
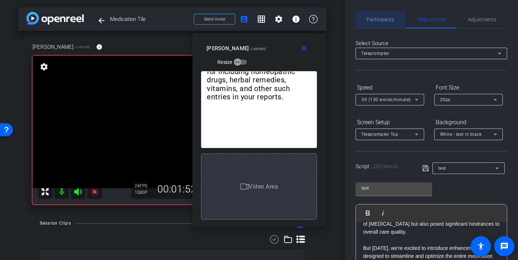
click at [375, 26] on span "Participants" at bounding box center [380, 19] width 27 height 17
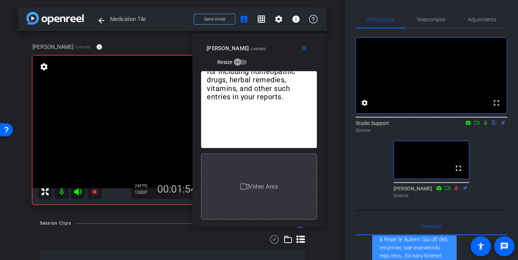
click at [488, 125] on icon at bounding box center [486, 122] width 6 height 5
click at [428, 21] on span "Teleprompter" at bounding box center [431, 19] width 30 height 5
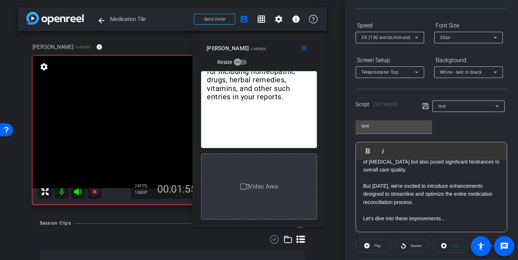
scroll to position [71, 0]
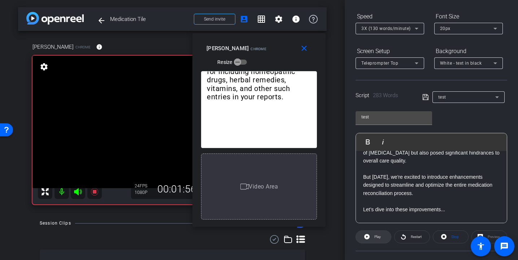
click at [373, 240] on span "Play" at bounding box center [377, 237] width 8 height 10
click at [362, 169] on div "Hello everyone, and welcome to our walkthrough of the recent improvements in th…" at bounding box center [431, 209] width 151 height 443
click at [375, 146] on button "Play Play from this location" at bounding box center [369, 142] width 17 height 14
click at [366, 241] on icon at bounding box center [365, 236] width 5 height 9
click at [390, 29] on span "3X (130 words/minute)" at bounding box center [386, 28] width 49 height 5
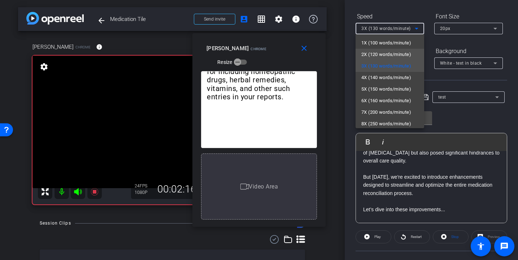
click at [395, 55] on span "2X (120 words/minute)" at bounding box center [387, 54] width 50 height 9
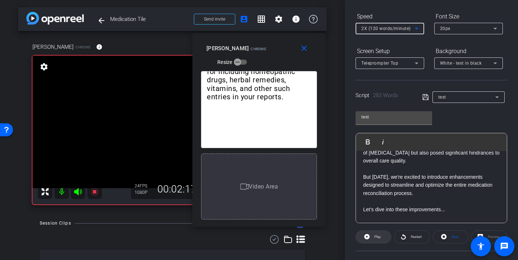
click at [369, 237] on icon at bounding box center [366, 236] width 5 height 5
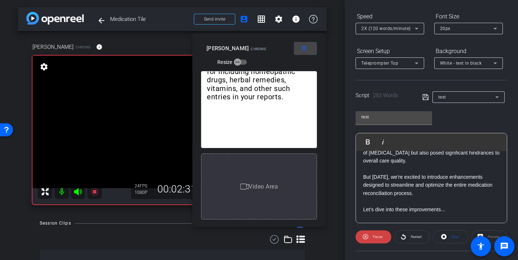
click at [308, 50] on mat-icon "close" at bounding box center [304, 48] width 9 height 9
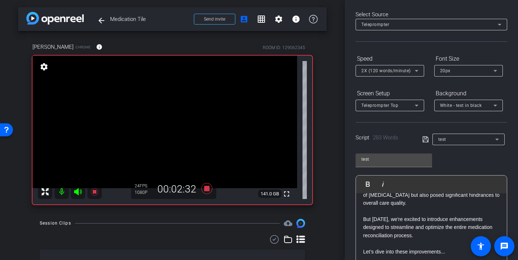
scroll to position [0, 0]
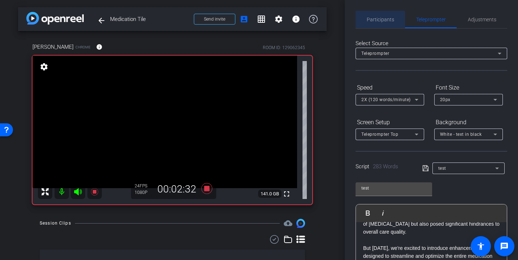
click at [380, 20] on span "Participants" at bounding box center [380, 19] width 27 height 5
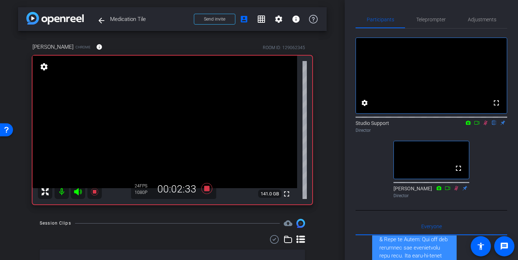
click at [485, 120] on div at bounding box center [432, 117] width 152 height 6
drag, startPoint x: 485, startPoint y: 130, endPoint x: 481, endPoint y: 127, distance: 4.6
click at [485, 125] on icon at bounding box center [486, 122] width 6 height 5
click at [423, 19] on span "Teleprompter" at bounding box center [431, 19] width 30 height 5
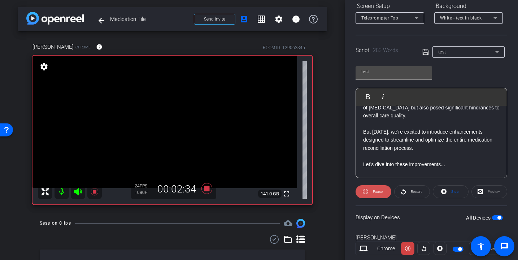
scroll to position [135, 0]
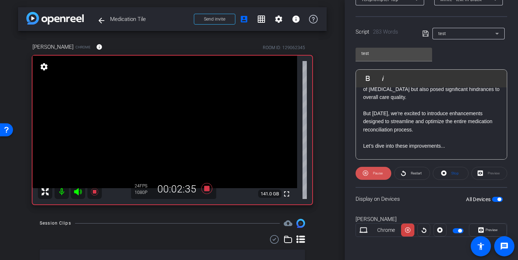
click at [374, 174] on span "Pause" at bounding box center [378, 173] width 10 height 4
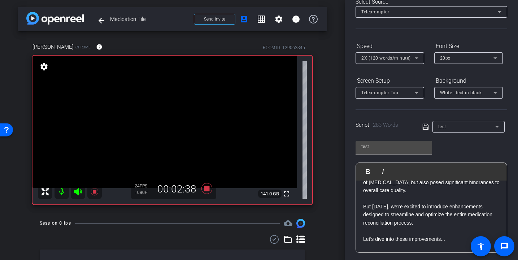
scroll to position [0, 0]
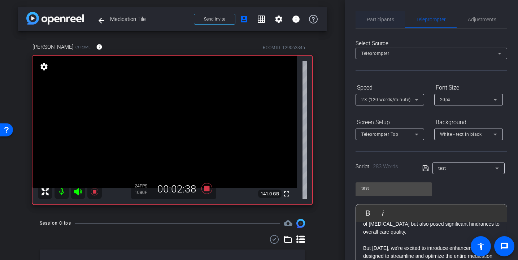
click at [375, 22] on span "Participants" at bounding box center [380, 19] width 27 height 5
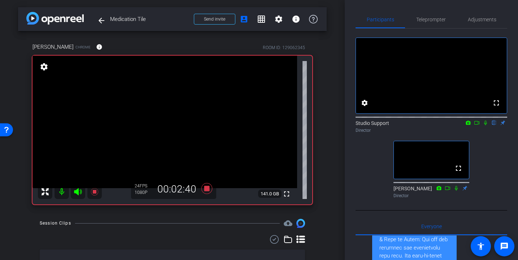
click at [485, 125] on icon at bounding box center [486, 122] width 6 height 5
click at [415, 23] on div "Teleprompter" at bounding box center [431, 19] width 52 height 17
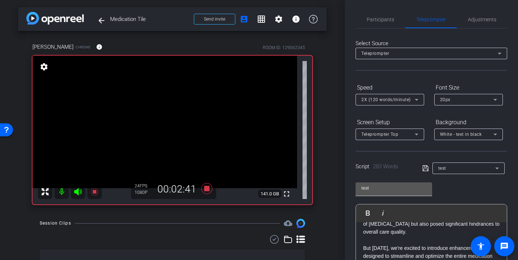
scroll to position [135, 0]
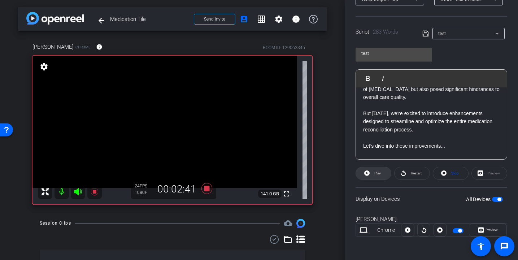
click at [377, 176] on span "Play" at bounding box center [377, 173] width 8 height 10
click at [479, 231] on icon at bounding box center [481, 230] width 5 height 5
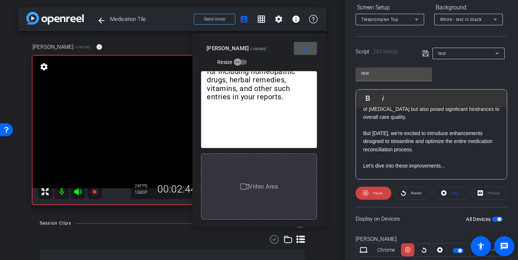
scroll to position [16, 0]
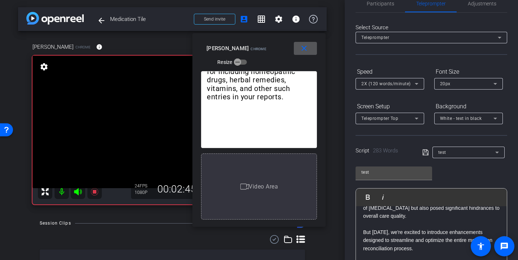
click at [403, 82] on span "2X (120 words/minute)" at bounding box center [386, 83] width 49 height 5
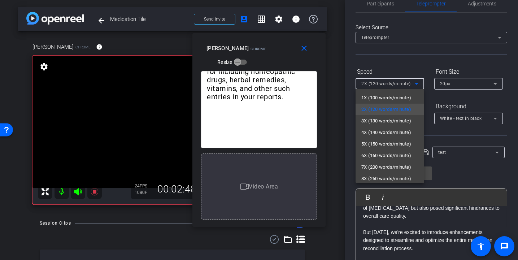
click at [388, 224] on div at bounding box center [259, 130] width 518 height 260
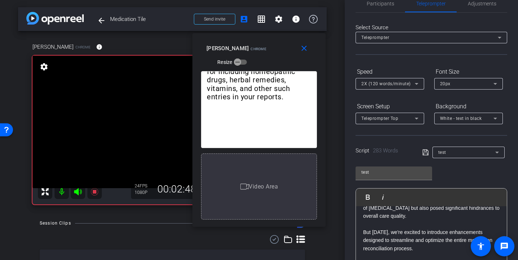
scroll to position [213, 0]
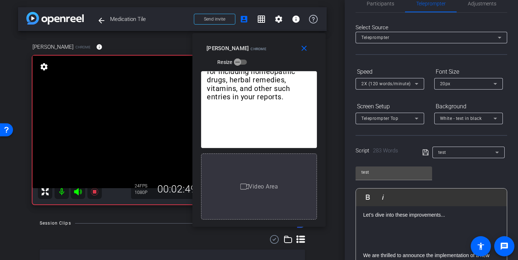
click at [368, 225] on p at bounding box center [431, 223] width 137 height 8
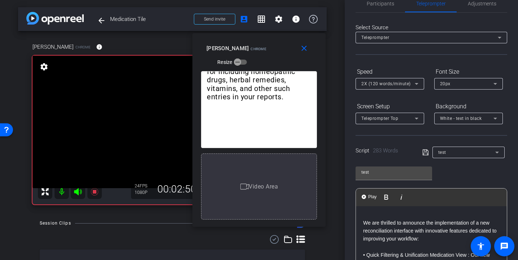
scroll to position [346, 0]
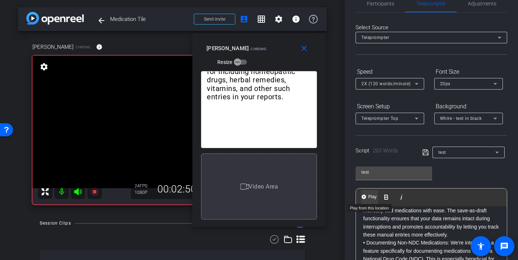
click at [370, 202] on button "Play Play from this location" at bounding box center [369, 197] width 17 height 14
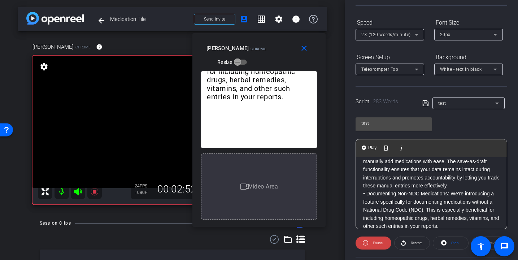
scroll to position [66, 0]
click at [384, 29] on div "2X (120 words/minute)" at bounding box center [388, 33] width 53 height 9
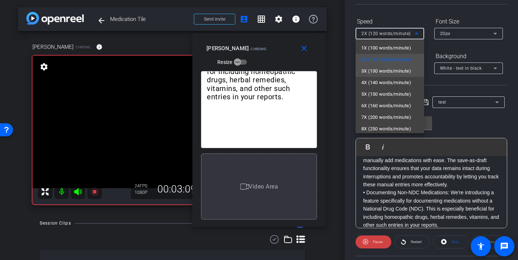
click at [384, 74] on span "3X (130 words/minute)" at bounding box center [387, 71] width 50 height 9
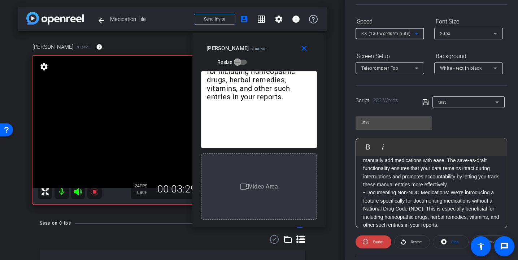
click at [383, 35] on span "3X (130 words/minute)" at bounding box center [386, 33] width 49 height 5
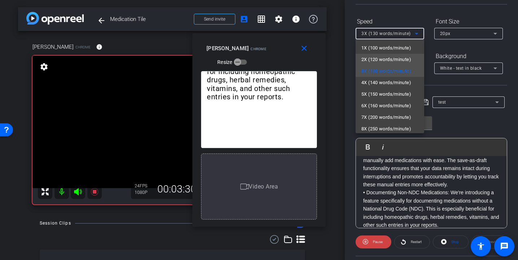
click at [380, 60] on span "2X (120 words/minute)" at bounding box center [387, 59] width 50 height 9
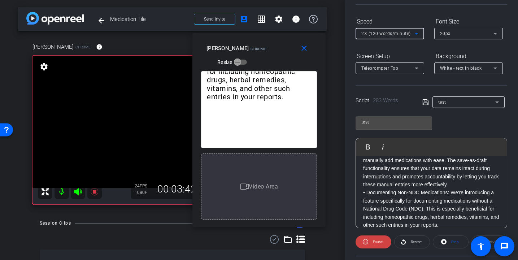
click at [379, 35] on span "2X (120 words/minute)" at bounding box center [386, 33] width 49 height 5
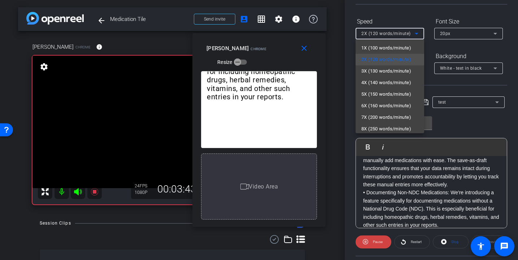
click at [376, 50] on span "1X (100 words/minute)" at bounding box center [387, 48] width 50 height 9
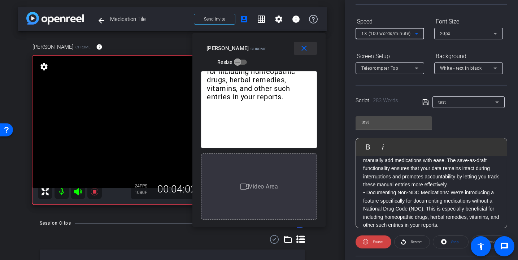
click at [303, 46] on mat-icon "close" at bounding box center [304, 48] width 9 height 9
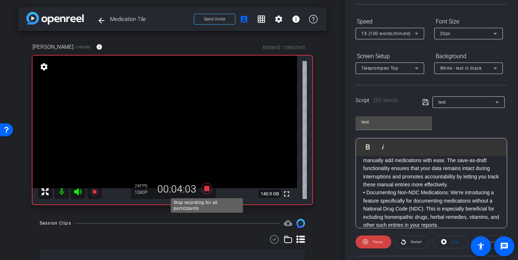
click at [203, 189] on icon at bounding box center [206, 188] width 17 height 13
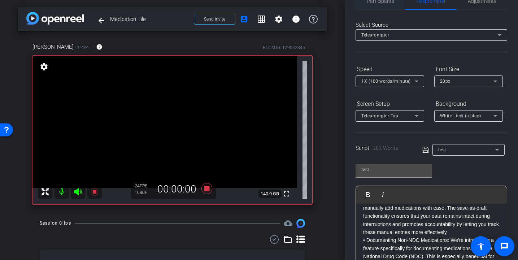
scroll to position [0, 0]
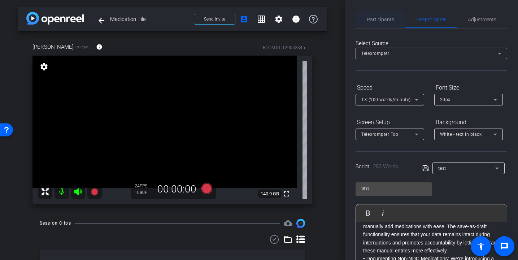
click at [373, 22] on span "Participants" at bounding box center [380, 19] width 27 height 17
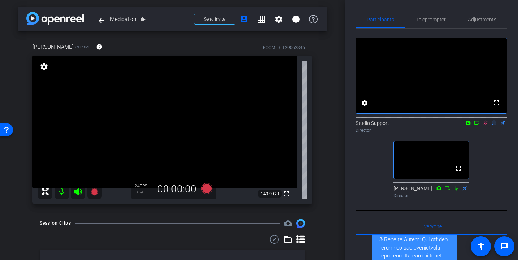
click at [484, 125] on icon at bounding box center [486, 122] width 6 height 5
click at [426, 20] on span "Teleprompter" at bounding box center [431, 19] width 30 height 5
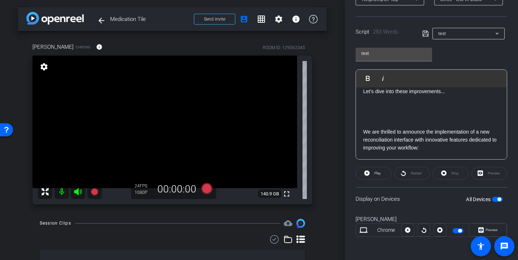
scroll to position [211, 0]
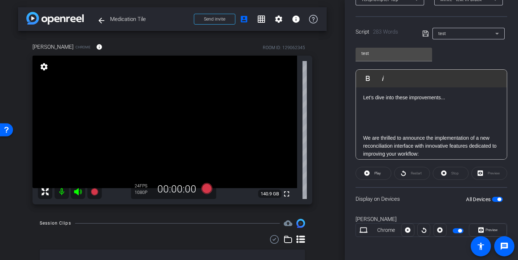
click at [395, 128] on p at bounding box center [431, 130] width 137 height 8
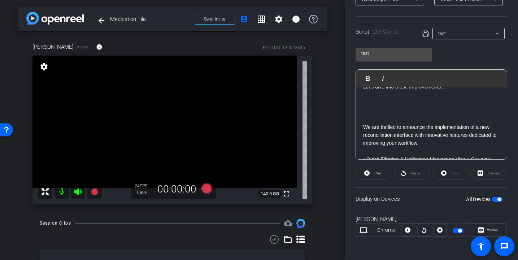
scroll to position [221, 0]
click at [382, 125] on p "We are thrilled to announce the implementation of a new reconciliation interfac…" at bounding box center [431, 137] width 137 height 24
click at [380, 121] on p at bounding box center [431, 120] width 137 height 8
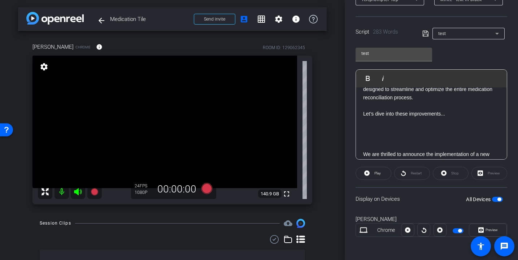
scroll to position [196, 0]
click at [208, 191] on icon at bounding box center [206, 188] width 11 height 11
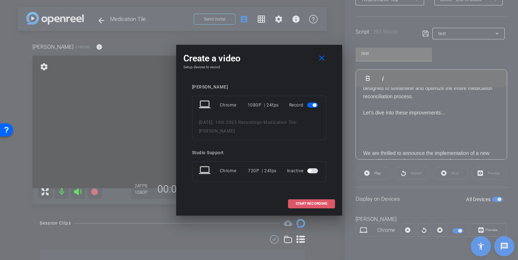
click at [305, 205] on span "START RECORDING" at bounding box center [312, 204] width 32 height 4
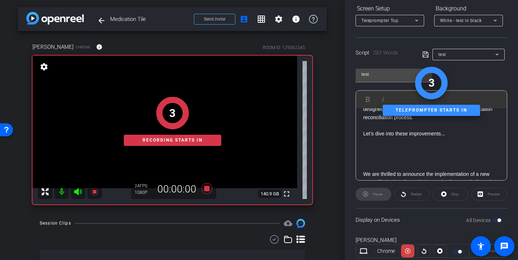
scroll to position [0, 0]
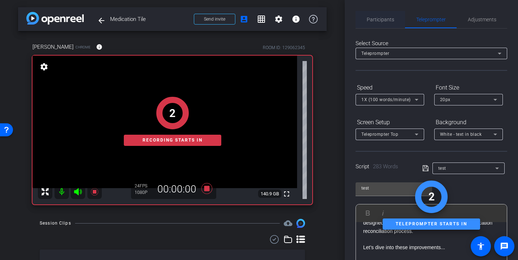
click at [387, 21] on span "Participants" at bounding box center [380, 19] width 27 height 5
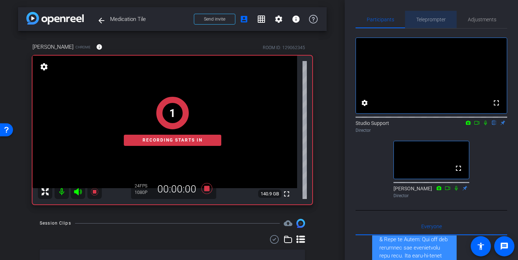
click at [436, 19] on span "Teleprompter" at bounding box center [431, 19] width 30 height 5
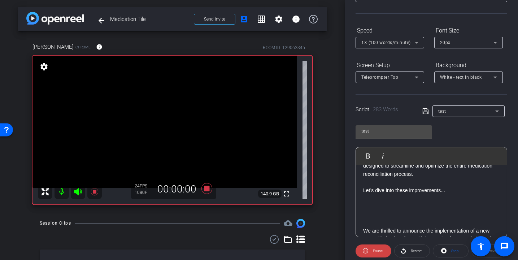
scroll to position [113, 0]
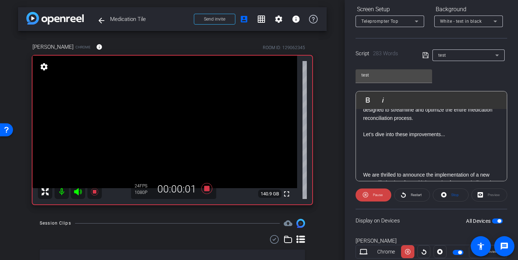
click at [367, 164] on p at bounding box center [431, 167] width 137 height 8
click at [367, 145] on p at bounding box center [431, 142] width 137 height 8
click at [370, 101] on span "Play" at bounding box center [372, 100] width 11 height 6
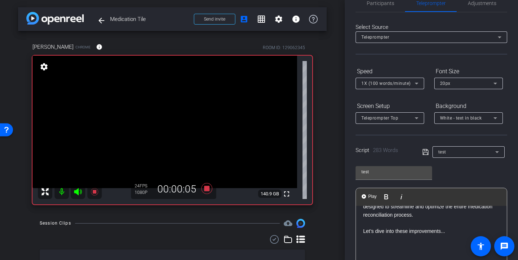
scroll to position [0, 0]
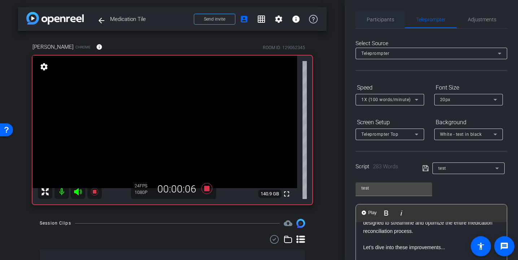
click at [385, 19] on span "Participants" at bounding box center [380, 19] width 27 height 5
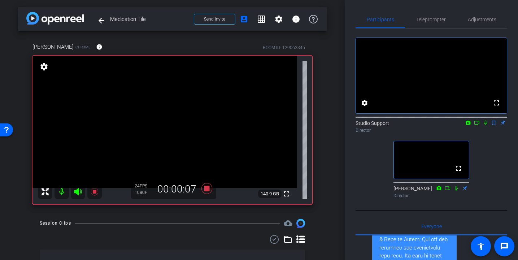
click at [484, 125] on icon at bounding box center [486, 122] width 6 height 5
click at [428, 17] on span "Teleprompter" at bounding box center [431, 19] width 30 height 5
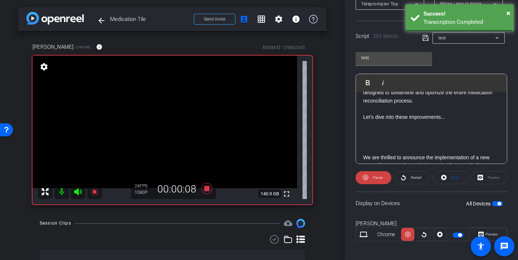
scroll to position [135, 0]
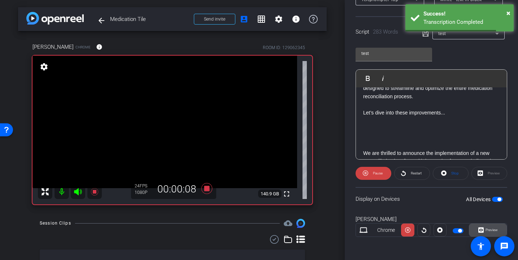
click at [492, 225] on button "Preview" at bounding box center [488, 230] width 38 height 13
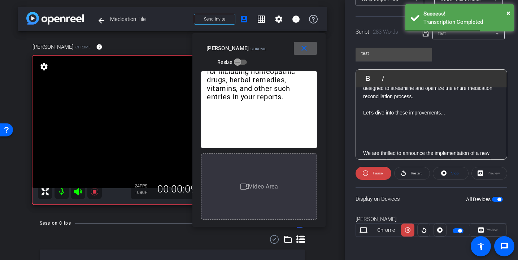
scroll to position [0, 0]
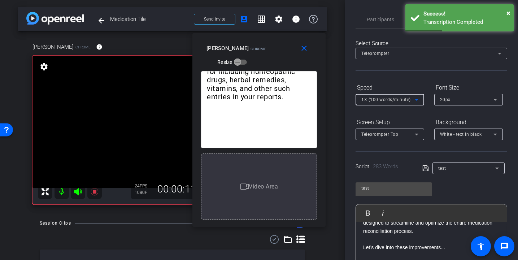
click at [388, 102] on span "1X (100 words/minute)" at bounding box center [386, 99] width 49 height 5
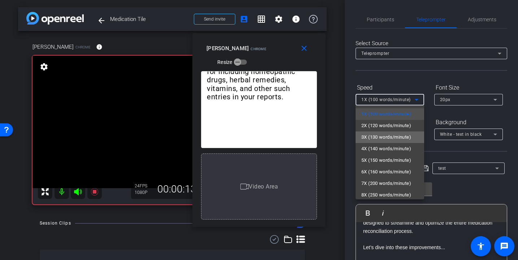
click at [389, 137] on span "3X (130 words/minute)" at bounding box center [387, 137] width 50 height 9
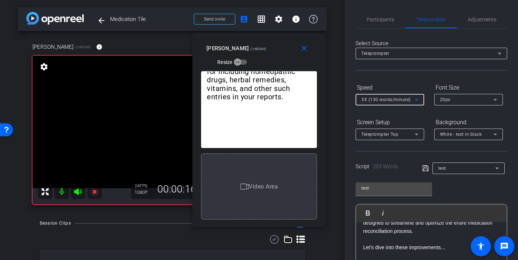
click at [391, 100] on span "3X (130 words/minute)" at bounding box center [386, 99] width 49 height 5
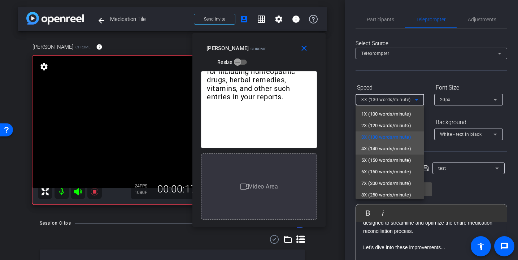
click at [385, 150] on span "4X (140 words/minute)" at bounding box center [387, 148] width 50 height 9
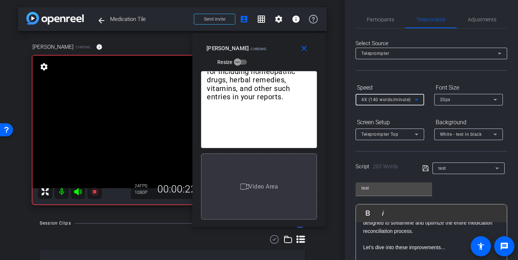
click at [396, 99] on span "4X (140 words/minute)" at bounding box center [386, 99] width 49 height 5
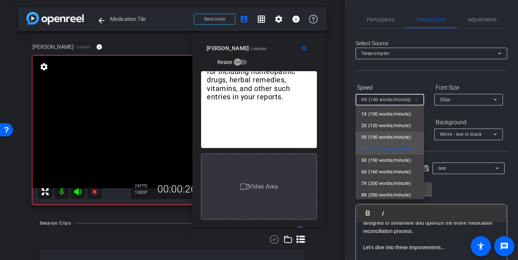
click at [396, 133] on span "3X (130 words/minute)" at bounding box center [387, 137] width 50 height 9
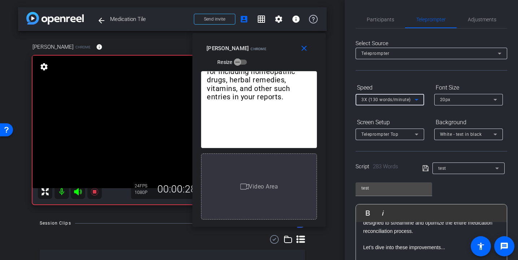
click at [401, 102] on span "3X (130 words/minute)" at bounding box center [386, 99] width 49 height 5
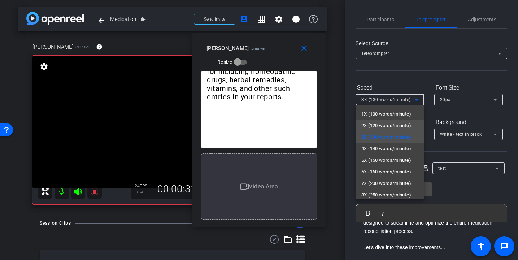
click at [395, 125] on span "2X (120 words/minute)" at bounding box center [387, 125] width 50 height 9
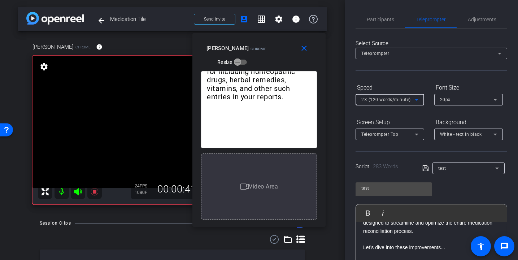
click at [394, 96] on div "2X (120 words/minute)" at bounding box center [388, 99] width 53 height 9
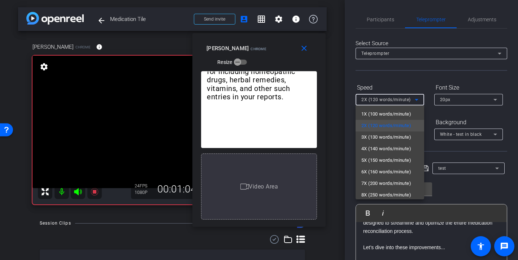
click at [411, 81] on div at bounding box center [259, 130] width 518 height 260
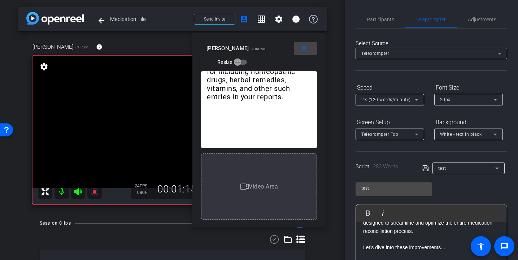
click at [304, 50] on mat-icon "close" at bounding box center [304, 48] width 9 height 9
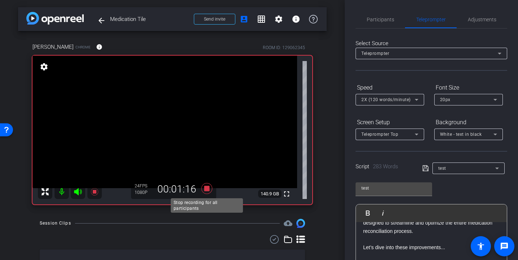
click at [204, 186] on icon at bounding box center [206, 188] width 17 height 13
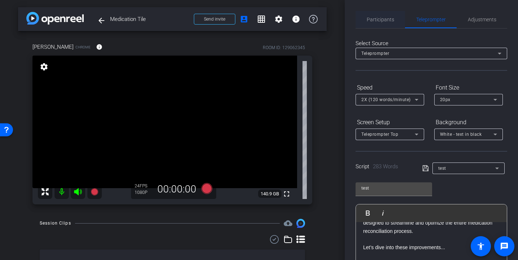
click at [369, 14] on span "Participants" at bounding box center [380, 19] width 27 height 17
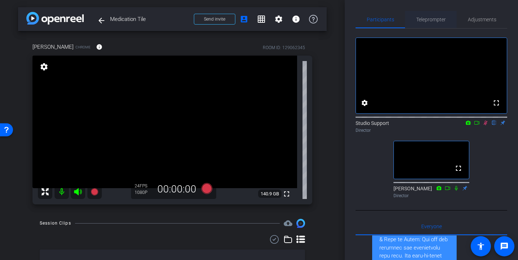
click at [432, 20] on span "Teleprompter" at bounding box center [431, 19] width 30 height 5
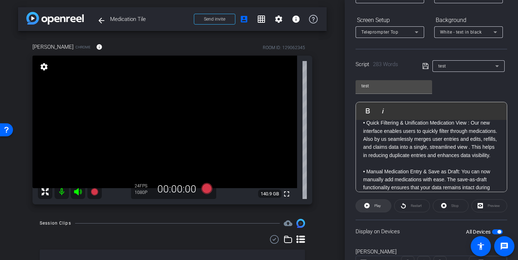
scroll to position [291, 0]
click at [386, 204] on span at bounding box center [373, 205] width 35 height 17
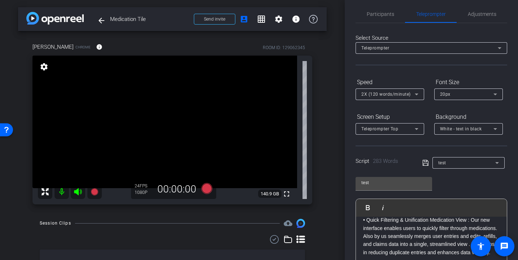
scroll to position [0, 0]
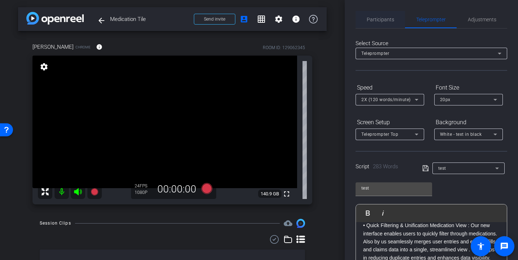
click at [381, 18] on span "Participants" at bounding box center [380, 19] width 27 height 5
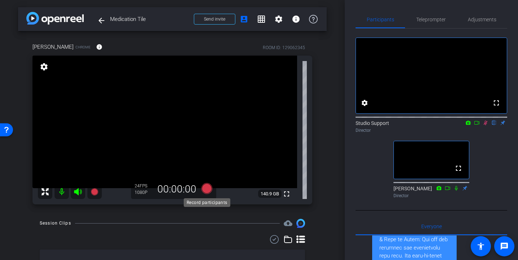
click at [206, 190] on icon at bounding box center [206, 188] width 11 height 11
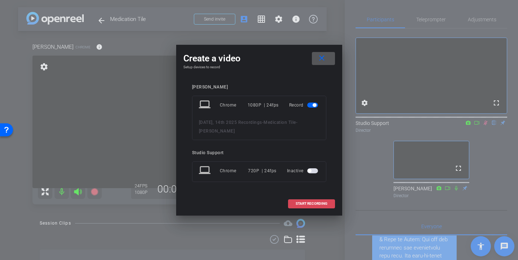
click at [296, 203] on span "START RECORDING" at bounding box center [312, 204] width 32 height 4
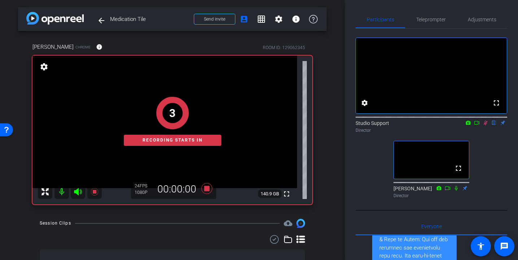
click at [487, 125] on icon at bounding box center [486, 122] width 6 height 5
click at [426, 22] on span "Teleprompter" at bounding box center [431, 19] width 30 height 5
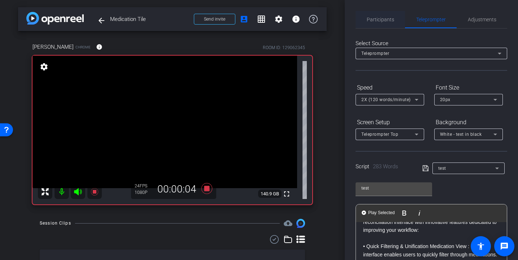
click at [378, 19] on span "Participants" at bounding box center [380, 19] width 27 height 5
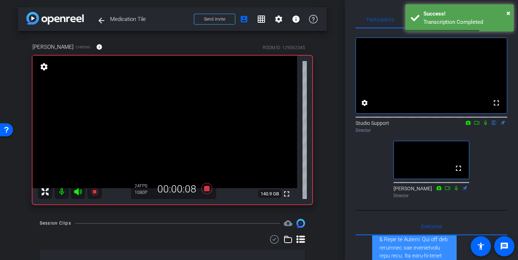
click at [487, 125] on icon at bounding box center [486, 122] width 6 height 5
click at [421, 17] on div "× Success! Transcription Completed" at bounding box center [460, 17] width 108 height 27
click at [423, 21] on span "Teleprompter" at bounding box center [431, 19] width 30 height 5
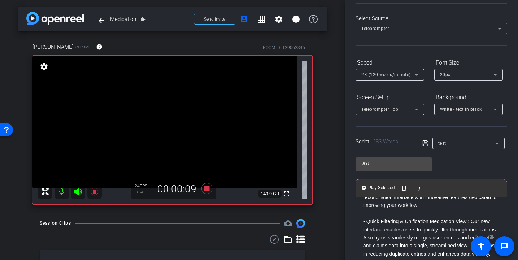
scroll to position [125, 0]
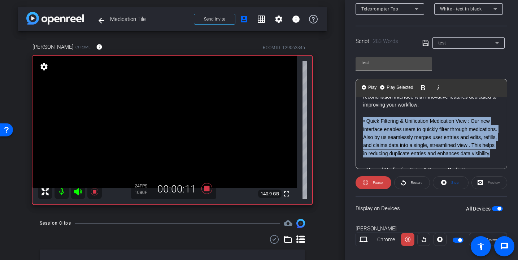
drag, startPoint x: 497, startPoint y: 153, endPoint x: 351, endPoint y: 124, distance: 148.8
click at [351, 124] on div "Participants Teleprompter Adjustments settings Studio Support flip Director [PE…" at bounding box center [431, 130] width 173 height 260
click at [405, 84] on Selected-1 "Play Selected Play and display the selected text only" at bounding box center [397, 88] width 35 height 14
click at [489, 236] on span "Preview" at bounding box center [491, 239] width 14 height 10
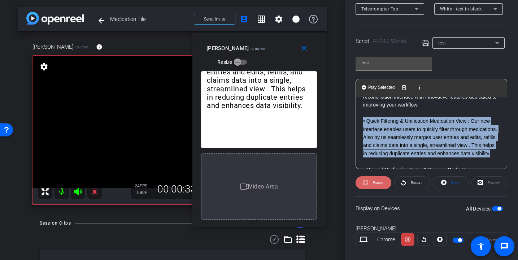
click at [375, 182] on span "Pause" at bounding box center [378, 183] width 10 height 4
click at [310, 50] on span at bounding box center [305, 48] width 23 height 17
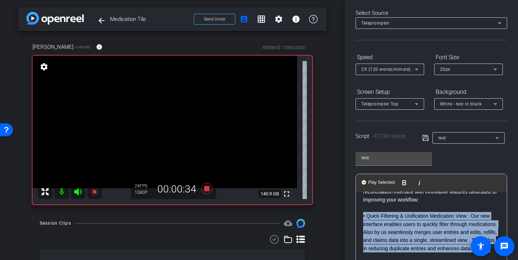
scroll to position [0, 0]
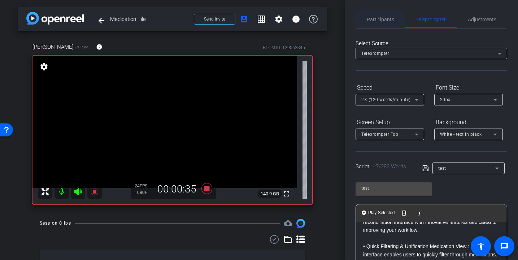
click at [385, 24] on span "Participants" at bounding box center [380, 19] width 27 height 17
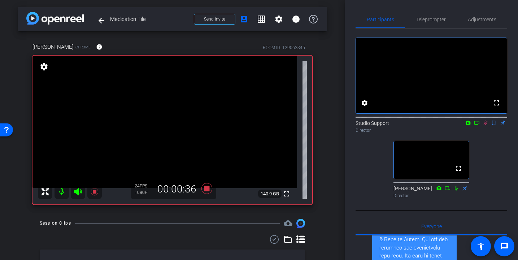
click at [485, 125] on icon at bounding box center [486, 122] width 6 height 5
click at [208, 187] on icon at bounding box center [206, 188] width 11 height 11
click at [437, 17] on span "Teleprompter" at bounding box center [431, 19] width 30 height 5
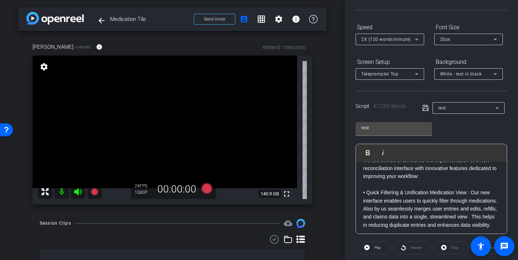
scroll to position [264, 0]
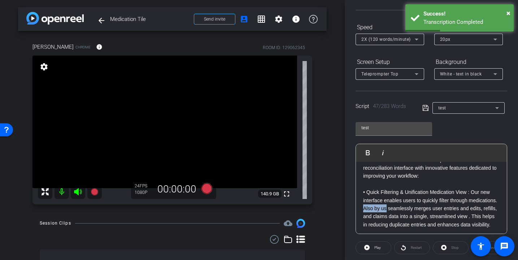
drag, startPoint x: 362, startPoint y: 208, endPoint x: 386, endPoint y: 208, distance: 24.2
click at [386, 208] on div "Hello everyone, and welcome to our walkthrough of the recent improvements in th…" at bounding box center [431, 119] width 151 height 443
click at [386, 208] on p "• Quick Filtering & Unification Medication View : Our new interface enables use…" at bounding box center [431, 208] width 137 height 40
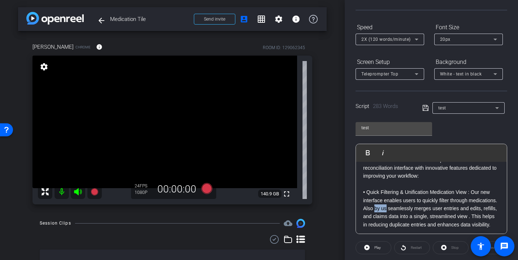
drag, startPoint x: 387, startPoint y: 209, endPoint x: 389, endPoint y: 217, distance: 8.1
click at [374, 210] on p "• Quick Filtering & Unification Medication View : Our new interface enables use…" at bounding box center [431, 208] width 137 height 40
drag, startPoint x: 395, startPoint y: 212, endPoint x: 390, endPoint y: 211, distance: 5.5
click at [395, 212] on p "• Quick Filtering & Unification Medication View : Our new interface enables use…" at bounding box center [431, 208] width 137 height 40
drag, startPoint x: 387, startPoint y: 210, endPoint x: 348, endPoint y: 206, distance: 39.2
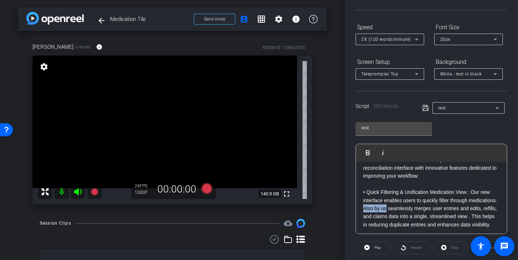
click at [348, 206] on div "Participants Teleprompter Adjustments settings Studio Support flip Director [PE…" at bounding box center [431, 130] width 173 height 260
click at [423, 109] on icon at bounding box center [426, 108] width 7 height 9
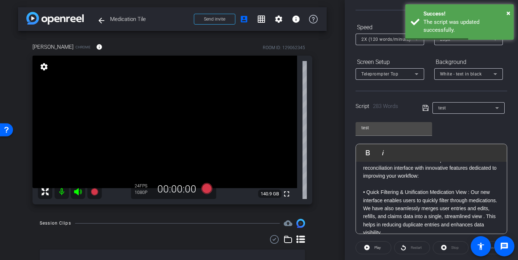
drag, startPoint x: 372, startPoint y: 211, endPoint x: 369, endPoint y: 211, distance: 3.7
click at [372, 211] on p "• Quick Filtering & Unification Medication View : Our new interface enables use…" at bounding box center [431, 212] width 137 height 48
drag, startPoint x: 365, startPoint y: 208, endPoint x: 440, endPoint y: 210, distance: 74.8
click at [440, 210] on p "• Quick Filtering & Unification Medication View : Our new interface enables use…" at bounding box center [431, 212] width 137 height 48
click at [438, 208] on p "• Quick Filtering & Unification Medication View : Our new interface enables use…" at bounding box center [431, 212] width 137 height 48
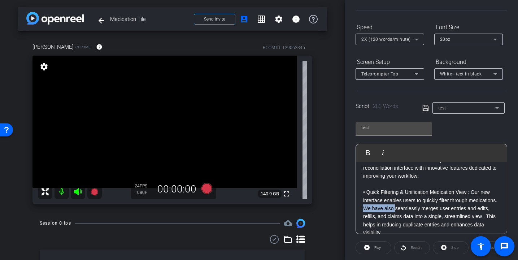
drag, startPoint x: 395, startPoint y: 209, endPoint x: 363, endPoint y: 206, distance: 31.9
click at [363, 206] on p "• Quick Filtering & Unification Medication View : Our new interface enables use…" at bounding box center [431, 212] width 137 height 48
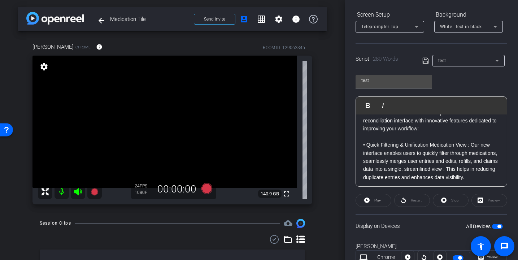
scroll to position [110, 0]
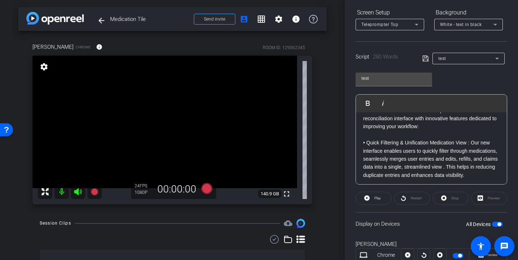
click at [427, 61] on icon at bounding box center [426, 58] width 7 height 9
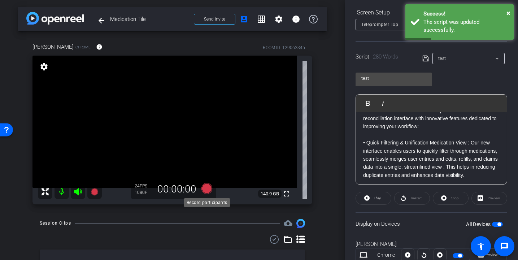
click at [207, 189] on icon at bounding box center [206, 188] width 11 height 11
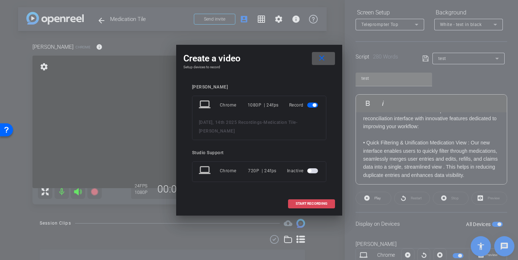
click at [317, 204] on span "START RECORDING" at bounding box center [312, 204] width 32 height 4
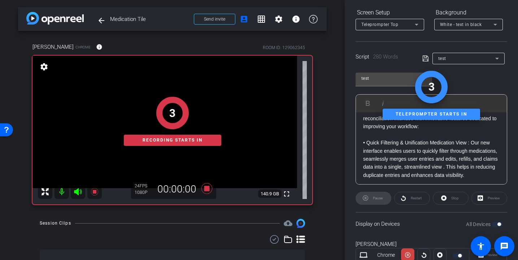
scroll to position [0, 0]
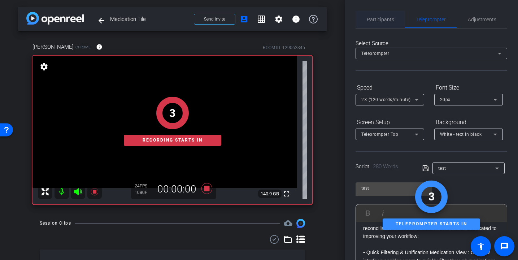
click at [388, 20] on span "Participants" at bounding box center [380, 19] width 27 height 5
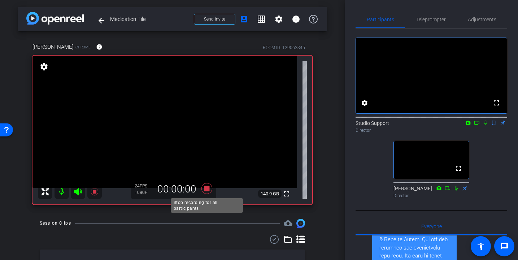
click at [211, 191] on icon at bounding box center [206, 188] width 11 height 11
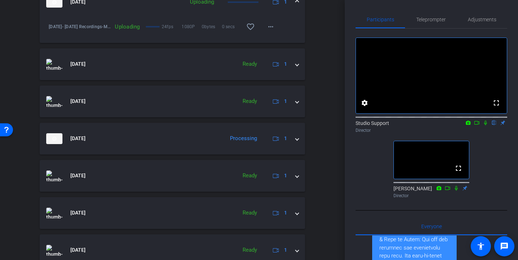
scroll to position [131, 0]
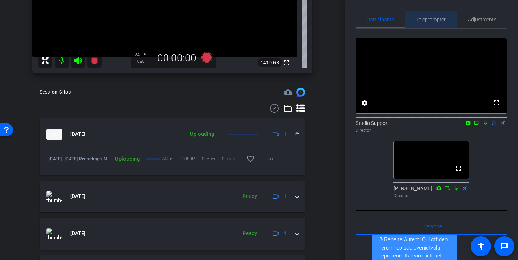
click at [428, 16] on span "Teleprompter" at bounding box center [431, 19] width 30 height 17
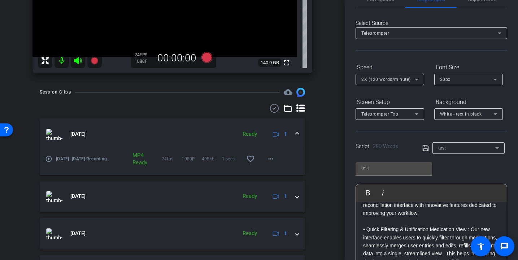
scroll to position [0, 0]
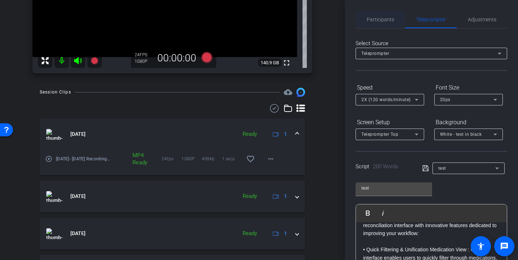
click at [371, 26] on span "Participants" at bounding box center [380, 19] width 27 height 17
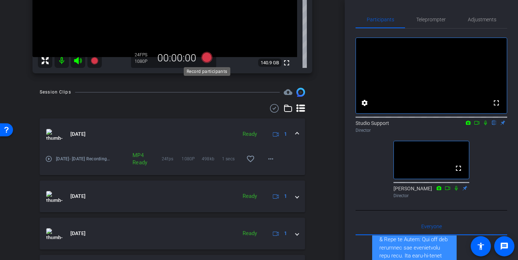
click at [203, 56] on icon at bounding box center [206, 57] width 11 height 11
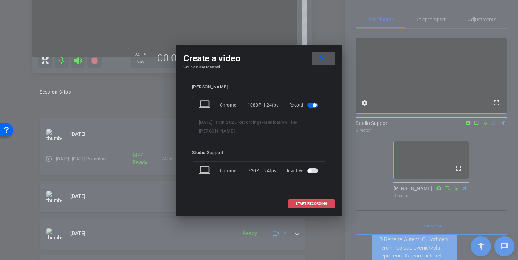
click at [327, 202] on span "START RECORDING" at bounding box center [312, 204] width 32 height 4
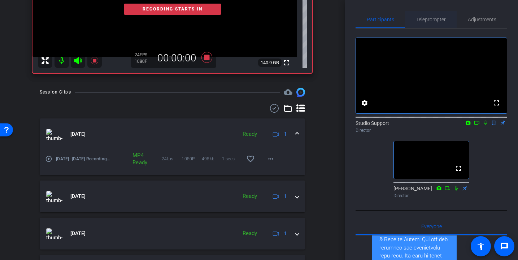
click at [444, 20] on span "Teleprompter" at bounding box center [431, 19] width 30 height 5
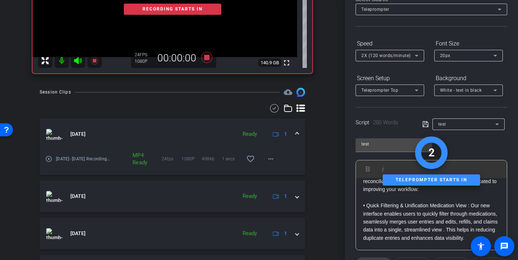
scroll to position [70, 0]
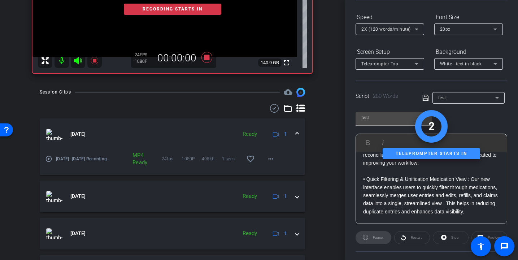
click at [448, 200] on p "• Quick Filtering & Unification Medication View : Our new interface enables use…" at bounding box center [431, 195] width 137 height 40
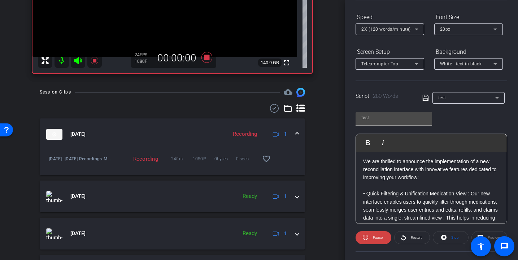
scroll to position [287, 0]
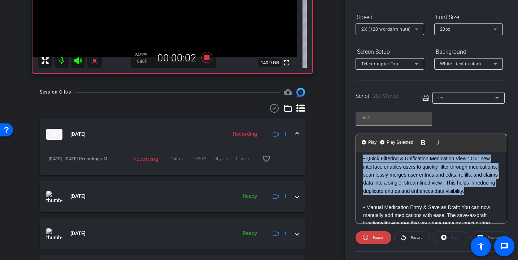
drag, startPoint x: 468, startPoint y: 192, endPoint x: 355, endPoint y: 162, distance: 117.7
click at [355, 162] on div "Participants Teleprompter Adjustments settings Studio Support flip Director [PE…" at bounding box center [431, 130] width 173 height 260
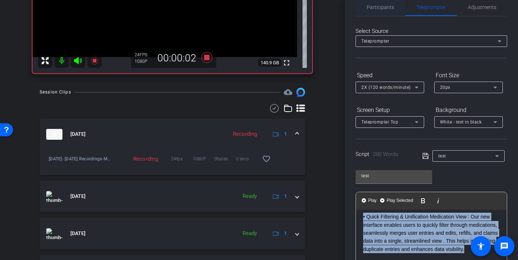
scroll to position [0, 0]
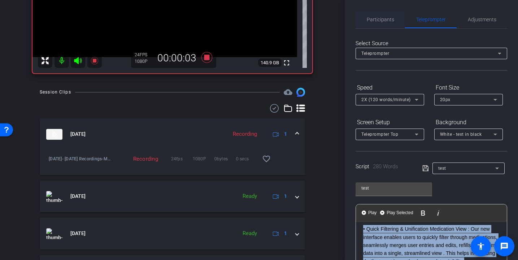
click at [388, 15] on span "Participants" at bounding box center [380, 19] width 27 height 17
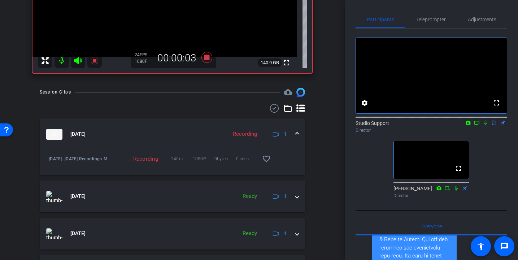
click at [484, 125] on icon at bounding box center [486, 122] width 6 height 5
click at [420, 21] on span "Teleprompter" at bounding box center [431, 19] width 30 height 5
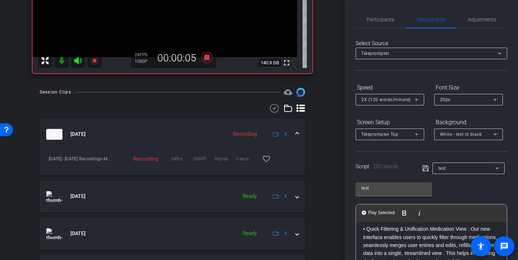
scroll to position [70, 0]
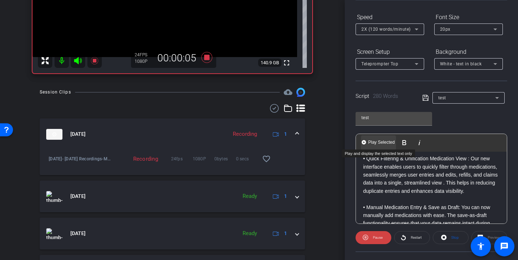
click at [390, 144] on span "Play Selected" at bounding box center [381, 142] width 29 height 6
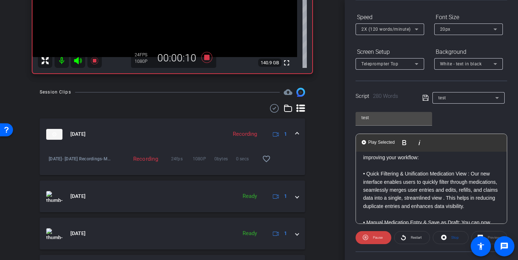
scroll to position [292, 0]
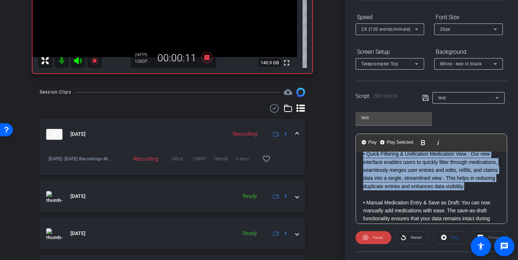
drag, startPoint x: 477, startPoint y: 186, endPoint x: 343, endPoint y: 157, distance: 137.2
click at [343, 157] on div "arrow_back Medication Tile Back to project Send invite account_box grid_on sett…" at bounding box center [259, 130] width 518 height 260
click at [398, 142] on span "Play Selected" at bounding box center [399, 142] width 29 height 6
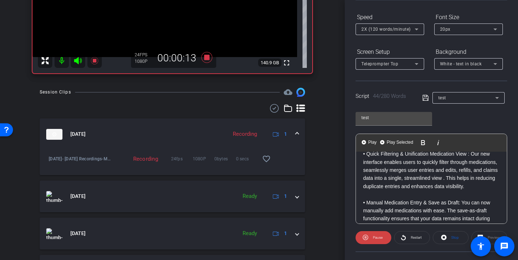
scroll to position [130, 0]
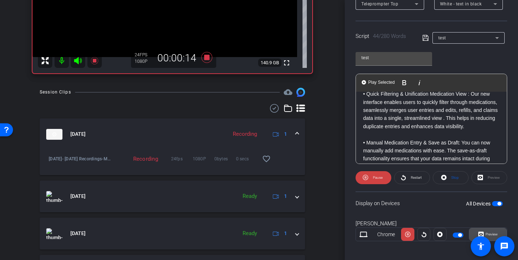
click at [495, 232] on span "Preview" at bounding box center [492, 234] width 12 height 4
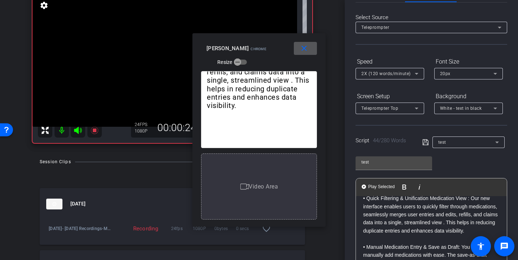
scroll to position [57, 0]
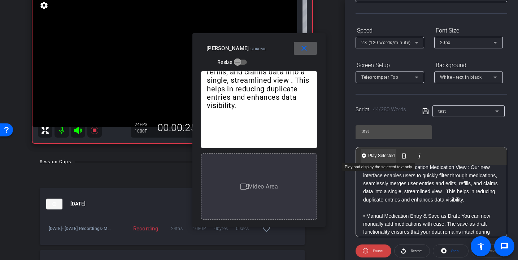
click at [375, 156] on span "Play Selected" at bounding box center [381, 156] width 29 height 6
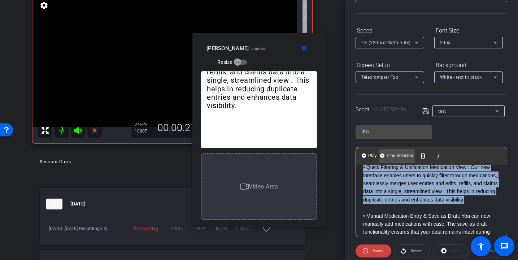
click at [390, 155] on span "Play Selected" at bounding box center [399, 156] width 29 height 6
click at [304, 41] on span at bounding box center [305, 48] width 23 height 17
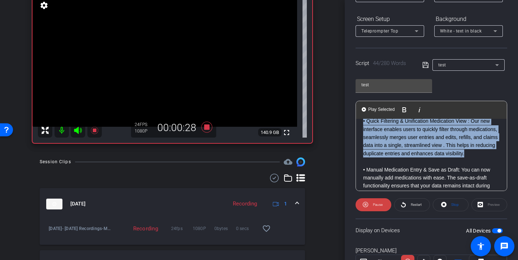
scroll to position [135, 0]
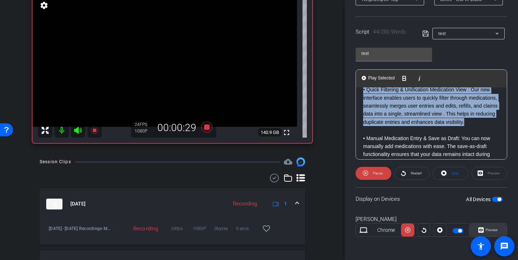
click at [494, 229] on span "Preview" at bounding box center [492, 230] width 12 height 4
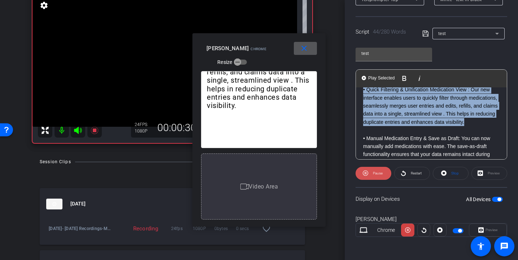
click at [369, 170] on span at bounding box center [374, 173] width 36 height 17
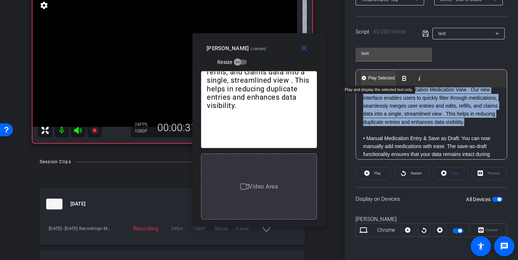
click at [381, 80] on span "Play Selected" at bounding box center [381, 78] width 29 height 6
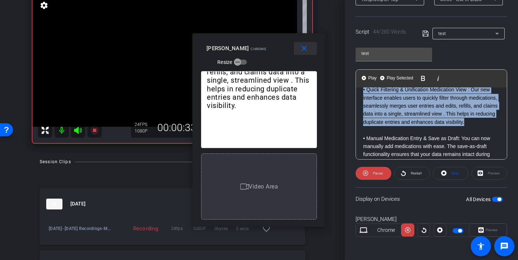
click at [308, 50] on mat-icon "close" at bounding box center [304, 48] width 9 height 9
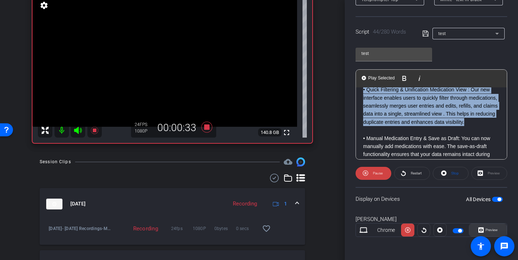
click at [480, 230] on icon at bounding box center [481, 230] width 5 height 11
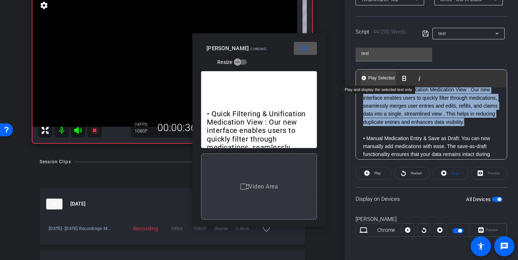
click at [387, 76] on span "Play Selected" at bounding box center [381, 78] width 29 height 6
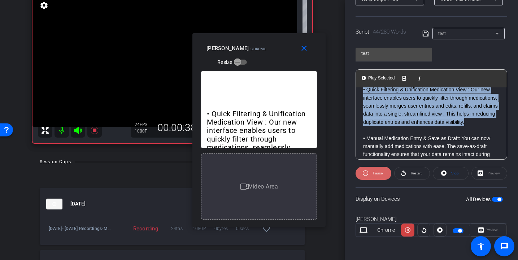
click at [375, 178] on span at bounding box center [374, 173] width 36 height 17
click at [307, 51] on mat-icon "close" at bounding box center [304, 48] width 9 height 9
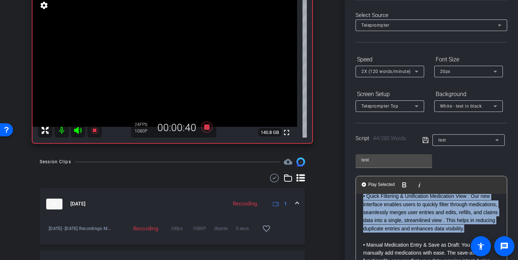
scroll to position [0, 0]
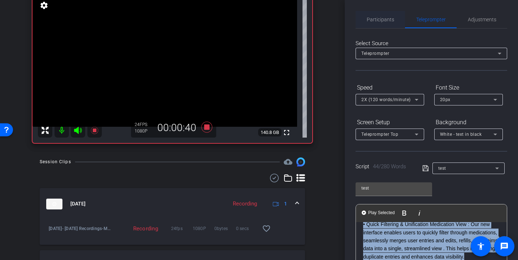
click at [379, 18] on span "Participants" at bounding box center [380, 19] width 27 height 5
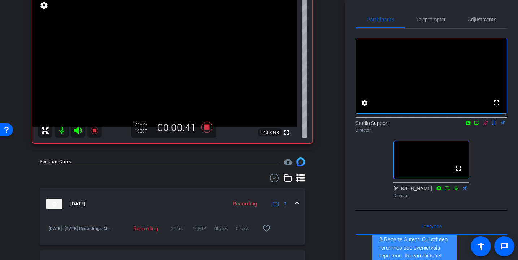
click at [486, 125] on icon at bounding box center [486, 122] width 6 height 5
click at [485, 125] on icon at bounding box center [485, 123] width 3 height 5
click at [441, 21] on span "Teleprompter" at bounding box center [431, 19] width 30 height 5
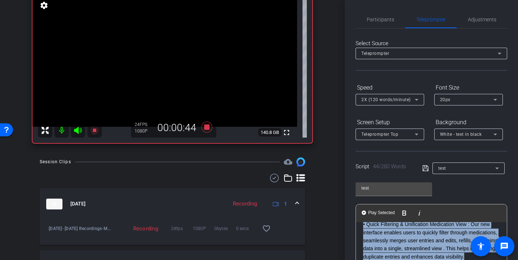
scroll to position [135, 0]
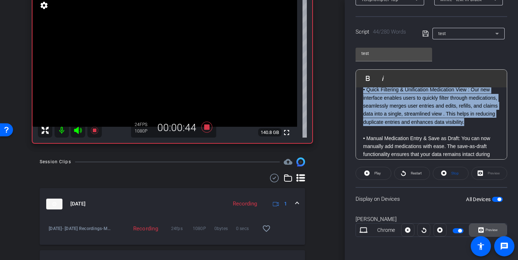
click at [496, 225] on span "Preview" at bounding box center [491, 230] width 14 height 10
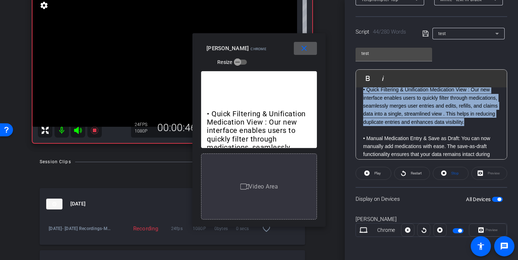
click at [401, 118] on p "• Quick Filtering & Unification Medication View : Our new interface enables use…" at bounding box center [431, 106] width 137 height 40
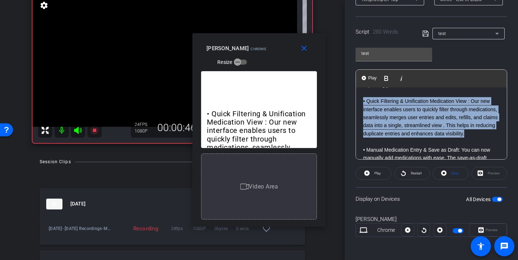
scroll to position [278, 0]
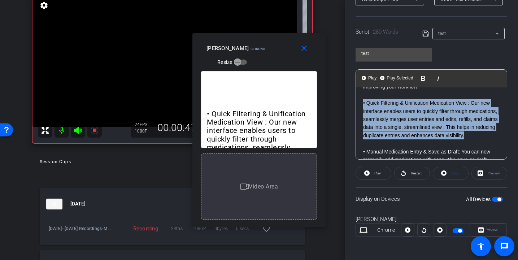
drag, startPoint x: 468, startPoint y: 137, endPoint x: 354, endPoint y: 102, distance: 119.9
click at [354, 102] on div "Participants Teleprompter Adjustments settings Studio Support flip Director [PE…" at bounding box center [431, 130] width 173 height 260
click at [394, 79] on span "Play Selected" at bounding box center [399, 78] width 29 height 6
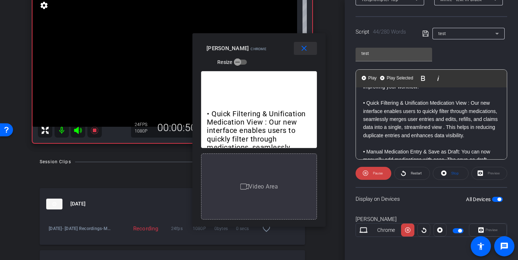
click at [306, 50] on mat-icon "close" at bounding box center [304, 48] width 9 height 9
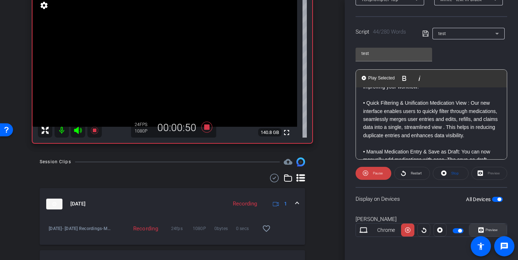
click at [488, 227] on span "Preview" at bounding box center [491, 230] width 14 height 10
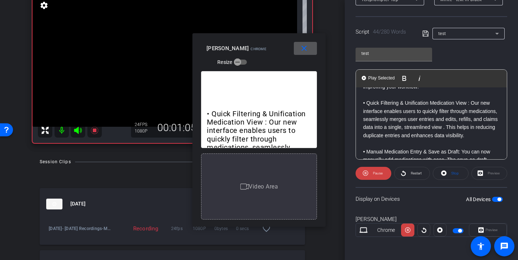
click at [311, 48] on span at bounding box center [305, 48] width 23 height 17
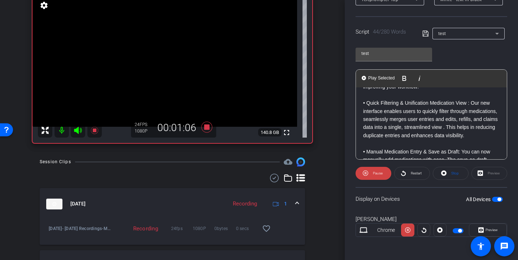
drag, startPoint x: 367, startPoint y: 173, endPoint x: 386, endPoint y: 133, distance: 44.1
click at [367, 173] on icon at bounding box center [365, 173] width 5 height 9
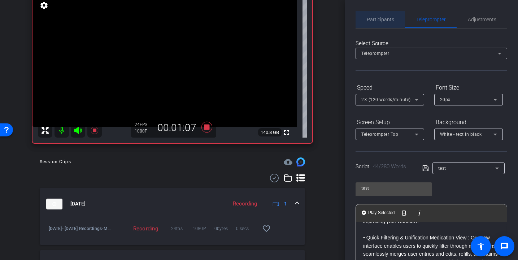
drag, startPoint x: 359, startPoint y: 17, endPoint x: 389, endPoint y: 32, distance: 33.4
click at [359, 17] on div "Participants" at bounding box center [380, 19] width 49 height 17
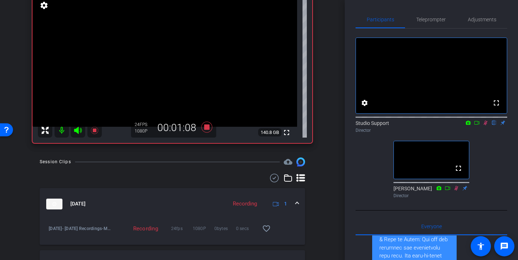
click at [485, 125] on icon at bounding box center [486, 123] width 4 height 5
click at [431, 18] on span "Teleprompter" at bounding box center [431, 19] width 30 height 5
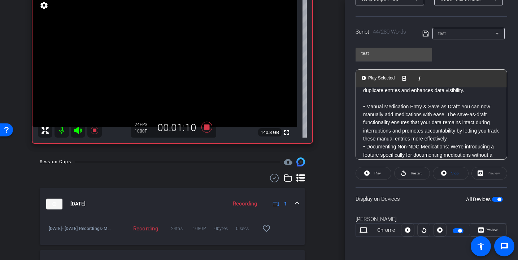
scroll to position [330, 0]
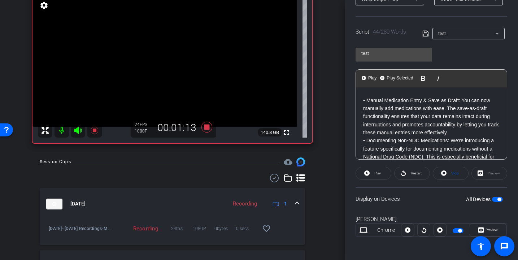
drag, startPoint x: 479, startPoint y: 132, endPoint x: 350, endPoint y: 101, distance: 132.7
click at [350, 101] on div "Participants Teleprompter Adjustments settings Studio Support flip Director [PE…" at bounding box center [431, 130] width 173 height 260
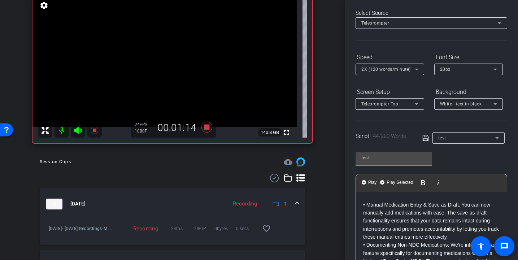
scroll to position [0, 0]
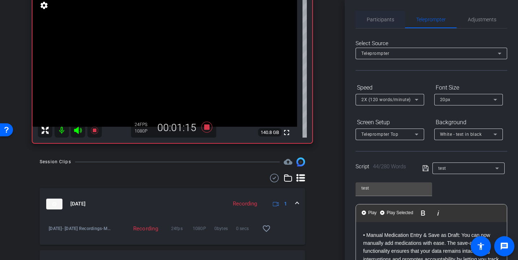
click at [385, 20] on span "Participants" at bounding box center [380, 19] width 27 height 5
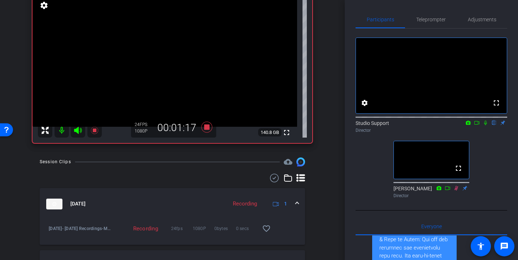
drag, startPoint x: 485, startPoint y: 134, endPoint x: 442, endPoint y: 40, distance: 103.6
click at [485, 125] on icon at bounding box center [486, 122] width 6 height 5
click at [425, 14] on span "Teleprompter" at bounding box center [431, 19] width 30 height 17
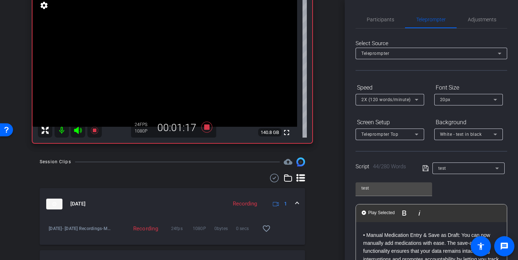
scroll to position [135, 0]
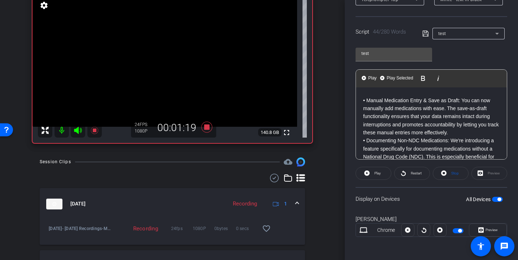
drag, startPoint x: 443, startPoint y: 130, endPoint x: 344, endPoint y: 104, distance: 102.9
click at [344, 104] on div "arrow_back Medication Tile Back to project Send invite account_box grid_on sett…" at bounding box center [259, 130] width 518 height 260
click at [396, 78] on span "Play Selected" at bounding box center [399, 78] width 29 height 6
click at [496, 226] on span "Preview" at bounding box center [491, 230] width 14 height 10
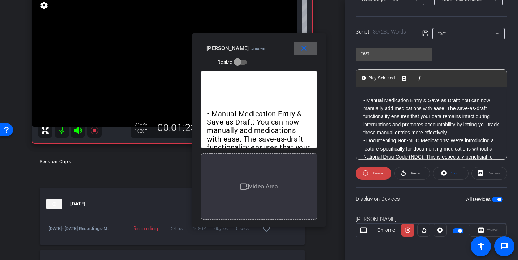
click at [305, 46] on mat-icon "close" at bounding box center [304, 48] width 9 height 9
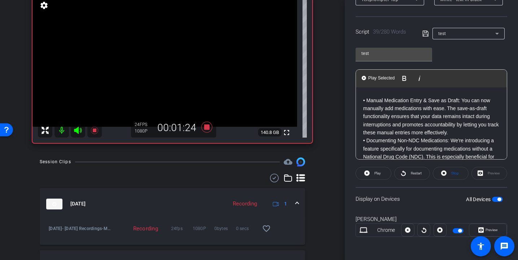
click at [366, 98] on p "• Manual Medication Entry & Save as Draft: You can now manually add medications…" at bounding box center [431, 116] width 137 height 40
click at [367, 77] on button "Play Play from this location" at bounding box center [369, 78] width 17 height 14
click at [491, 226] on span "Preview" at bounding box center [491, 230] width 14 height 10
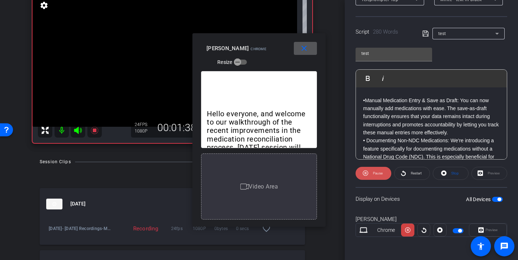
click at [372, 176] on span "Pause" at bounding box center [377, 173] width 12 height 10
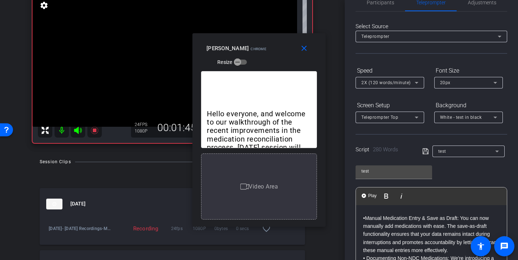
scroll to position [0, 0]
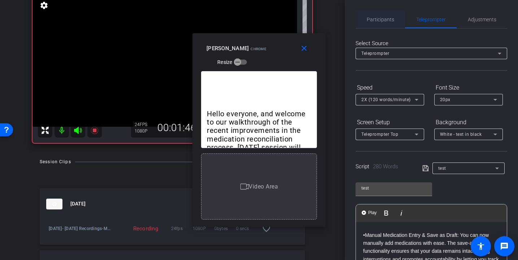
click at [385, 19] on span "Participants" at bounding box center [380, 19] width 27 height 5
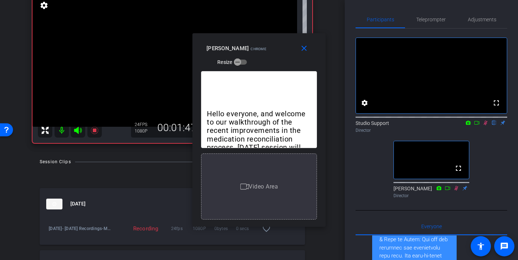
click at [486, 125] on icon at bounding box center [486, 122] width 6 height 5
click at [306, 49] on mat-icon "close" at bounding box center [304, 48] width 9 height 9
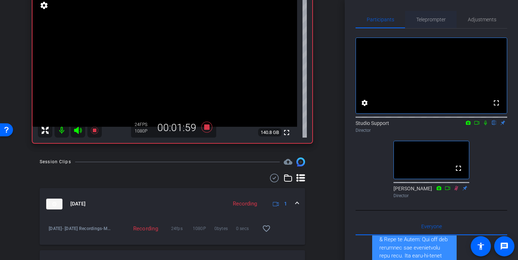
click at [432, 27] on span "Teleprompter" at bounding box center [431, 19] width 30 height 17
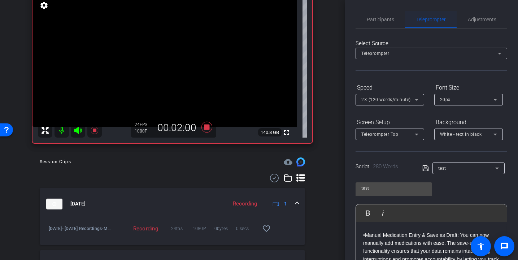
click at [431, 21] on span "Teleprompter" at bounding box center [431, 19] width 30 height 5
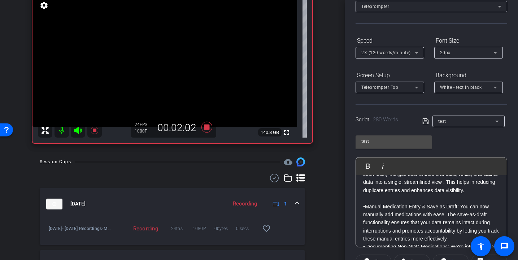
scroll to position [308, 0]
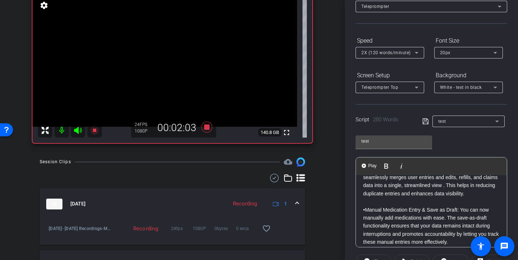
click at [361, 210] on div "Hello everyone, and welcome to our walkthrough of the recent improvements in th…" at bounding box center [431, 88] width 151 height 443
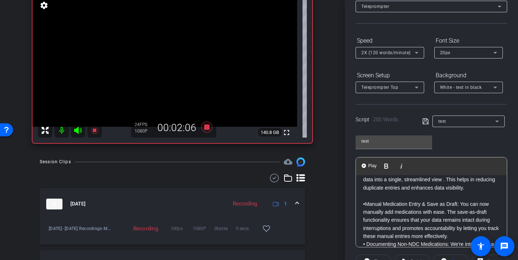
scroll to position [324, 0]
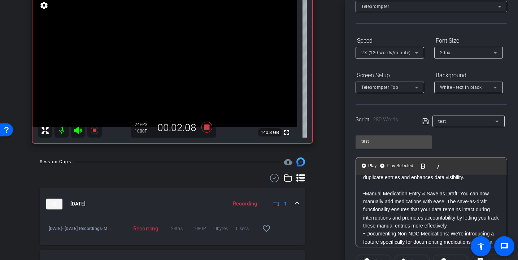
drag, startPoint x: 474, startPoint y: 228, endPoint x: 350, endPoint y: 199, distance: 126.4
click at [350, 199] on div "Participants Teleprompter Adjustments settings Studio Support flip Director [PE…" at bounding box center [431, 130] width 173 height 260
click at [380, 192] on p "• Manual Medication Entry & Save as Draft: You can now manually add medications…" at bounding box center [431, 210] width 137 height 40
click at [360, 194] on div "Hello everyone, and welcome to our walkthrough of the recent improvements in th…" at bounding box center [431, 72] width 151 height 443
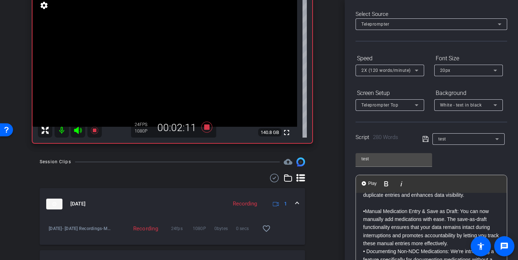
scroll to position [0, 0]
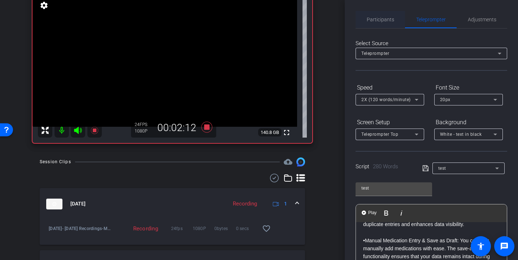
click at [380, 17] on span "Participants" at bounding box center [380, 19] width 27 height 5
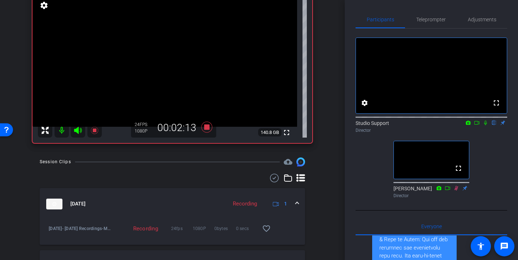
click at [487, 125] on icon at bounding box center [486, 122] width 6 height 5
drag, startPoint x: 431, startPoint y: 20, endPoint x: 430, endPoint y: 33, distance: 13.0
click at [431, 20] on span "Teleprompter" at bounding box center [431, 19] width 30 height 5
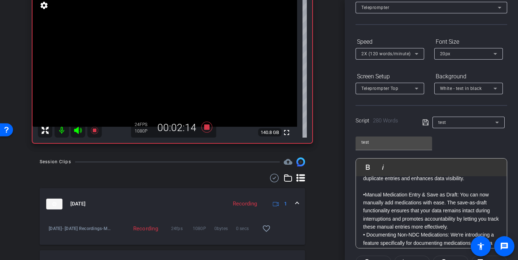
scroll to position [63, 0]
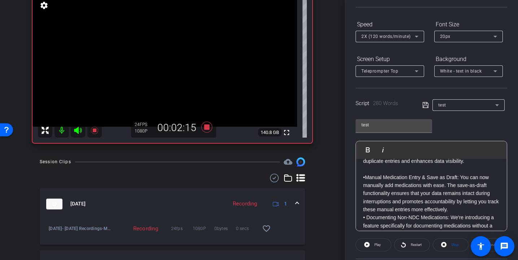
click at [362, 177] on div "Hello everyone, and welcome to our walkthrough of the recent improvements in th…" at bounding box center [431, 56] width 151 height 443
click at [364, 151] on img "button" at bounding box center [364, 149] width 4 height 4
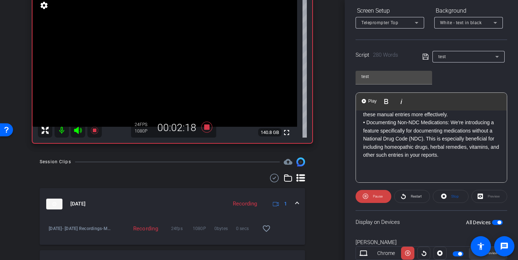
scroll to position [135, 0]
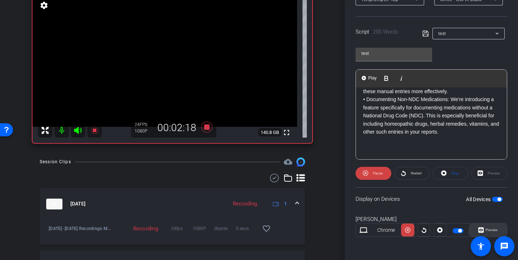
click at [488, 230] on span "Preview" at bounding box center [492, 230] width 12 height 4
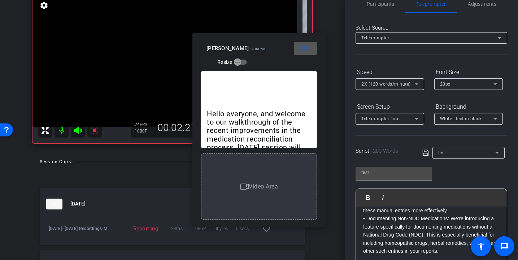
scroll to position [74, 0]
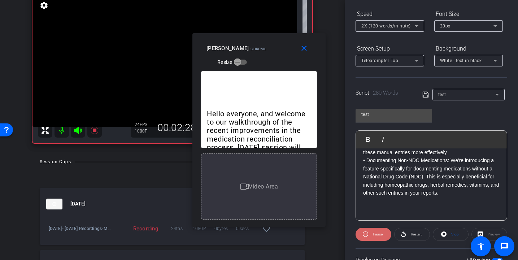
click at [373, 237] on span "Pause" at bounding box center [377, 234] width 12 height 10
click at [302, 51] on mat-icon "close" at bounding box center [304, 48] width 9 height 9
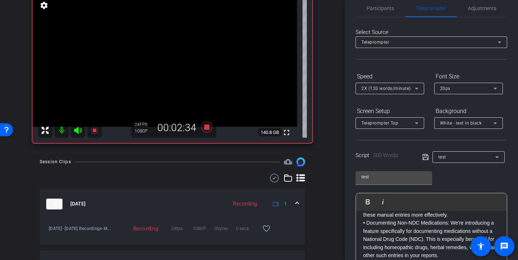
scroll to position [0, 0]
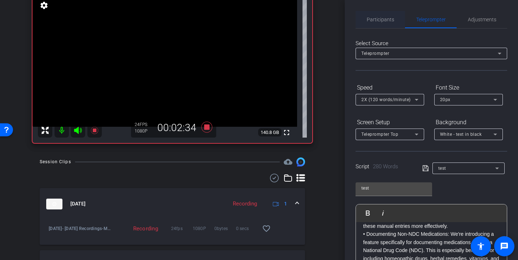
click at [382, 12] on span "Participants" at bounding box center [380, 19] width 27 height 17
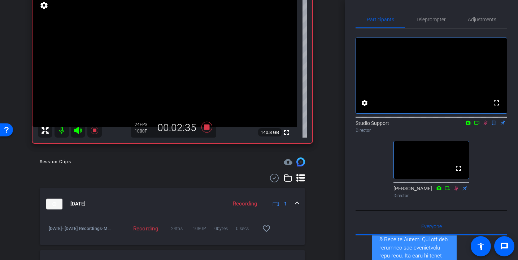
click at [488, 125] on icon at bounding box center [486, 122] width 6 height 5
click at [446, 21] on div "Teleprompter" at bounding box center [431, 19] width 52 height 17
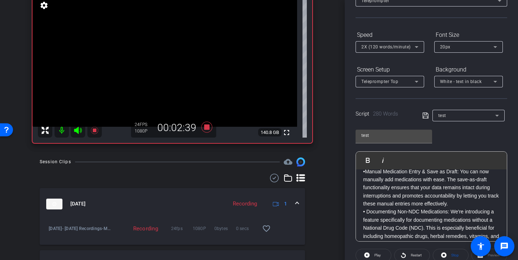
scroll to position [371, 0]
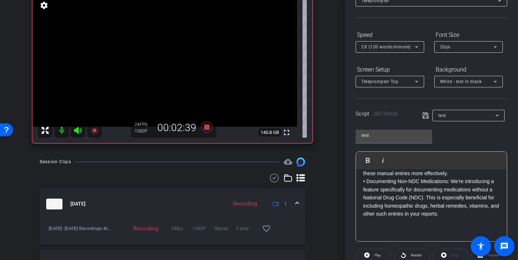
click at [363, 182] on p "• Documenting Non-NDC Medications: We're introducing a feature specifically for…" at bounding box center [431, 197] width 137 height 40
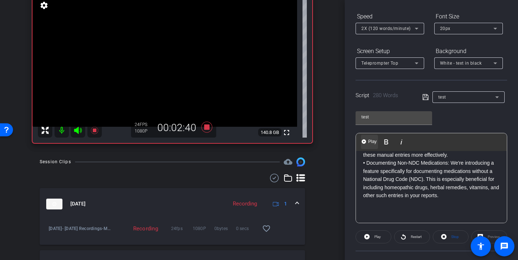
scroll to position [109, 0]
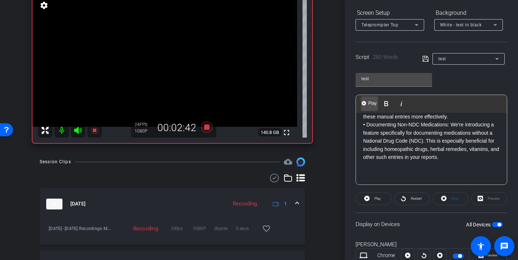
click at [368, 106] on span "Play" at bounding box center [372, 103] width 11 height 6
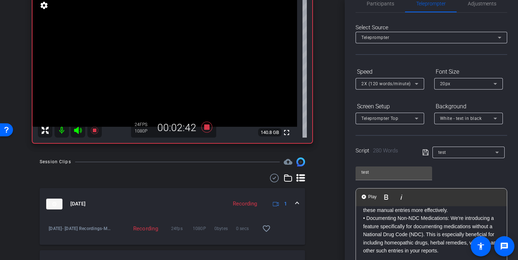
scroll to position [0, 0]
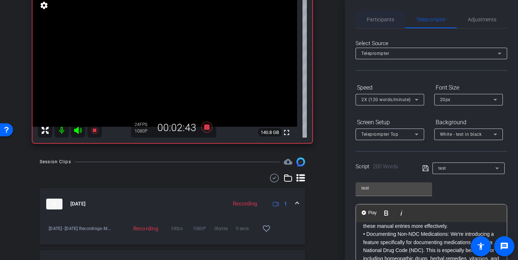
click at [382, 22] on span "Participants" at bounding box center [380, 19] width 27 height 5
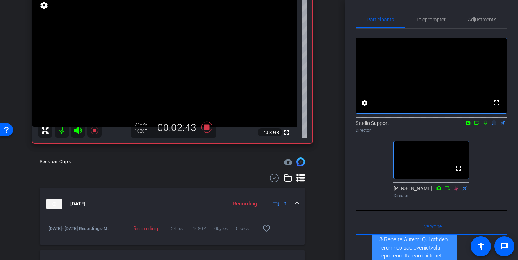
click at [487, 125] on icon at bounding box center [486, 122] width 6 height 5
click at [428, 20] on span "Teleprompter" at bounding box center [431, 19] width 30 height 5
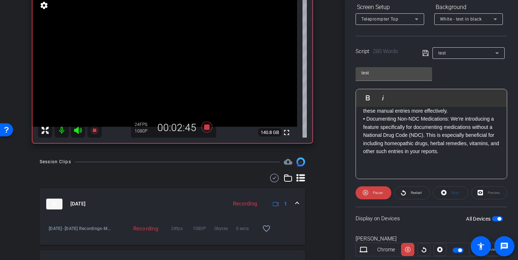
scroll to position [135, 0]
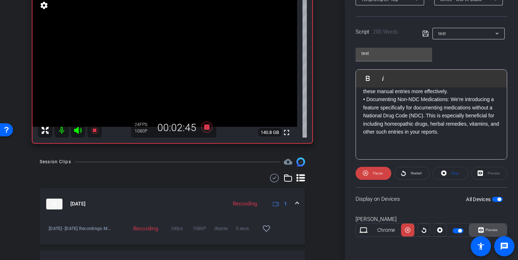
click at [493, 224] on span at bounding box center [488, 229] width 37 height 17
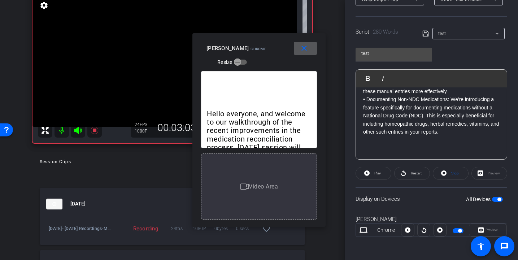
click at [304, 45] on mat-icon "close" at bounding box center [304, 48] width 9 height 9
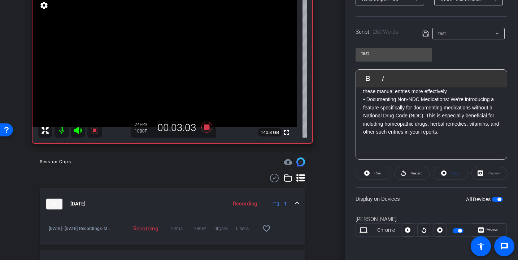
scroll to position [0, 0]
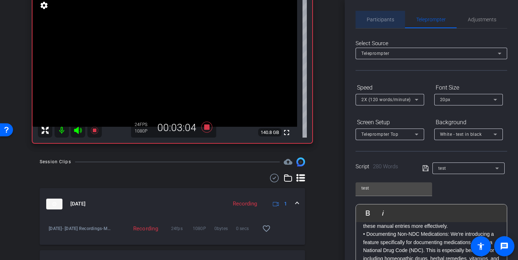
click at [389, 12] on span "Participants" at bounding box center [380, 19] width 27 height 17
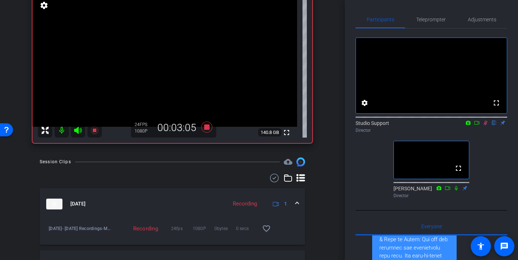
click at [483, 125] on icon at bounding box center [486, 122] width 6 height 5
click at [428, 22] on span "Teleprompter" at bounding box center [431, 19] width 30 height 5
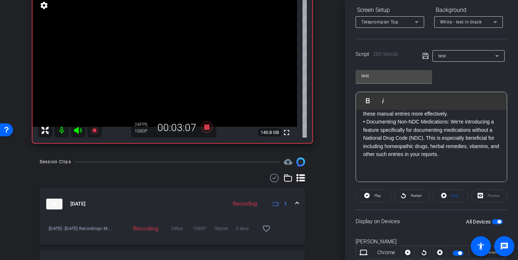
scroll to position [135, 0]
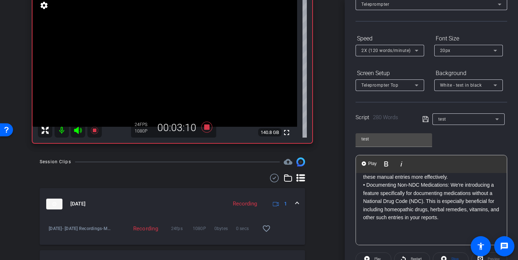
scroll to position [0, 0]
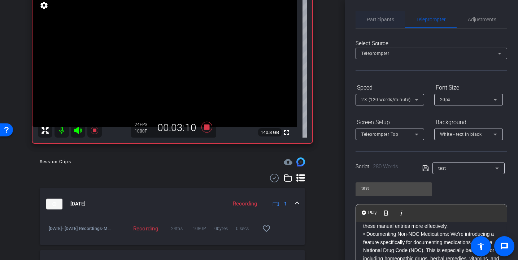
click at [368, 22] on span "Participants" at bounding box center [380, 19] width 27 height 5
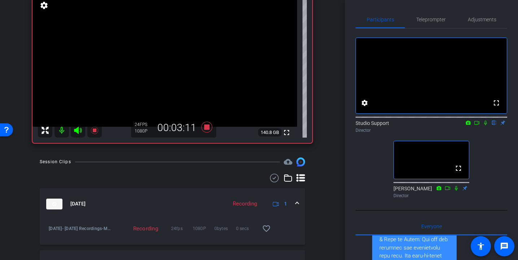
click at [489, 126] on mat-icon at bounding box center [485, 123] width 9 height 7
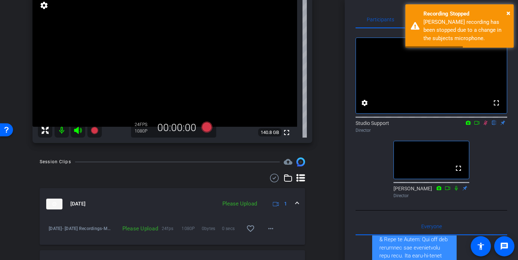
click at [484, 125] on icon at bounding box center [486, 122] width 6 height 5
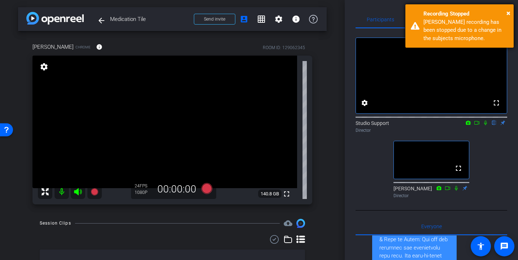
click at [437, 12] on div "Recording Stopped" at bounding box center [466, 14] width 85 height 8
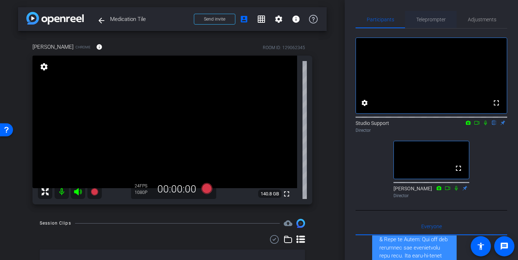
click at [420, 17] on span "Teleprompter" at bounding box center [431, 19] width 30 height 5
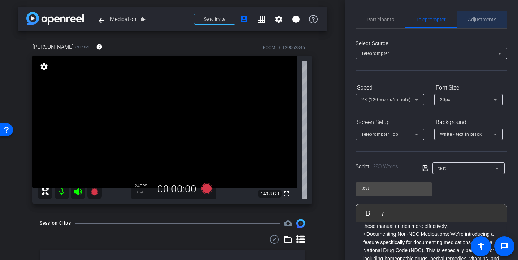
click at [468, 14] on span "Adjustments" at bounding box center [482, 19] width 29 height 17
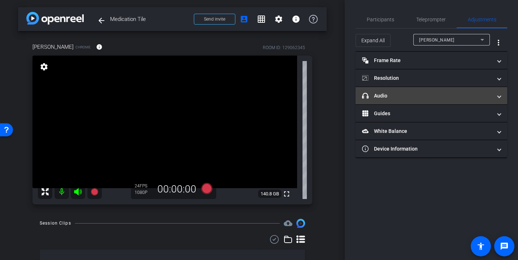
click at [396, 99] on mat-panel-title "headphone icon Audio" at bounding box center [427, 96] width 130 height 8
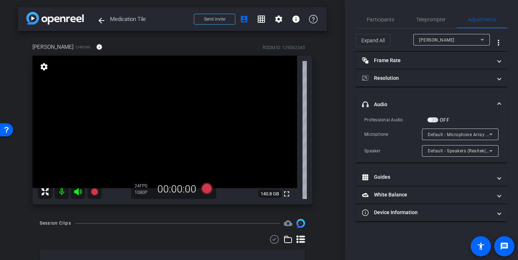
click at [444, 135] on span "Default - Microphone Array (Realtek(R) Audio)" at bounding box center [476, 134] width 96 height 6
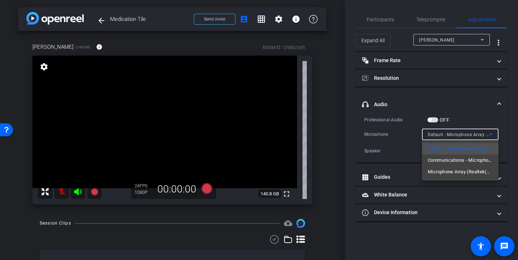
click at [490, 119] on div at bounding box center [259, 130] width 518 height 260
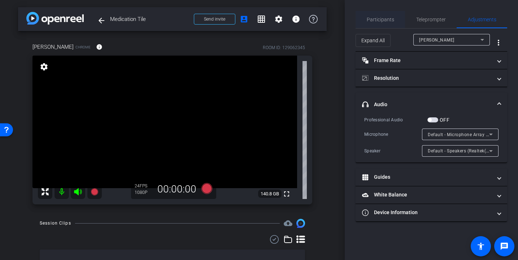
click at [386, 14] on span "Participants" at bounding box center [380, 19] width 27 height 17
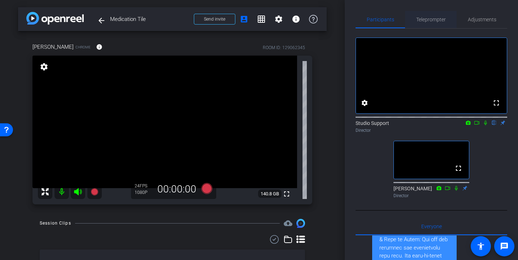
click at [430, 17] on span "Teleprompter" at bounding box center [431, 19] width 30 height 5
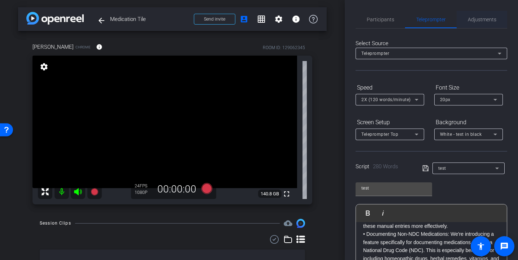
click at [476, 18] on span "Adjustments" at bounding box center [482, 19] width 29 height 5
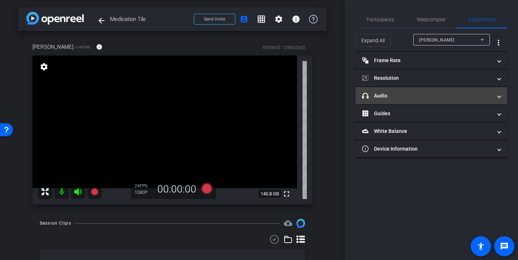
click at [414, 93] on mat-panel-title "headphone icon Audio" at bounding box center [427, 96] width 130 height 8
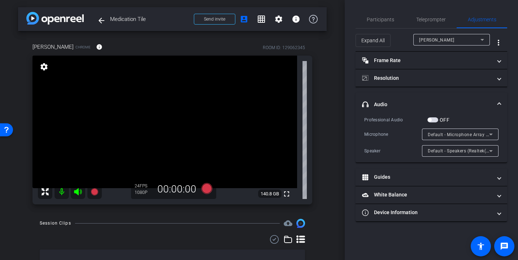
click at [442, 151] on span "Default - Speakers (Realtek(R) Audio)" at bounding box center [467, 151] width 78 height 6
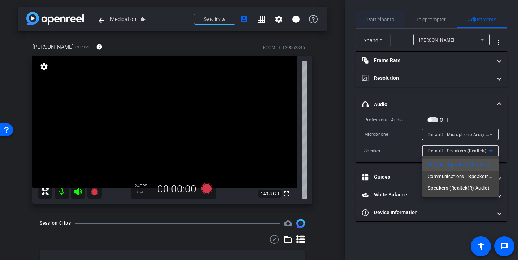
click at [374, 19] on div at bounding box center [259, 130] width 518 height 260
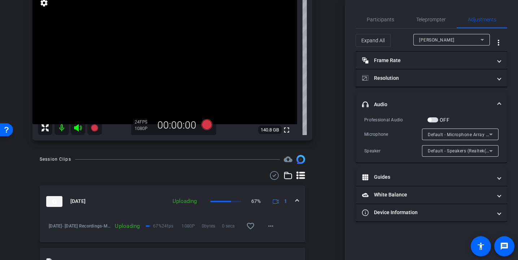
scroll to position [72, 0]
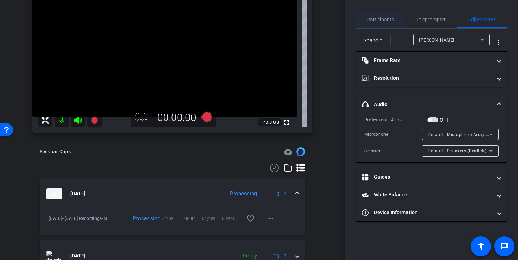
click at [379, 25] on span "Participants" at bounding box center [380, 19] width 27 height 17
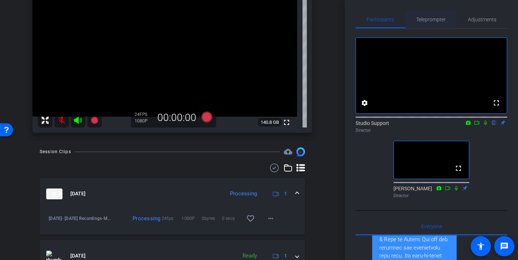
click at [437, 19] on span "Teleprompter" at bounding box center [431, 19] width 30 height 5
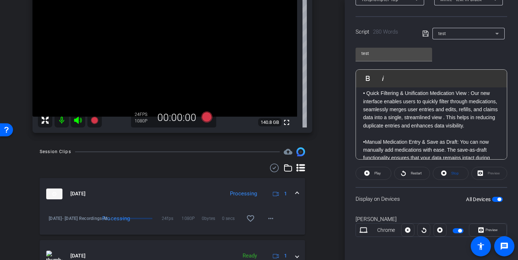
scroll to position [364, 0]
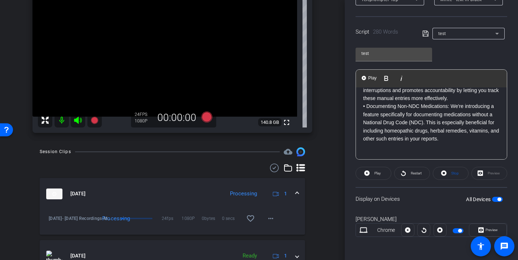
drag, startPoint x: 451, startPoint y: 138, endPoint x: 361, endPoint y: 103, distance: 96.8
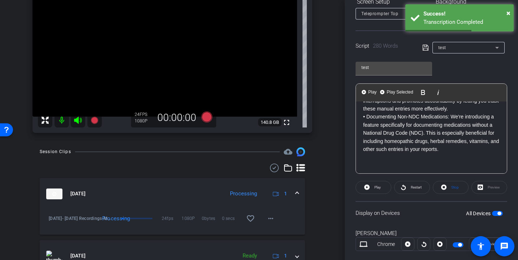
scroll to position [0, 0]
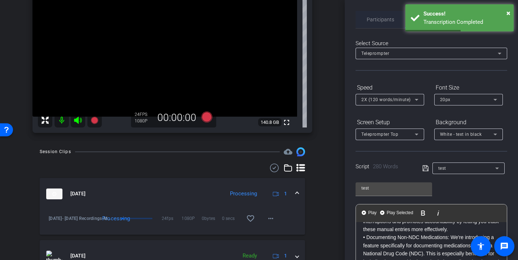
click at [375, 25] on span "Participants" at bounding box center [380, 19] width 27 height 17
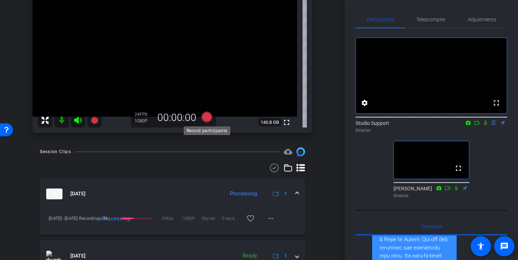
click at [204, 118] on icon at bounding box center [206, 117] width 11 height 11
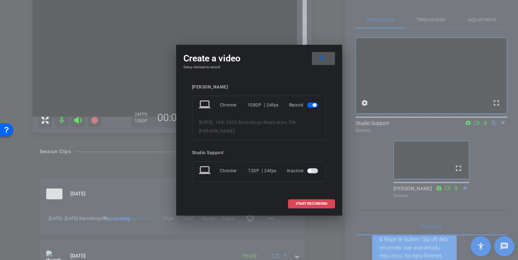
click at [299, 205] on span "START RECORDING" at bounding box center [312, 204] width 32 height 4
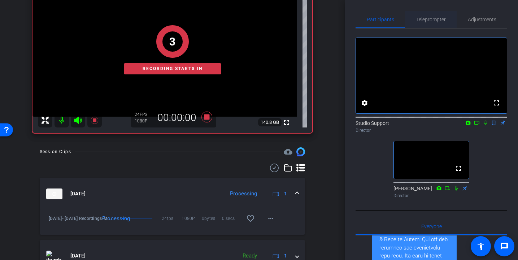
click at [431, 19] on span "Teleprompter" at bounding box center [431, 19] width 30 height 5
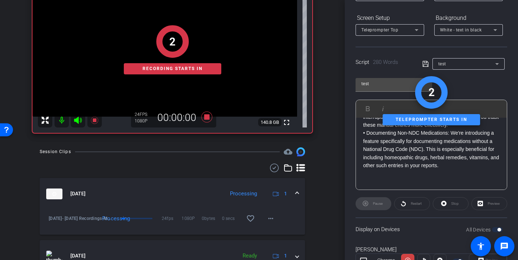
scroll to position [135, 0]
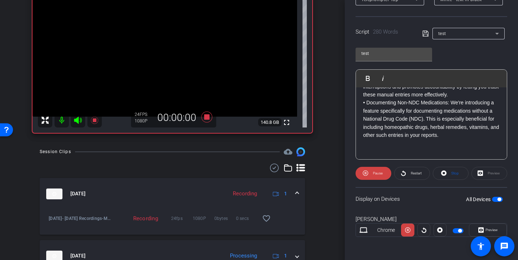
click at [373, 102] on p "• Documenting Non-NDC Medications: We're introducing a feature specifically for…" at bounding box center [431, 119] width 137 height 40
click at [366, 76] on button "Play Play from this location" at bounding box center [369, 78] width 17 height 14
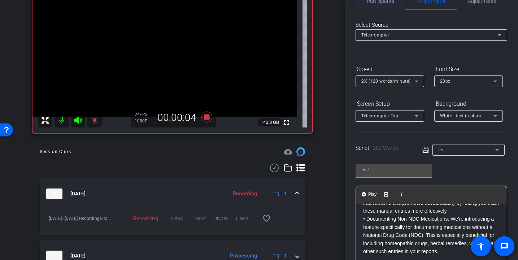
scroll to position [0, 0]
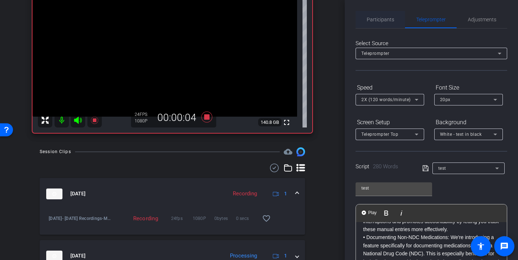
click at [379, 20] on span "Participants" at bounding box center [380, 19] width 27 height 5
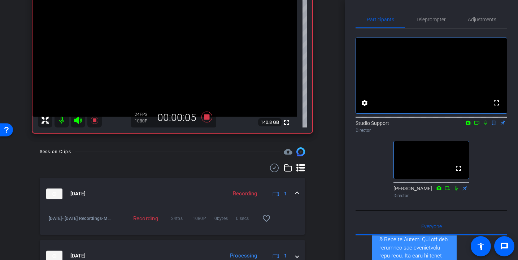
click at [485, 125] on icon at bounding box center [485, 123] width 3 height 5
click at [421, 22] on span "Teleprompter" at bounding box center [431, 19] width 30 height 5
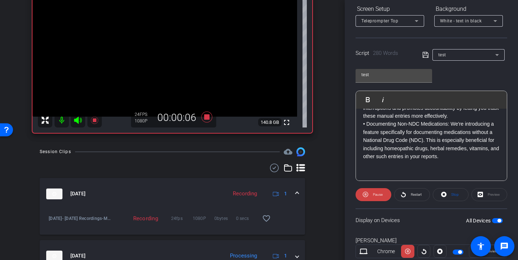
scroll to position [135, 0]
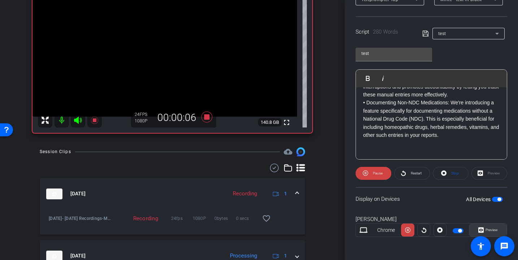
click at [496, 233] on span "Preview" at bounding box center [491, 230] width 14 height 10
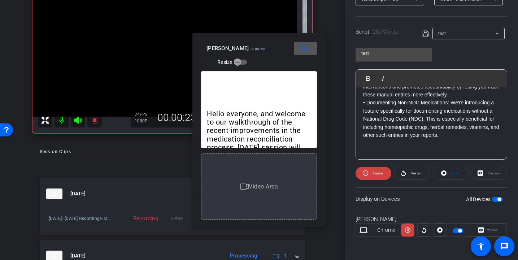
click at [297, 53] on span at bounding box center [305, 48] width 23 height 17
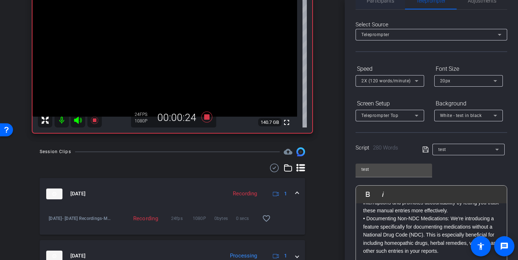
scroll to position [0, 0]
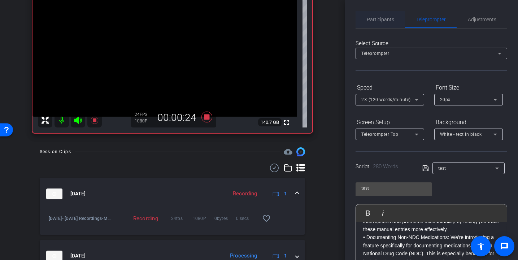
click at [373, 18] on span "Participants" at bounding box center [380, 19] width 27 height 5
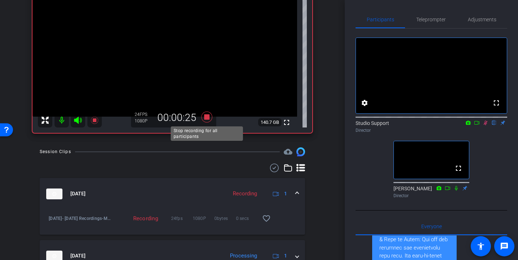
click at [208, 118] on icon at bounding box center [206, 117] width 11 height 11
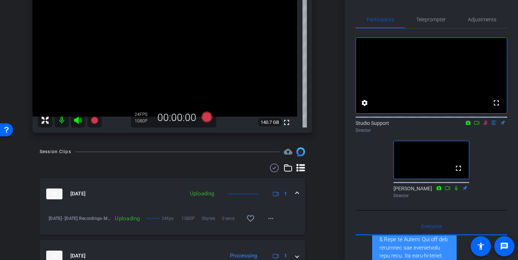
click at [486, 125] on icon at bounding box center [486, 122] width 6 height 5
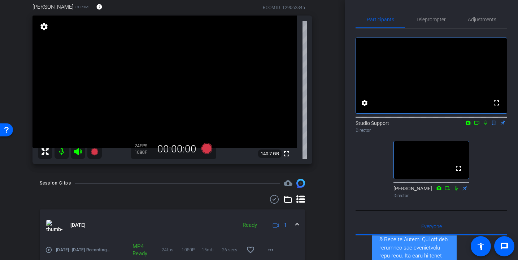
scroll to position [12, 0]
